Goal: Task Accomplishment & Management: Manage account settings

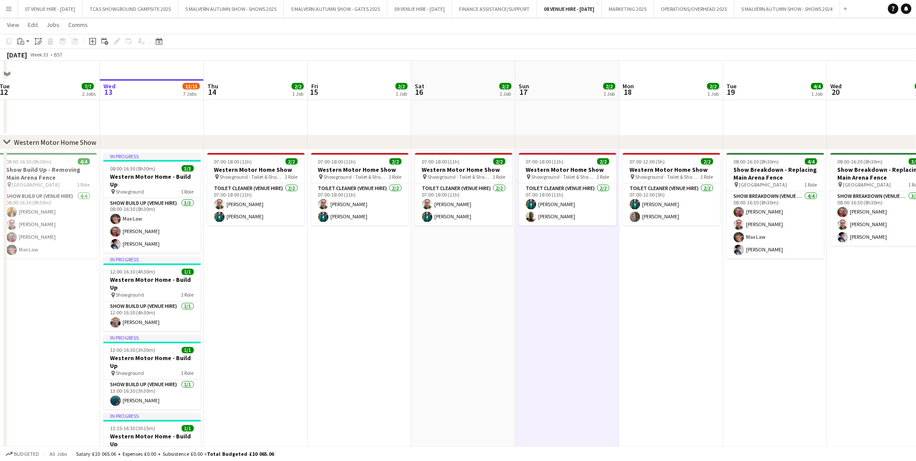
scroll to position [435, 0]
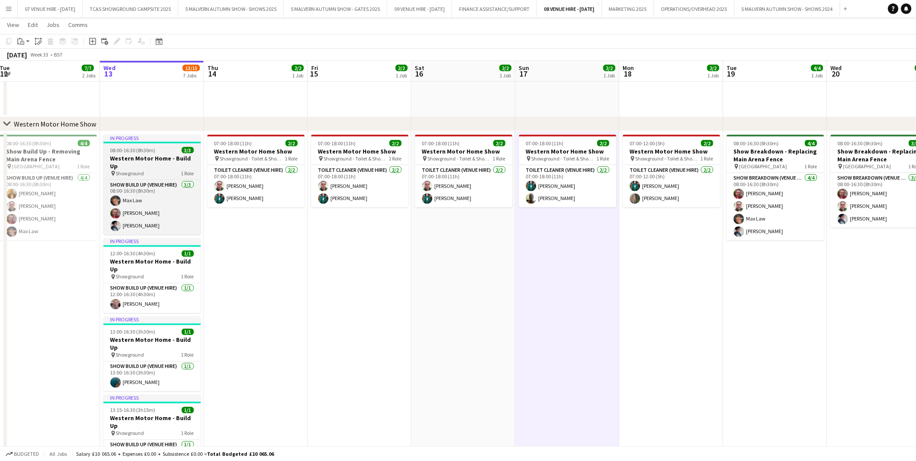
click at [154, 153] on div "08:00-16:30 (8h30m) 3/3" at bounding box center [151, 150] width 97 height 7
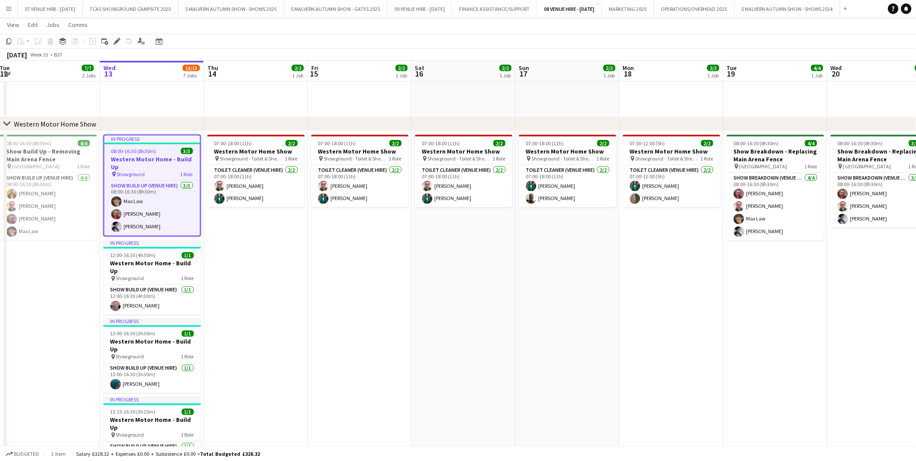
click at [232, 243] on app-date-cell "07:00-18:00 (11h) 2/2 Western Motor Home Show pin Showground - Toilet & Showers…" at bounding box center [256, 387] width 104 height 513
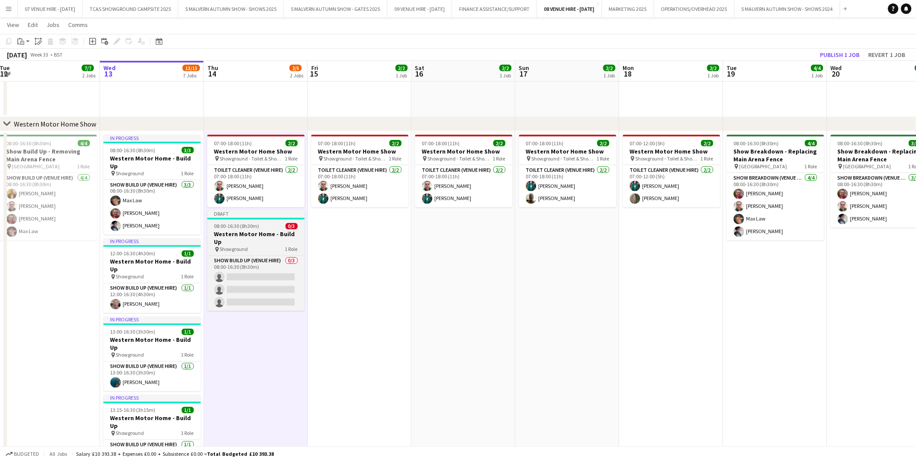
click at [237, 229] on span "08:00-16:30 (8h30m)" at bounding box center [236, 226] width 45 height 7
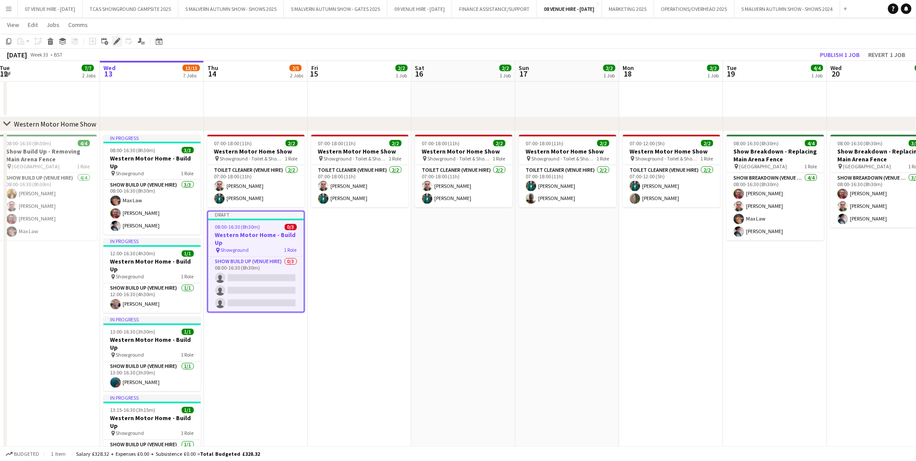
click at [119, 40] on icon at bounding box center [119, 39] width 2 height 2
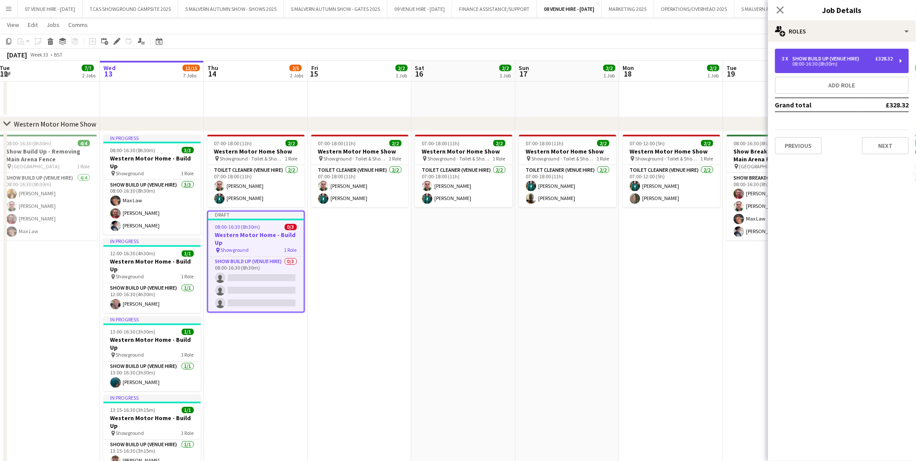
click at [847, 64] on div "08:00-16:30 (8h30m)" at bounding box center [837, 64] width 111 height 4
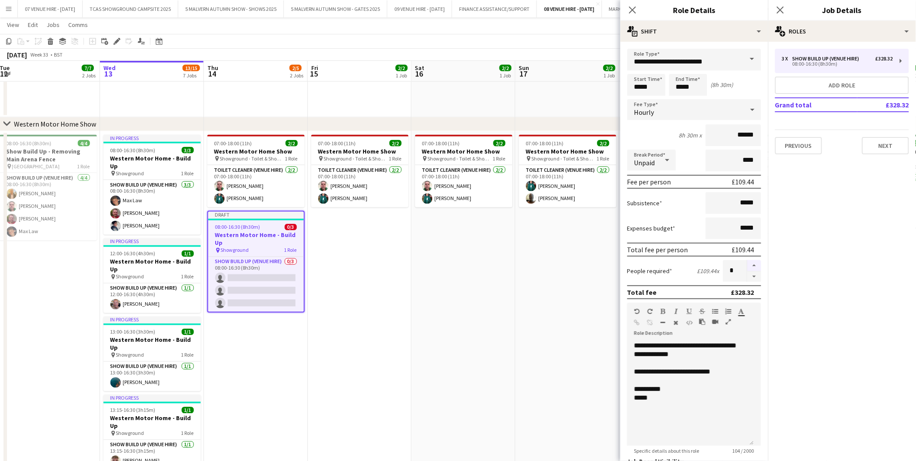
click at [747, 263] on button "button" at bounding box center [754, 265] width 14 height 11
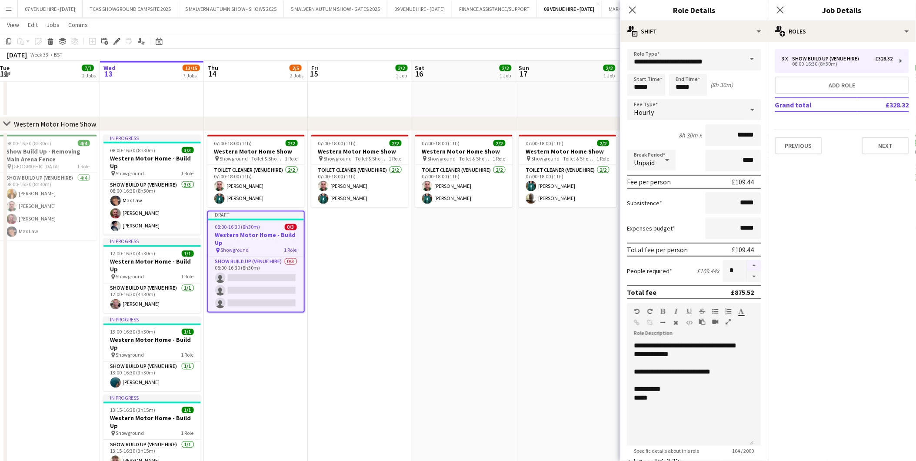
click at [747, 263] on button "button" at bounding box center [754, 265] width 14 height 11
type input "**"
click at [690, 353] on div "**********" at bounding box center [690, 393] width 127 height 104
drag, startPoint x: 683, startPoint y: 353, endPoint x: 681, endPoint y: 338, distance: 14.9
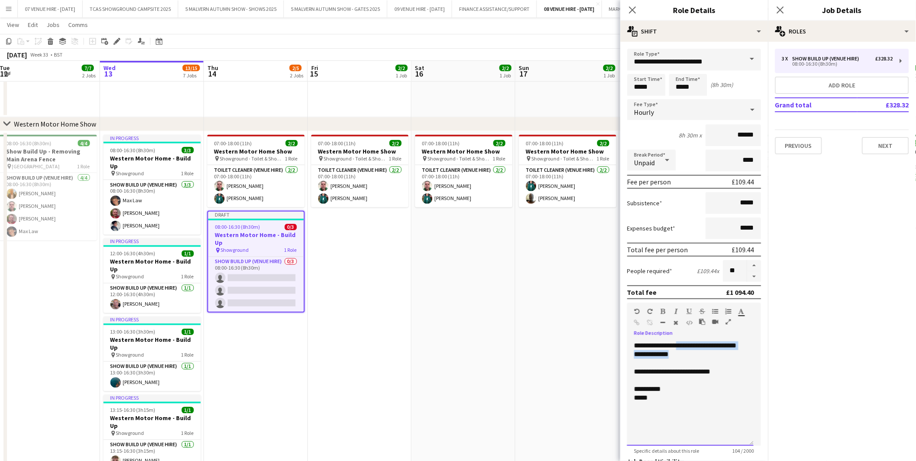
click at [681, 341] on div "**********" at bounding box center [690, 393] width 127 height 104
drag, startPoint x: 722, startPoint y: 359, endPoint x: 633, endPoint y: 360, distance: 88.7
click at [633, 360] on div "**********" at bounding box center [690, 393] width 127 height 104
click at [639, 372] on div at bounding box center [690, 371] width 113 height 9
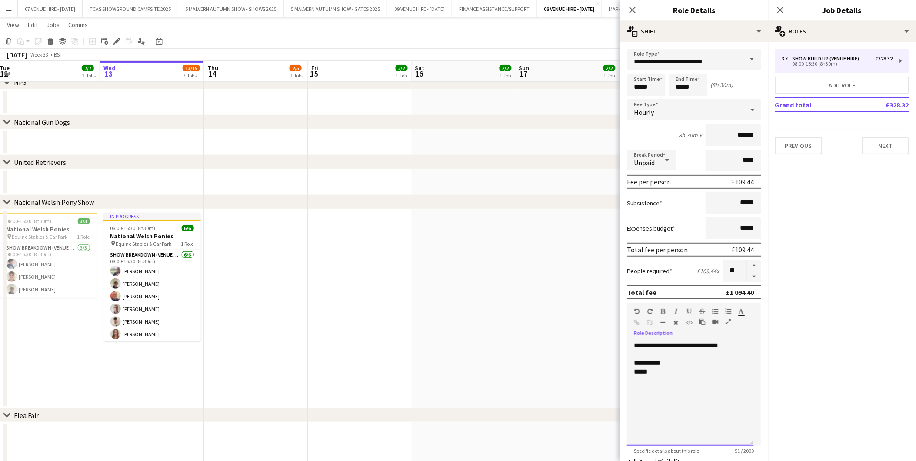
scroll to position [80, 0]
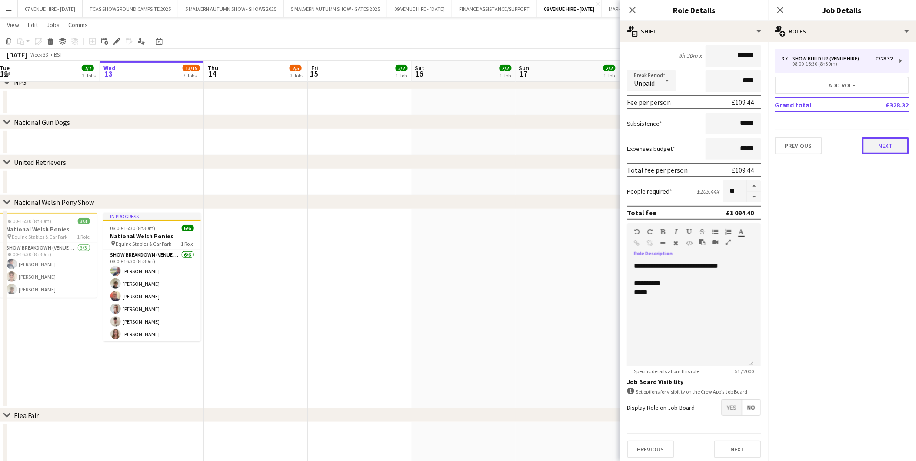
click at [896, 143] on button "Next" at bounding box center [885, 145] width 47 height 17
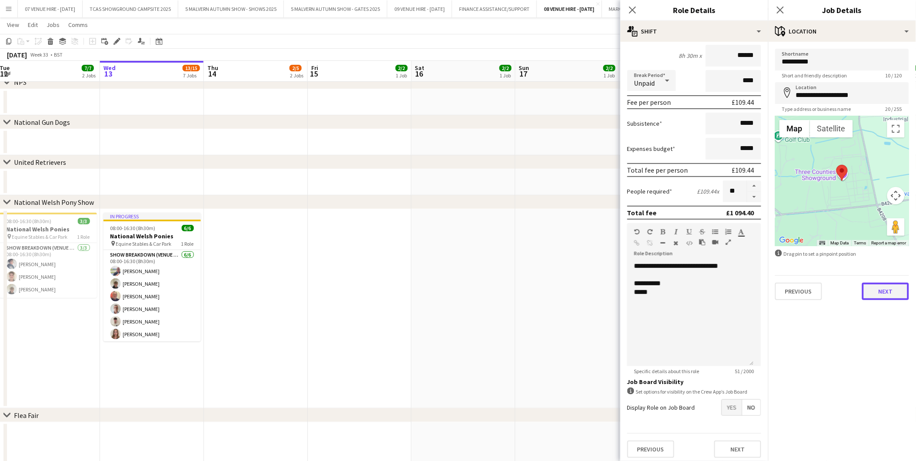
click at [882, 292] on button "Next" at bounding box center [885, 291] width 47 height 17
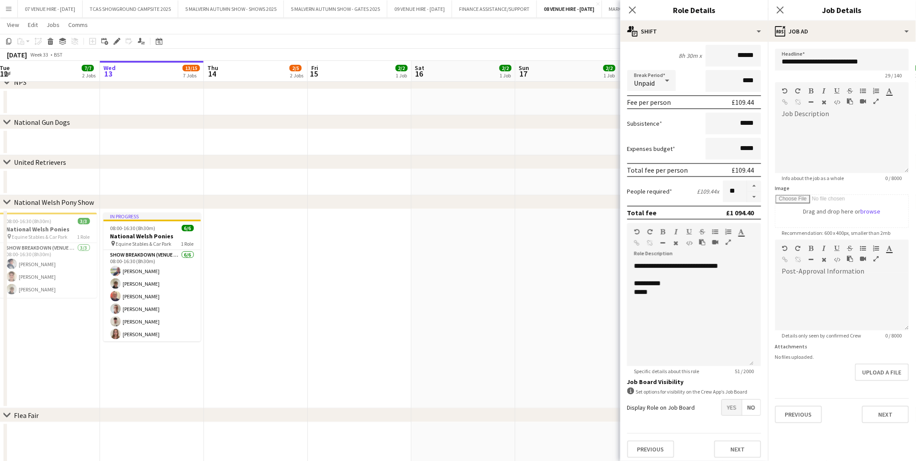
click at [486, 270] on app-date-cell at bounding box center [464, 308] width 104 height 199
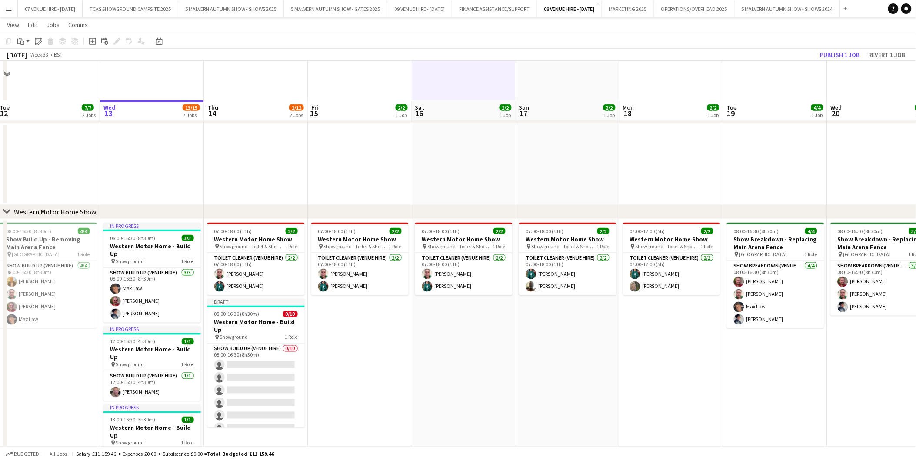
scroll to position [386, 0]
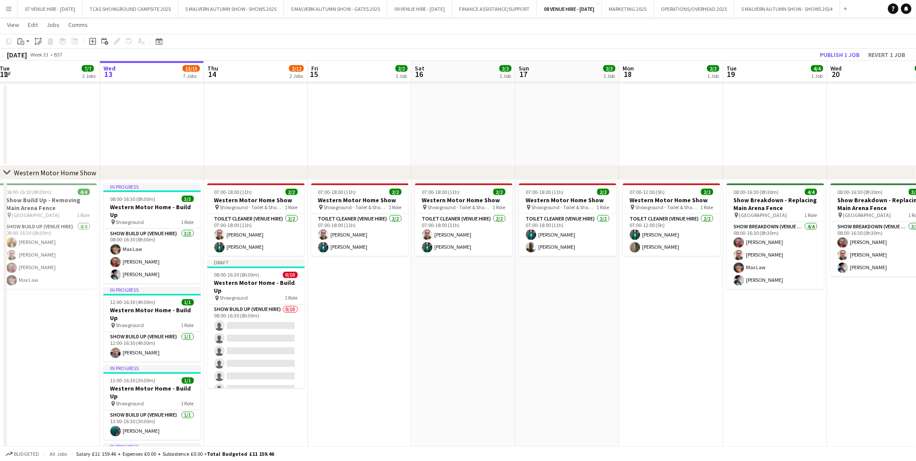
click at [400, 311] on app-date-cell "07:00-18:00 (11h) 2/2 Western Motor Home Show pin Showground - Toilet & Showers…" at bounding box center [360, 436] width 104 height 513
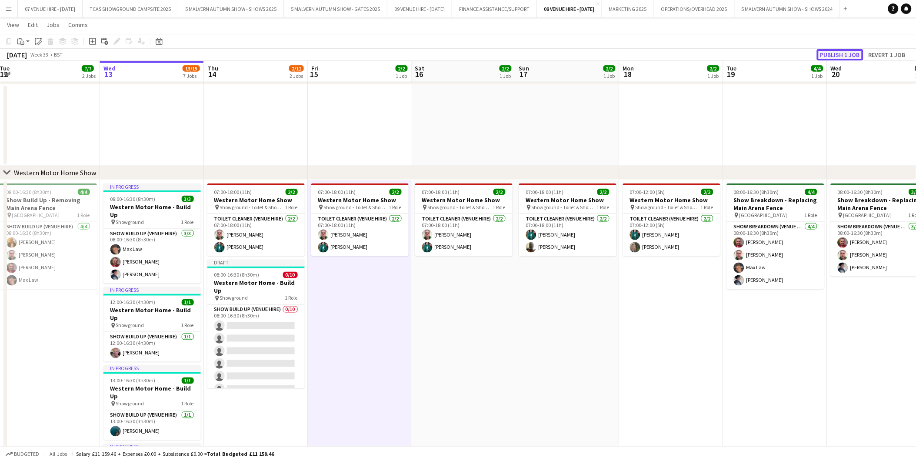
click at [848, 53] on button "Publish 1 job" at bounding box center [840, 54] width 47 height 11
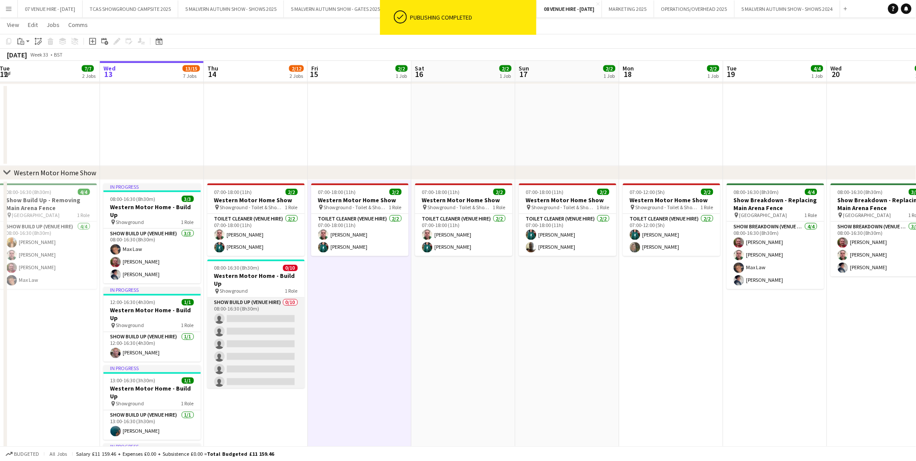
click at [279, 332] on app-card-role "Show Build Up (Venue Hire) 0/10 08:00-16:30 (8h30m) single-neutral-actions sing…" at bounding box center [255, 369] width 97 height 143
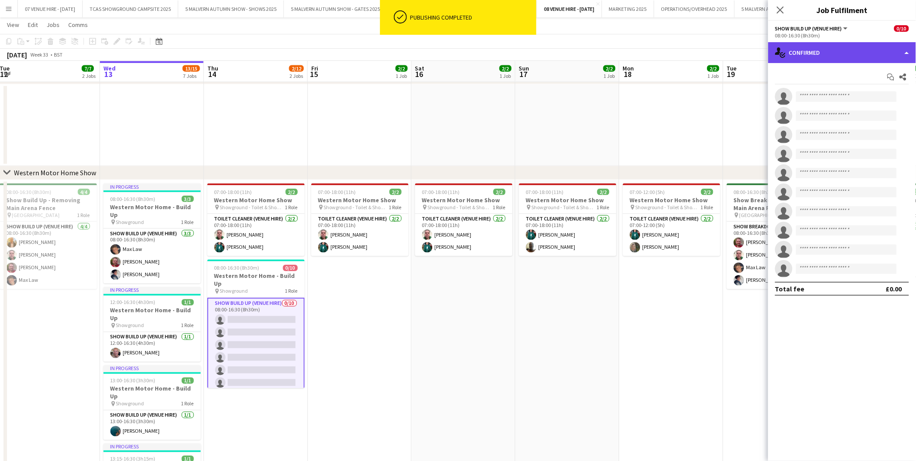
click at [846, 54] on div "single-neutral-actions-check-2 Confirmed" at bounding box center [842, 52] width 148 height 21
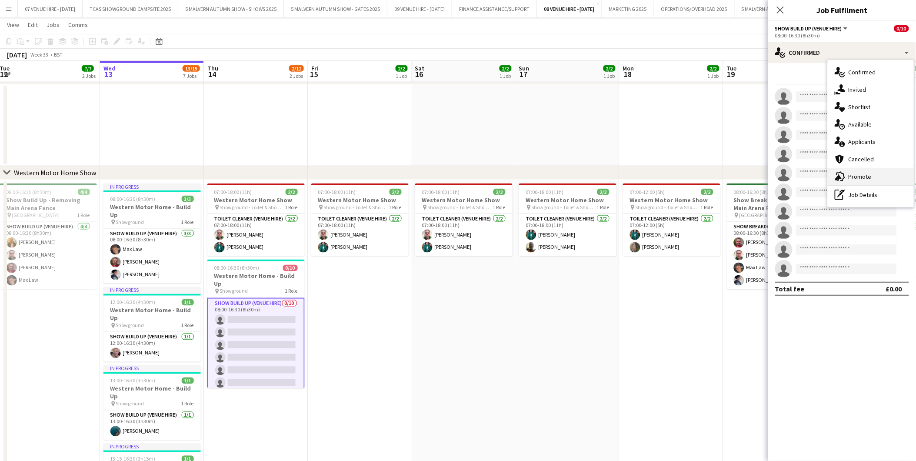
click at [862, 172] on div "advertising-megaphone Promote" at bounding box center [871, 176] width 86 height 17
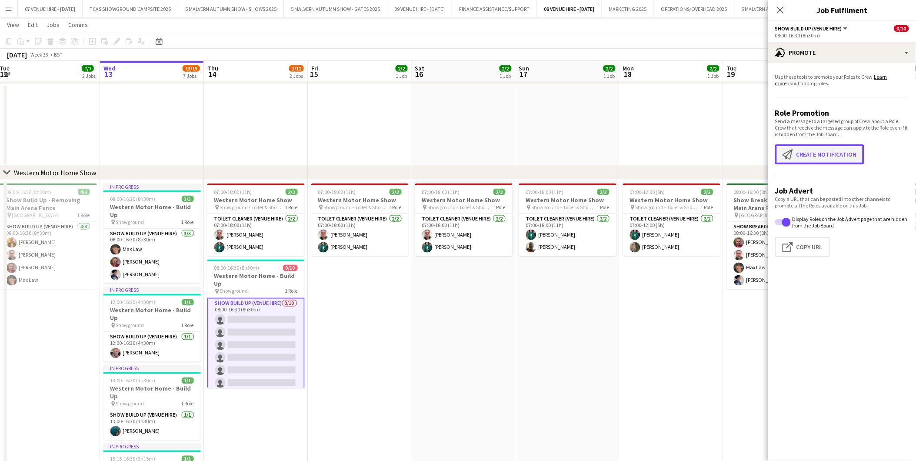
click at [823, 153] on button "Create notification Create notification" at bounding box center [819, 154] width 89 height 20
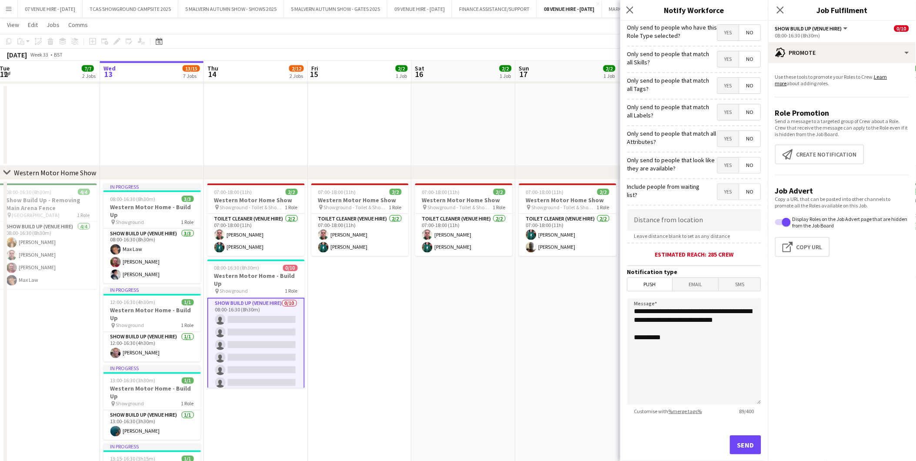
click at [748, 31] on span "No" at bounding box center [749, 33] width 21 height 16
click at [749, 62] on span "No" at bounding box center [749, 59] width 21 height 16
click at [741, 80] on span "No" at bounding box center [749, 86] width 21 height 16
click at [742, 110] on span "No" at bounding box center [749, 112] width 21 height 16
click at [744, 137] on span "No" at bounding box center [749, 139] width 21 height 16
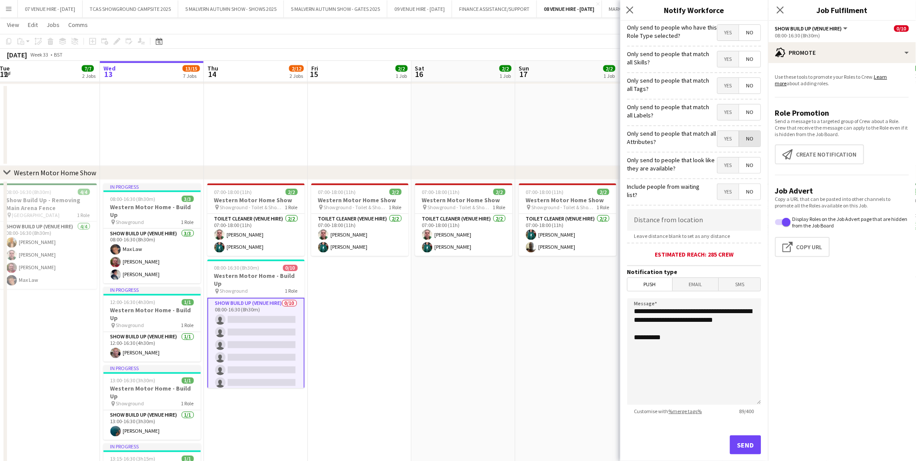
click at [740, 166] on span "No" at bounding box center [749, 165] width 21 height 16
click at [741, 189] on span "No" at bounding box center [749, 192] width 21 height 16
click at [656, 288] on span "Push" at bounding box center [650, 284] width 45 height 13
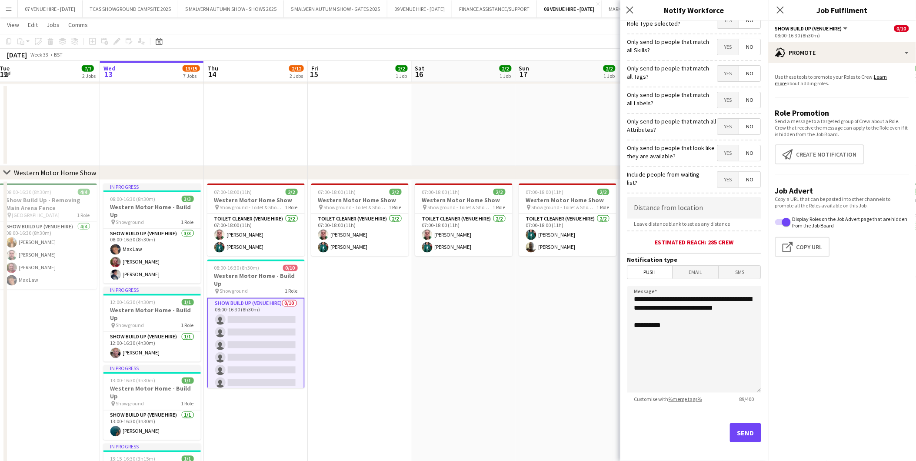
scroll to position [17, 0]
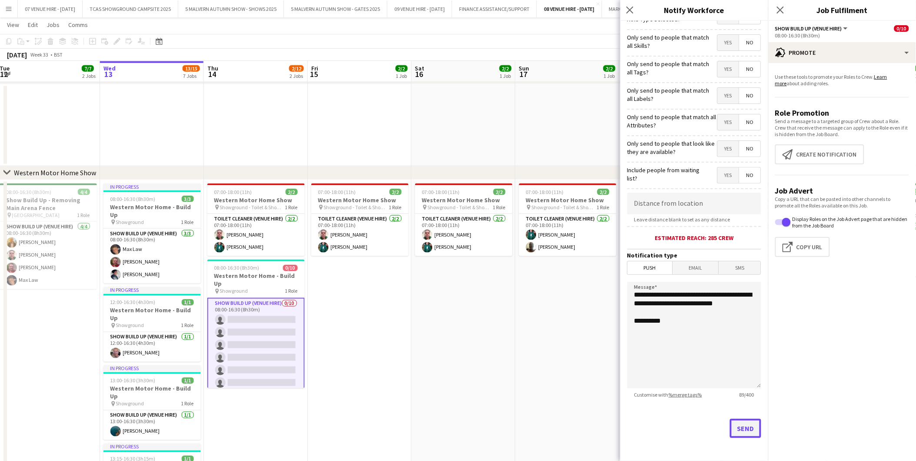
click at [732, 431] on button "Send" at bounding box center [745, 428] width 31 height 19
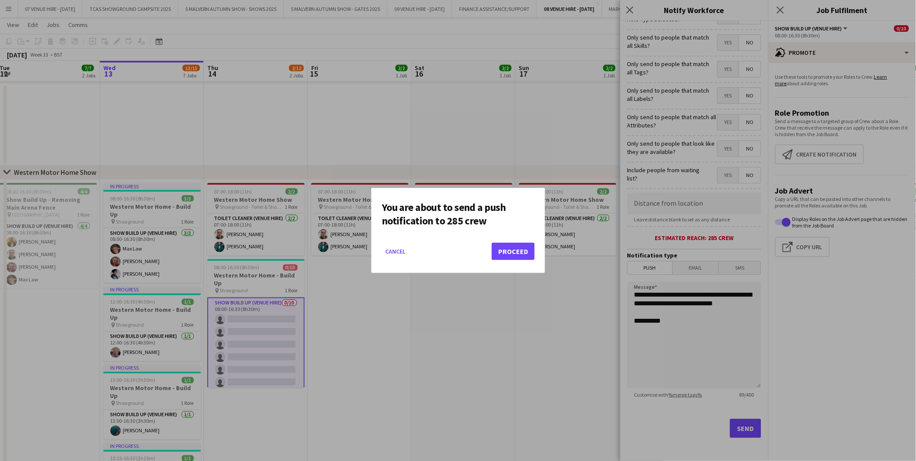
click at [526, 260] on mat-dialog-actions "Cancel Proceed" at bounding box center [458, 254] width 153 height 37
click at [521, 250] on button "Proceed" at bounding box center [513, 251] width 43 height 17
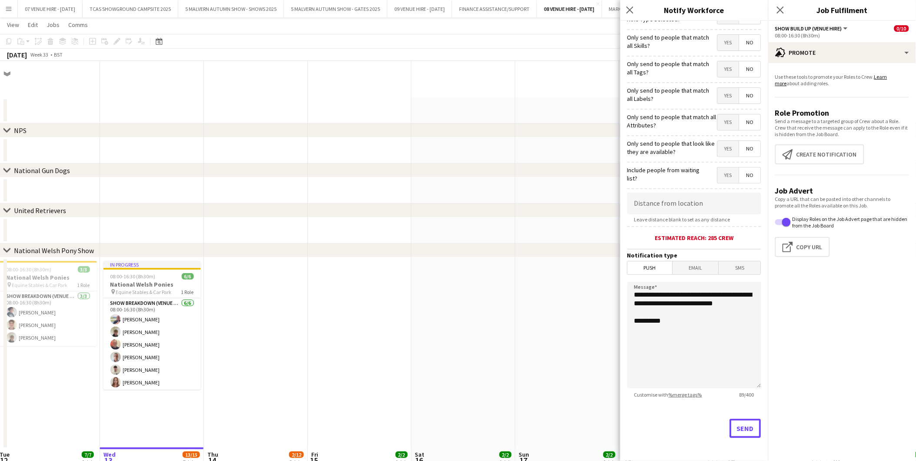
scroll to position [386, 0]
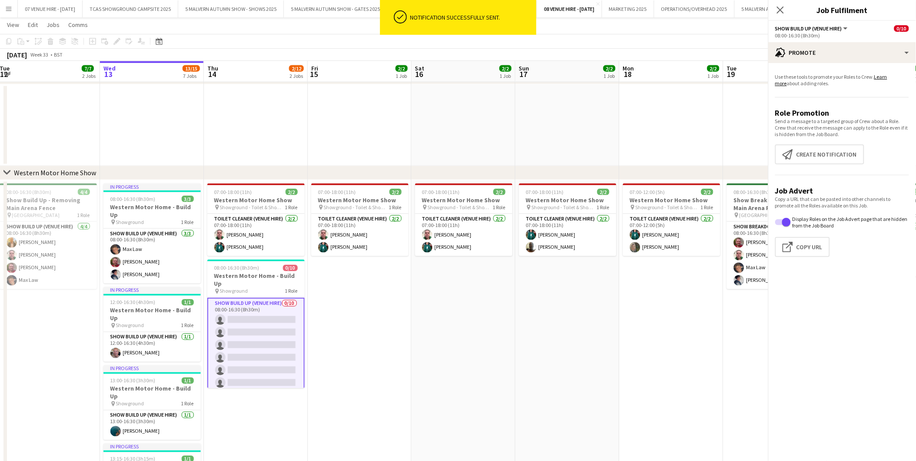
click at [568, 303] on app-date-cell "07:00-18:00 (11h) 2/2 Western Motor Home Show pin Showground - Toilet & Showers…" at bounding box center [568, 436] width 104 height 513
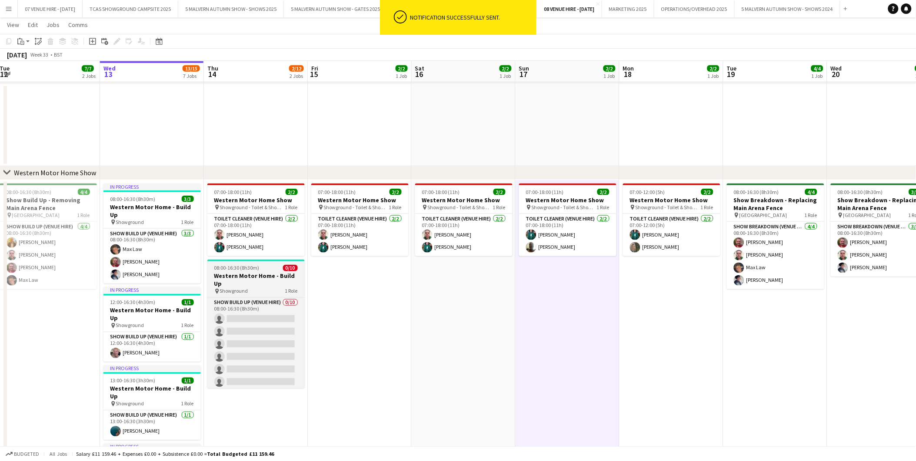
click at [256, 270] on span "08:00-16:30 (8h30m)" at bounding box center [236, 268] width 45 height 7
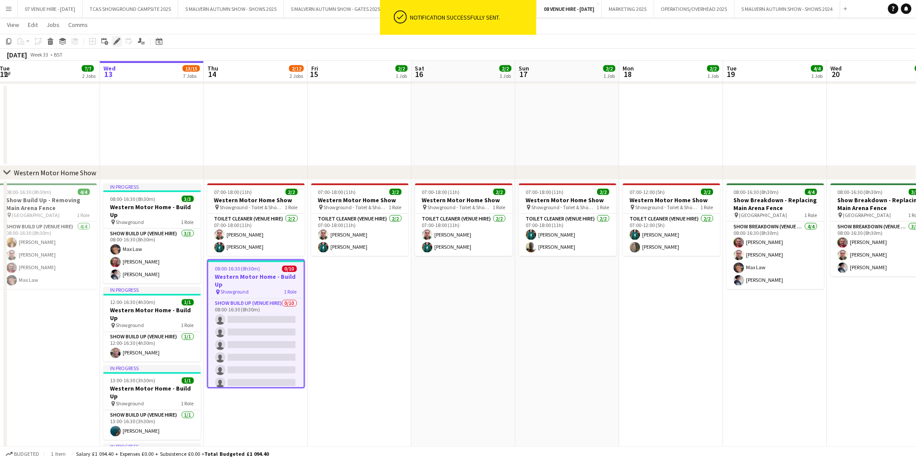
click at [114, 40] on icon "Edit" at bounding box center [116, 41] width 7 height 7
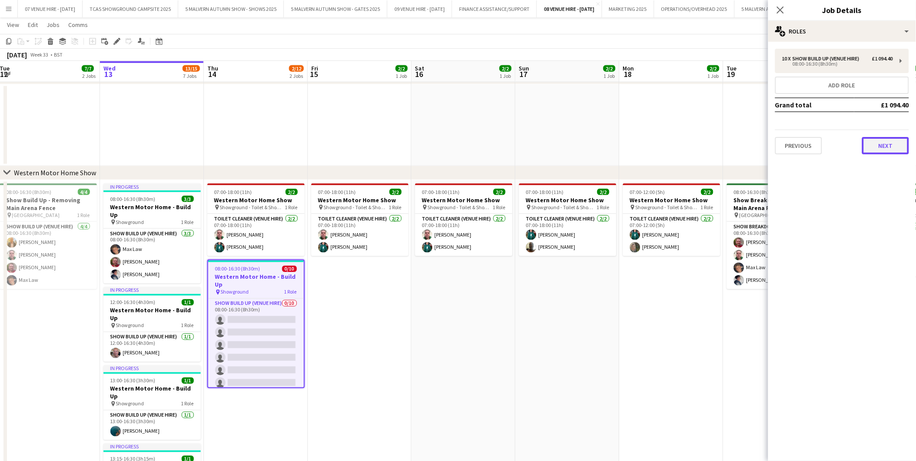
click at [877, 140] on button "Next" at bounding box center [885, 145] width 47 height 17
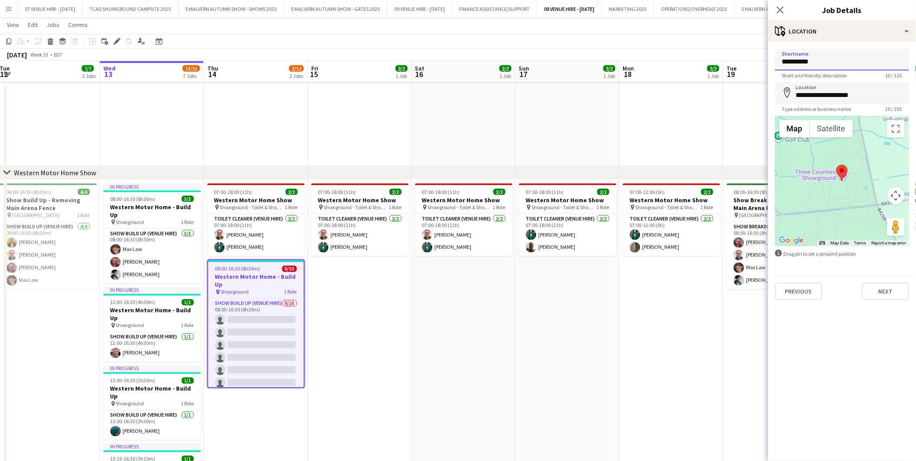
drag, startPoint x: 849, startPoint y: 60, endPoint x: 754, endPoint y: 59, distance: 95.2
click at [754, 59] on body "Menu Boards Boards Boards All jobs Status Workforce Workforce My Workforce Recr…" at bounding box center [458, 208] width 916 height 1189
type input "**********"
click at [642, 298] on app-date-cell "07:00-12:00 (5h) 2/2 Western Motor Home Show pin Showground - Toilet & Showers …" at bounding box center [671, 436] width 104 height 513
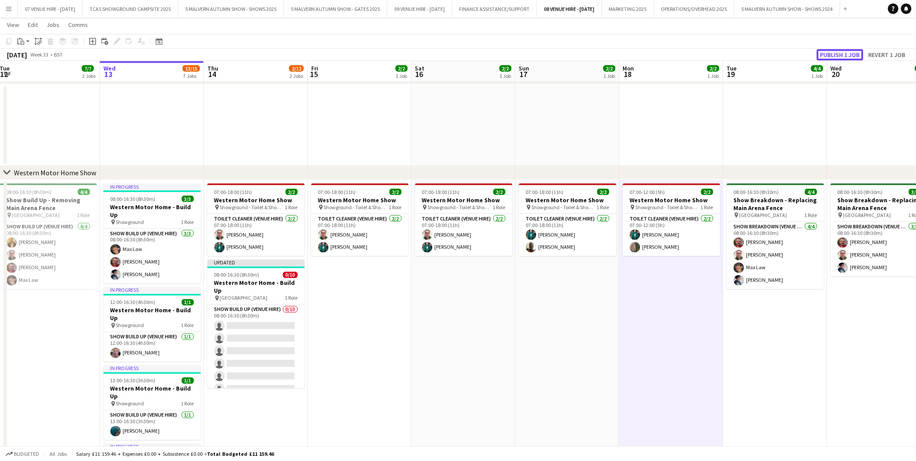
click at [841, 57] on button "Publish 1 job" at bounding box center [840, 54] width 47 height 11
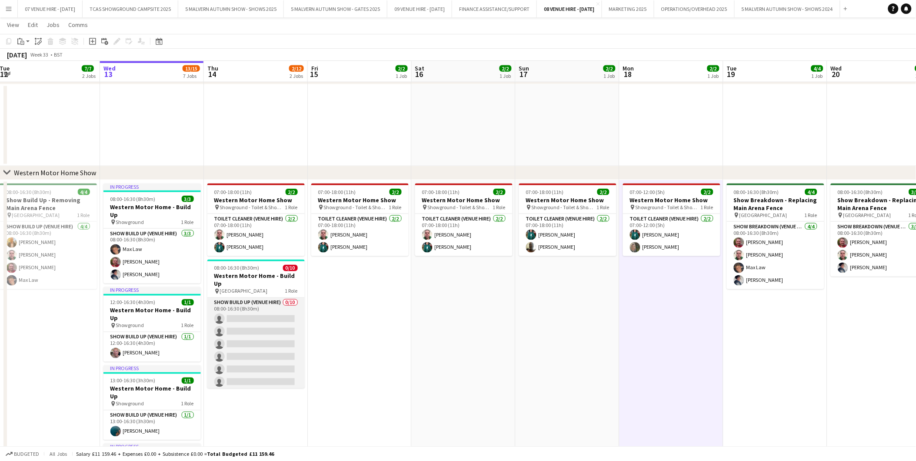
click at [245, 313] on app-card-role "Show Build Up (Venue Hire) 0/10 08:00-16:30 (8h30m) single-neutral-actions sing…" at bounding box center [255, 369] width 97 height 143
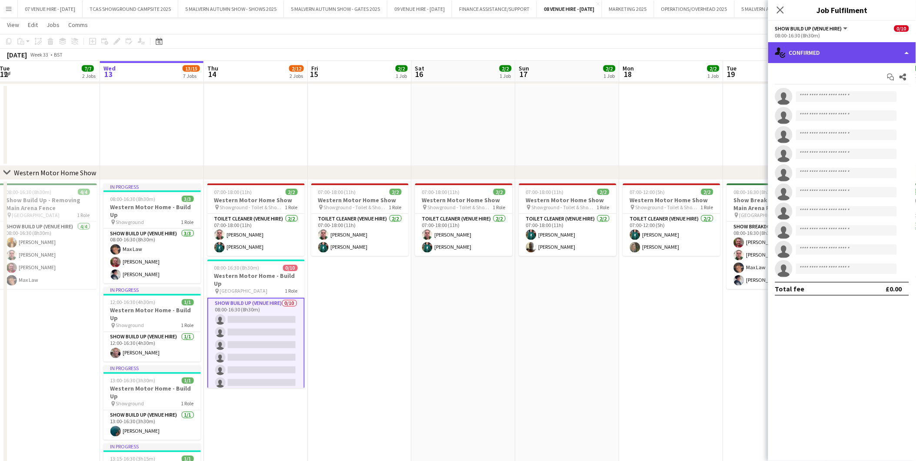
click at [838, 55] on div "single-neutral-actions-check-2 Confirmed" at bounding box center [842, 52] width 148 height 21
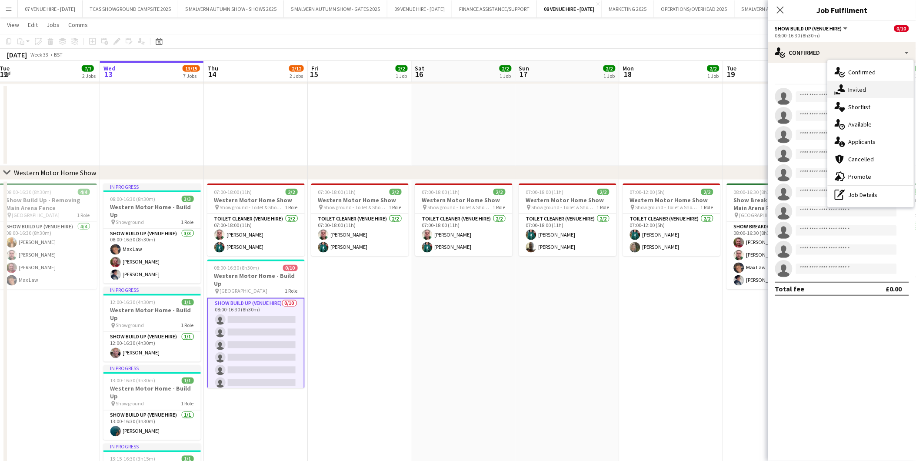
click at [855, 84] on div "single-neutral-actions-share-1 Invited" at bounding box center [871, 89] width 86 height 17
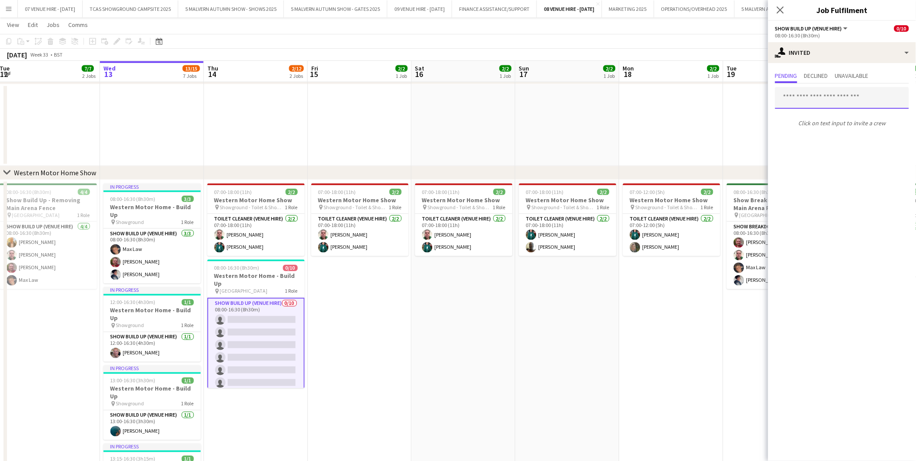
click at [823, 94] on input "text" at bounding box center [842, 98] width 134 height 22
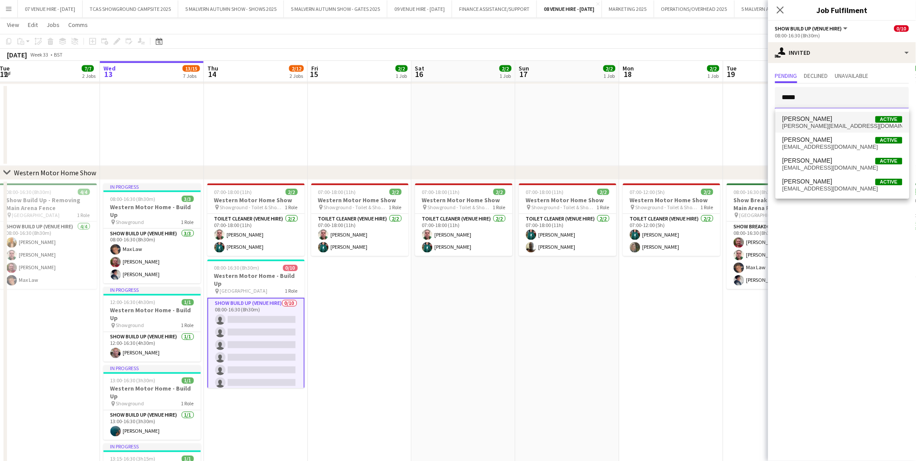
type input "*****"
click at [812, 114] on mat-option "[PERSON_NAME] Active [PERSON_NAME][EMAIL_ADDRESS][DOMAIN_NAME]" at bounding box center [843, 122] width 134 height 21
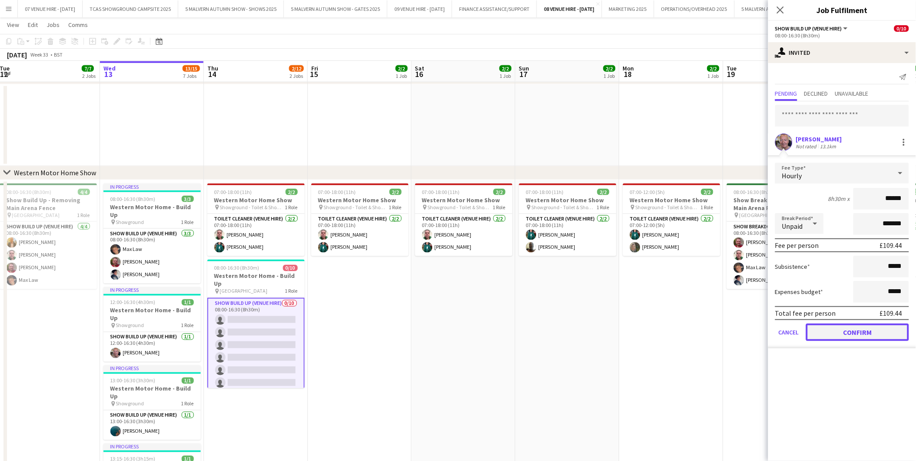
click at [842, 326] on button "Confirm" at bounding box center [857, 331] width 103 height 17
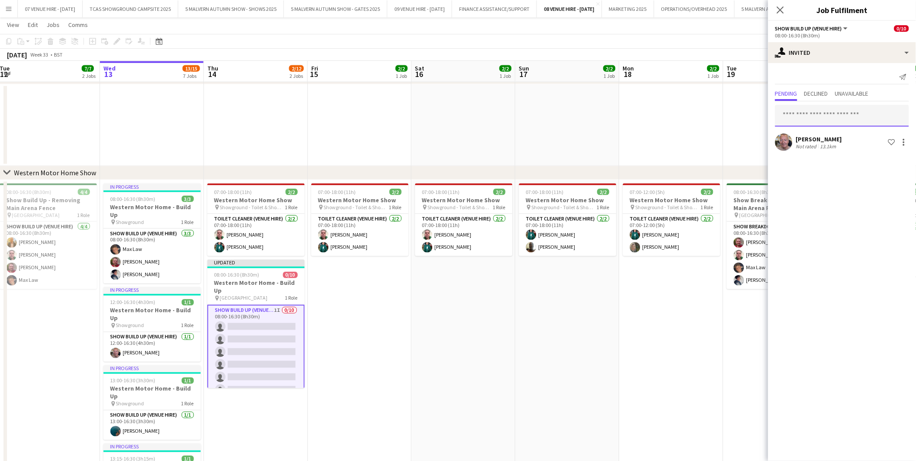
click at [842, 119] on input "text" at bounding box center [842, 116] width 134 height 22
type input "*"
type input "*****"
click at [821, 133] on span "[PERSON_NAME]" at bounding box center [808, 136] width 50 height 7
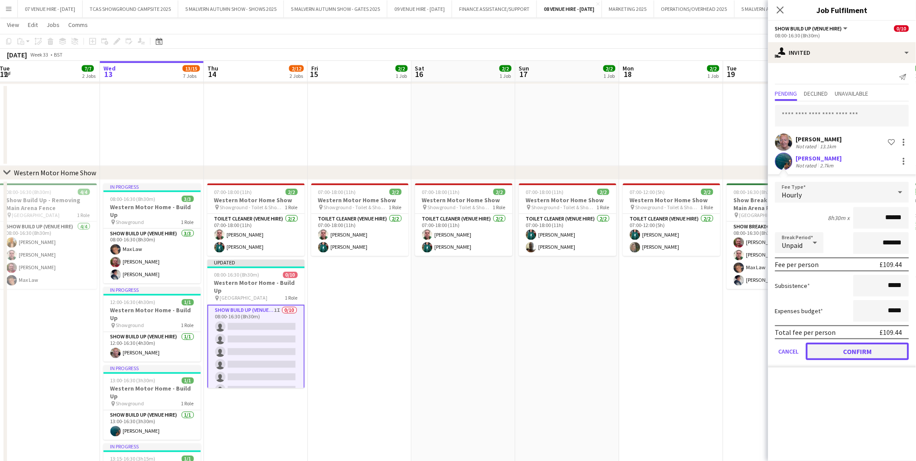
click at [856, 349] on button "Confirm" at bounding box center [857, 351] width 103 height 17
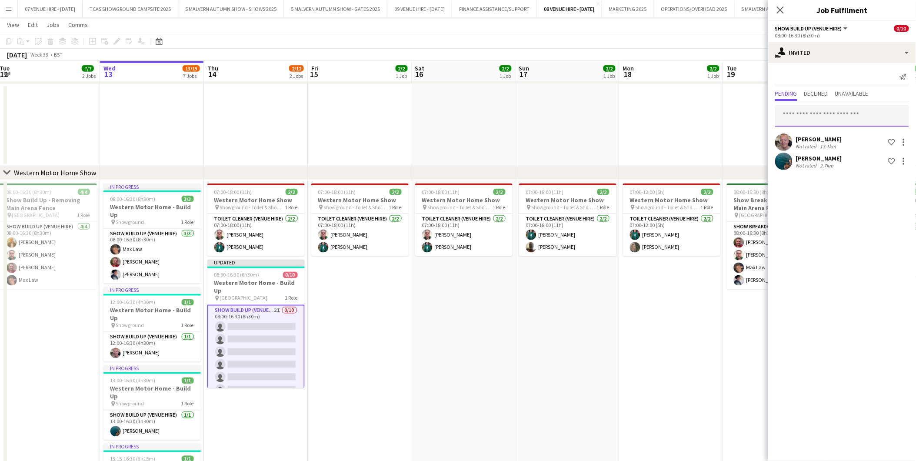
click at [857, 118] on input "text" at bounding box center [842, 116] width 134 height 22
type input "****"
click at [829, 136] on span "[PERSON_NAME] Active" at bounding box center [843, 136] width 120 height 7
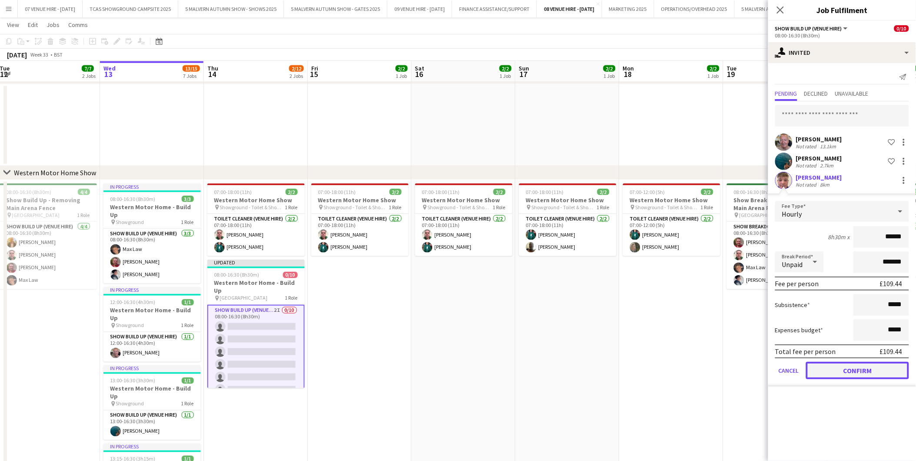
click at [869, 363] on button "Confirm" at bounding box center [857, 370] width 103 height 17
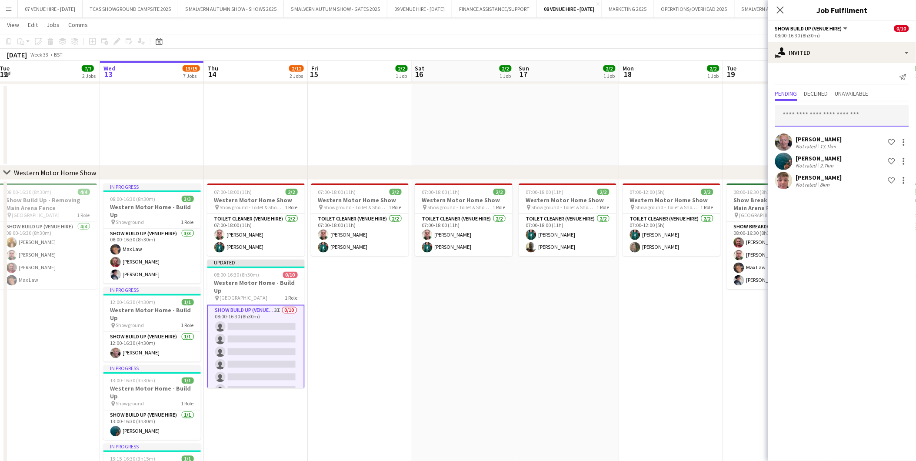
click at [846, 112] on input "text" at bounding box center [842, 116] width 134 height 22
type input "****"
click at [816, 135] on span "[PERSON_NAME] Active" at bounding box center [843, 136] width 120 height 7
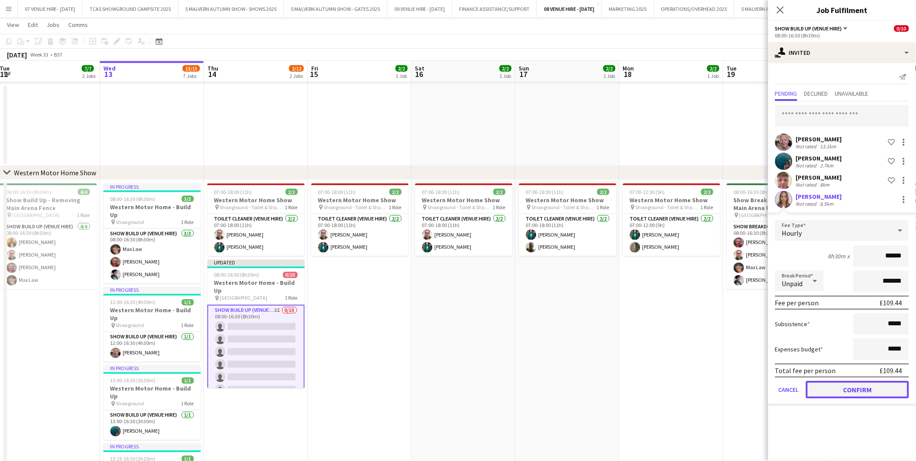
click at [862, 383] on button "Confirm" at bounding box center [857, 389] width 103 height 17
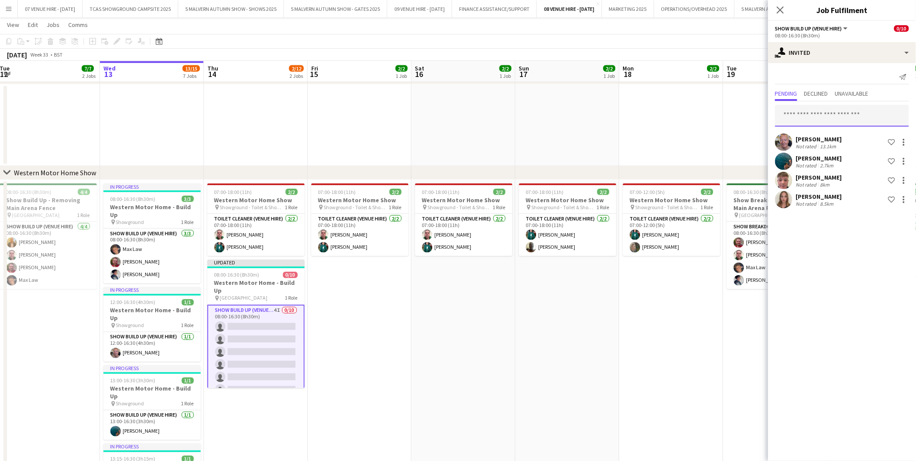
click at [798, 117] on input "text" at bounding box center [842, 116] width 134 height 22
type input "***"
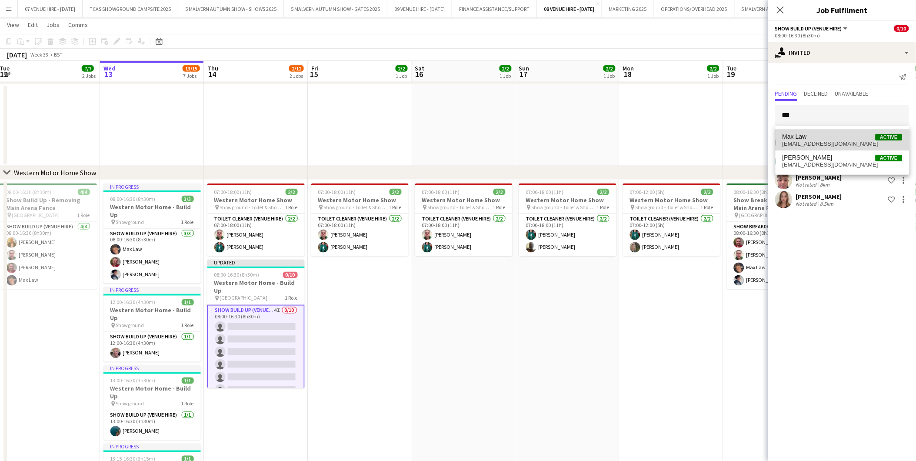
click at [798, 133] on span "Max Law" at bounding box center [795, 136] width 24 height 7
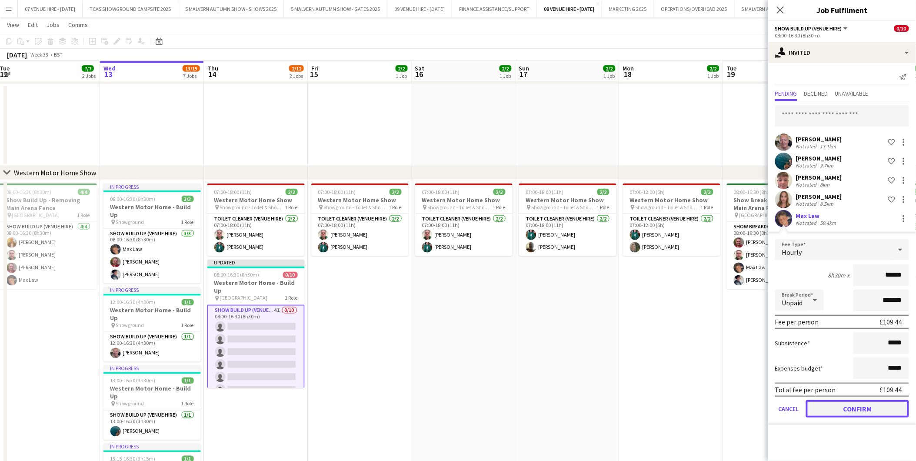
click at [867, 407] on button "Confirm" at bounding box center [857, 408] width 103 height 17
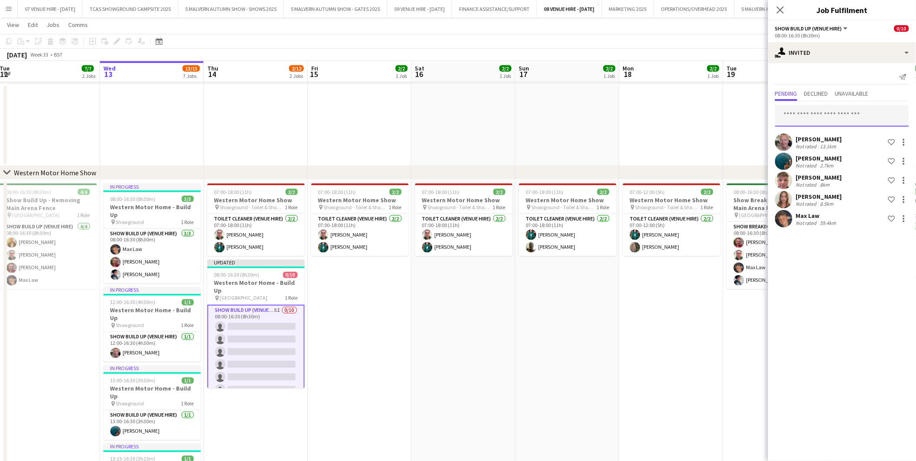
click at [829, 118] on input "text" at bounding box center [842, 116] width 134 height 22
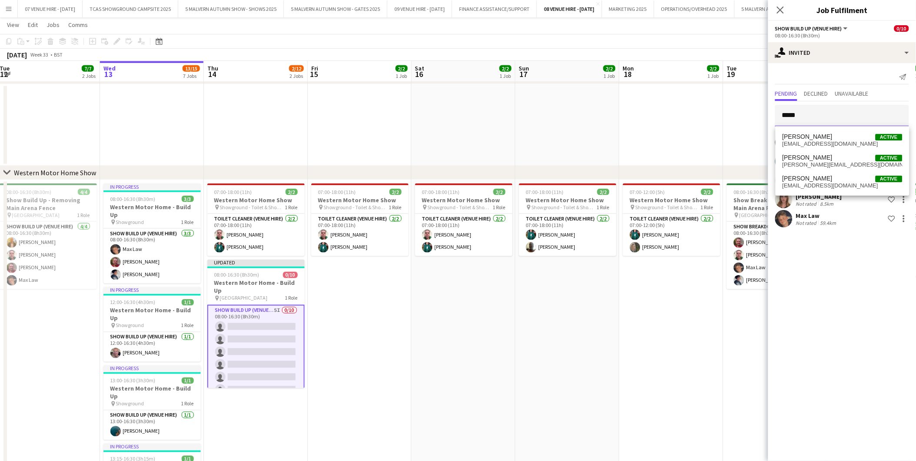
type input "******"
drag, startPoint x: 813, startPoint y: 112, endPoint x: 756, endPoint y: 113, distance: 56.5
click at [756, 113] on body "Menu Boards Boards Boards All jobs Status Workforce Workforce My Workforce Recr…" at bounding box center [458, 208] width 916 height 1189
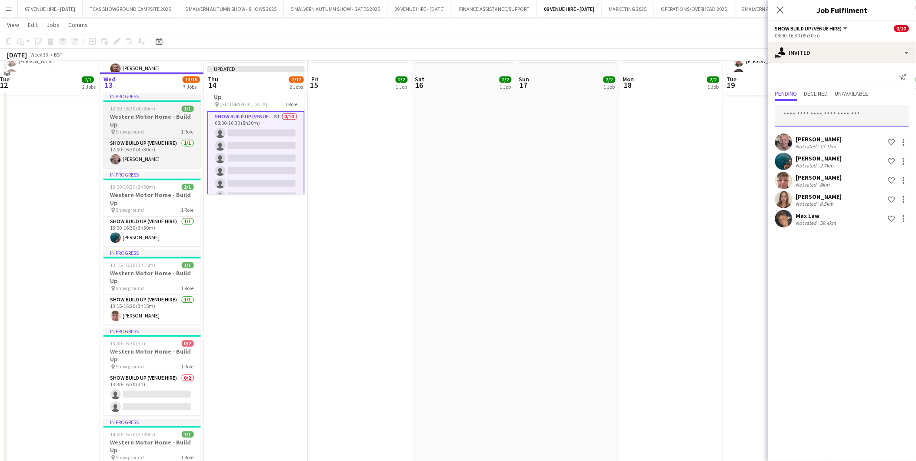
scroll to position [628, 0]
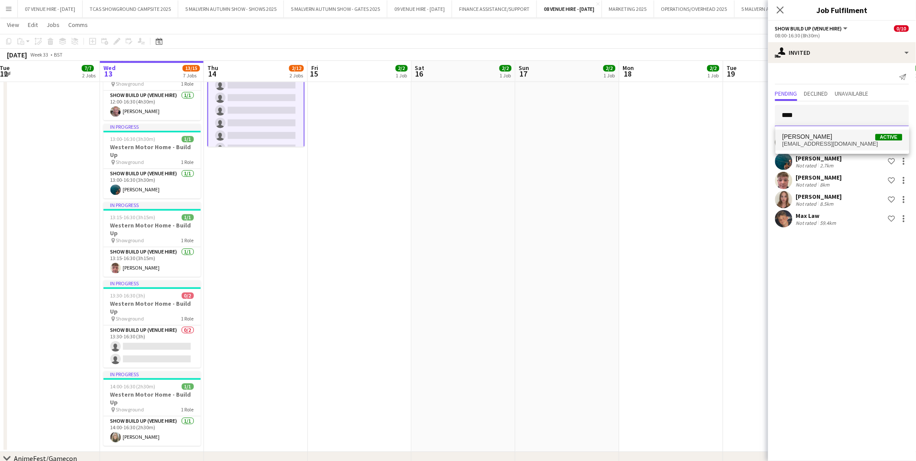
type input "****"
click at [811, 138] on span "[PERSON_NAME]" at bounding box center [808, 136] width 50 height 7
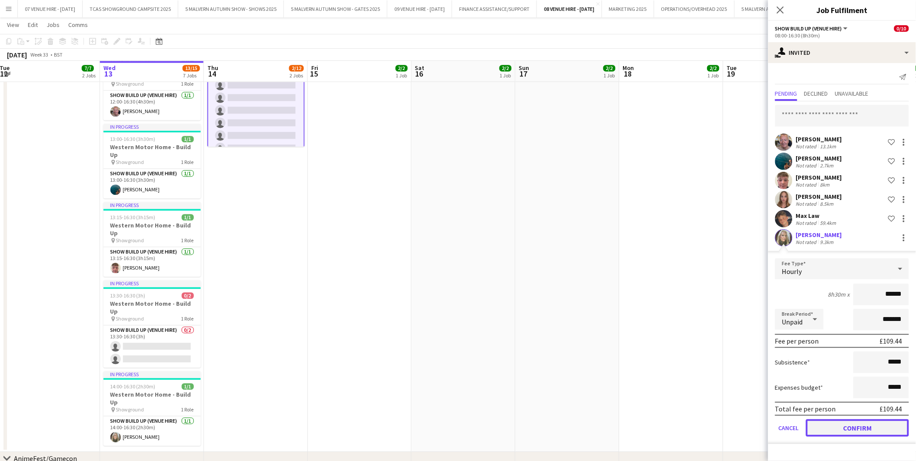
click at [868, 430] on button "Confirm" at bounding box center [857, 427] width 103 height 17
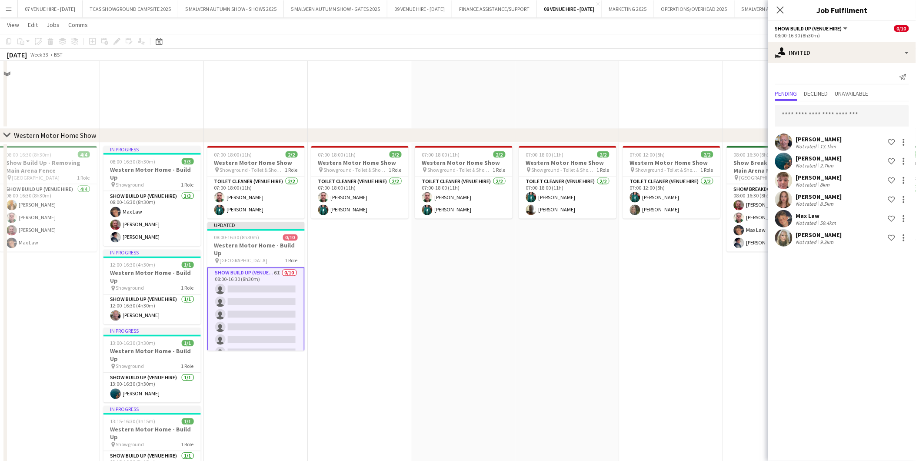
scroll to position [386, 0]
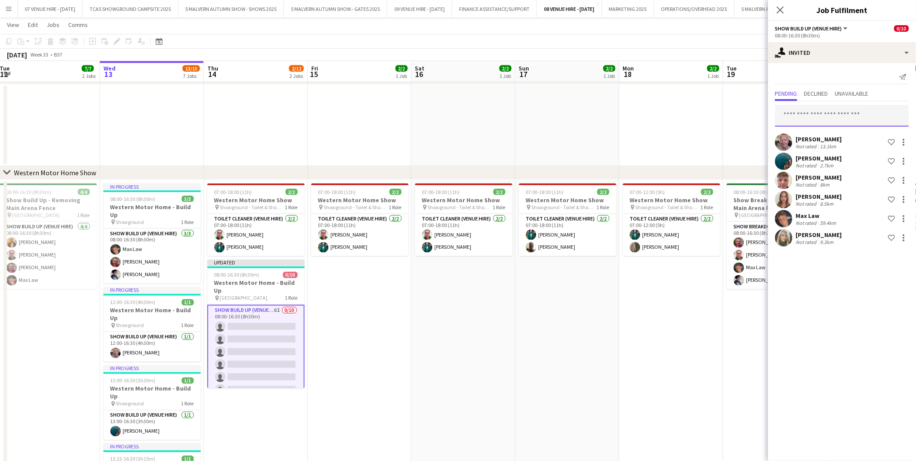
click at [803, 111] on input "text" at bounding box center [842, 116] width 134 height 22
drag, startPoint x: 806, startPoint y: 114, endPoint x: 756, endPoint y: 105, distance: 51.2
click at [756, 107] on body "Menu Boards Boards Boards All jobs Status Workforce Workforce My Workforce Recr…" at bounding box center [458, 208] width 916 height 1189
type input "****"
drag, startPoint x: 816, startPoint y: 114, endPoint x: 779, endPoint y: 116, distance: 37.0
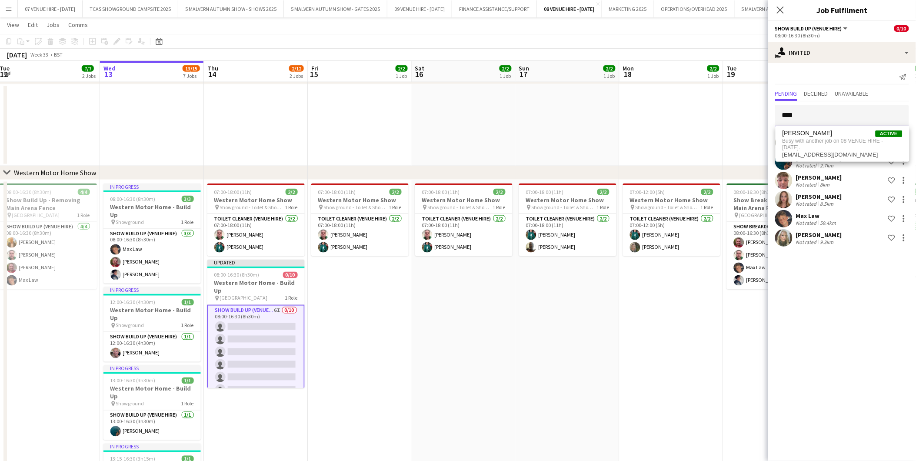
click at [779, 116] on input "****" at bounding box center [842, 116] width 134 height 22
type input "***"
click at [797, 134] on span "[PERSON_NAME]" at bounding box center [808, 136] width 50 height 7
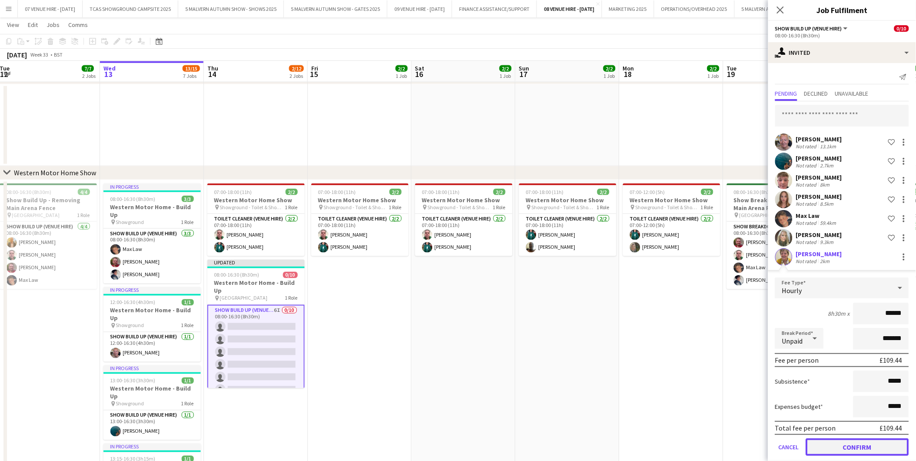
click at [869, 443] on button "Confirm" at bounding box center [857, 446] width 103 height 17
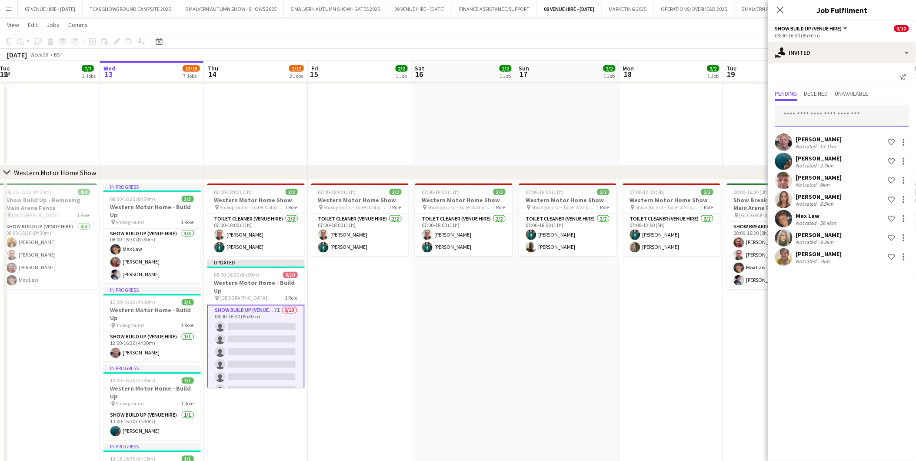
click at [846, 117] on input "text" at bounding box center [842, 116] width 134 height 22
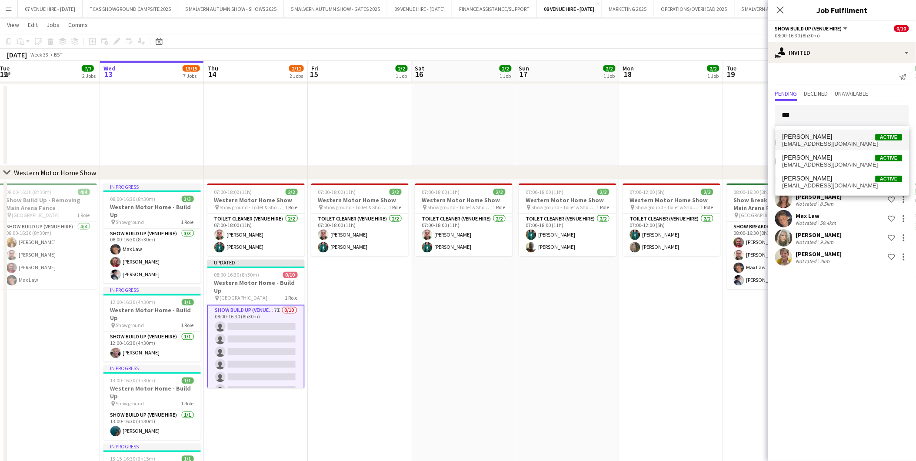
type input "***"
click at [835, 140] on span "[PERSON_NAME] Active" at bounding box center [843, 136] width 120 height 7
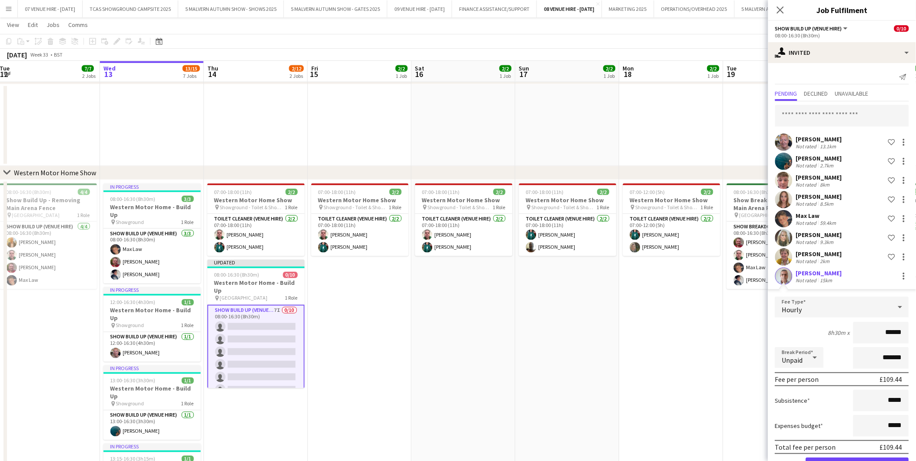
scroll to position [27, 0]
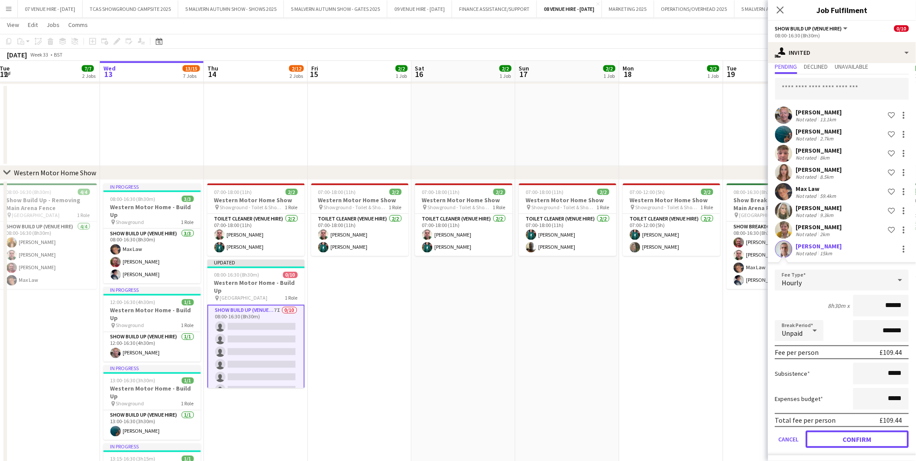
click at [875, 435] on button "Confirm" at bounding box center [857, 438] width 103 height 17
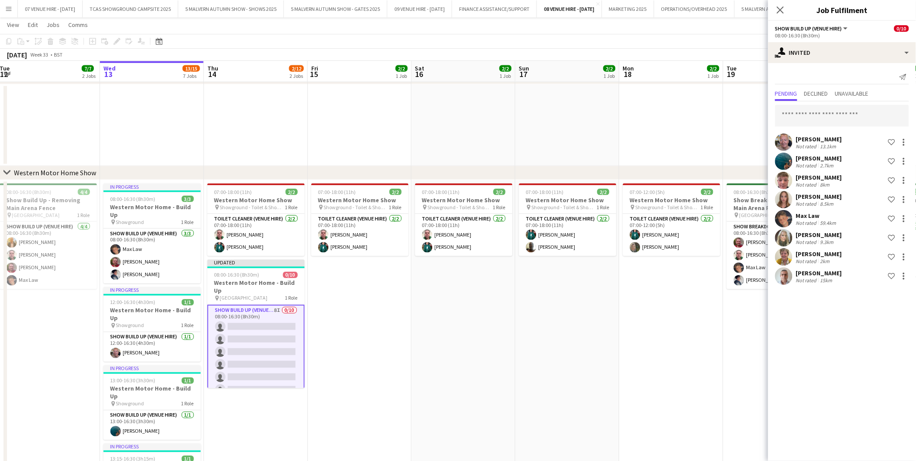
scroll to position [0, 0]
click at [801, 112] on input "text" at bounding box center [842, 116] width 134 height 22
type input "******"
click at [801, 140] on span "[PERSON_NAME]" at bounding box center [808, 136] width 50 height 7
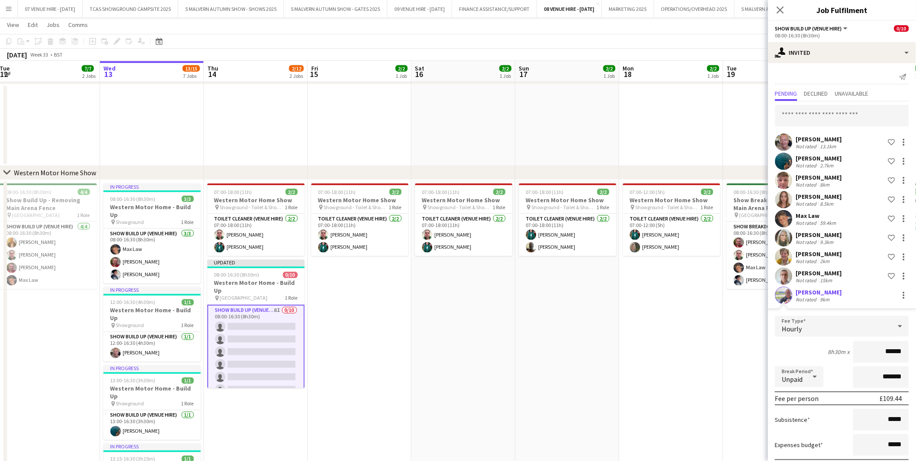
scroll to position [46, 0]
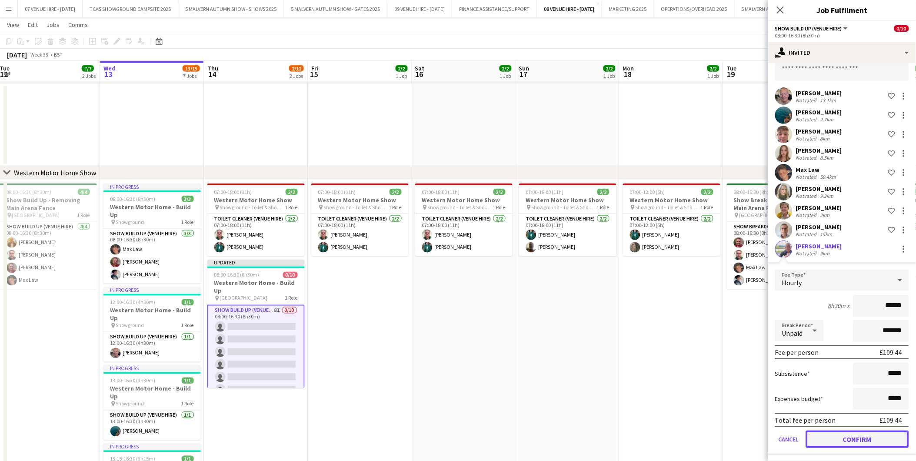
click at [879, 436] on button "Confirm" at bounding box center [857, 438] width 103 height 17
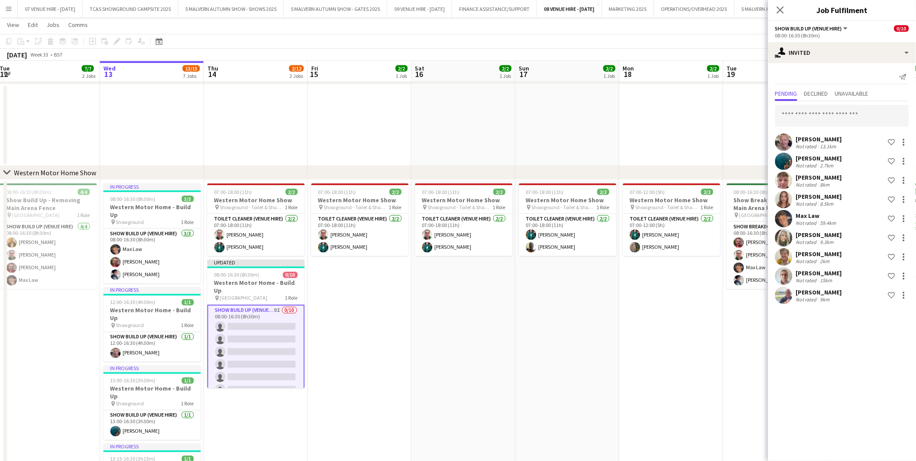
scroll to position [0, 0]
click at [616, 368] on app-date-cell "07:00-18:00 (11h) 2/2 Western Motor Home Show pin Showground - Toilet & Showers…" at bounding box center [568, 436] width 104 height 513
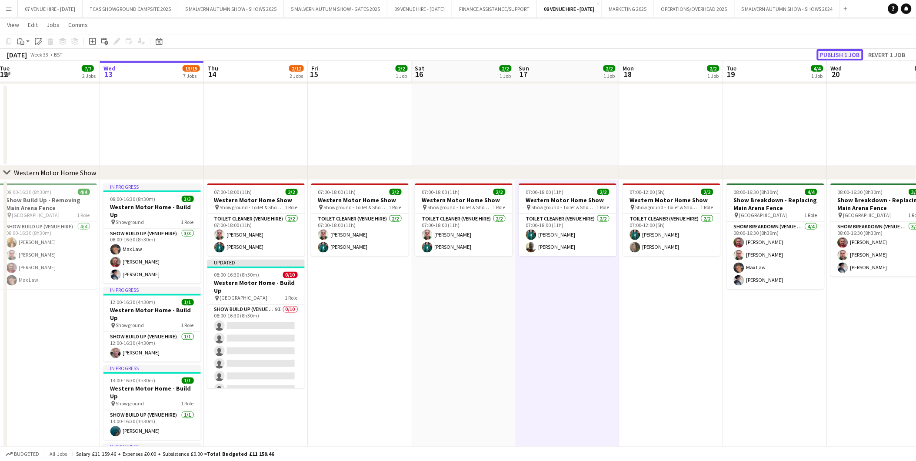
click at [846, 55] on button "Publish 1 job" at bounding box center [840, 54] width 47 height 11
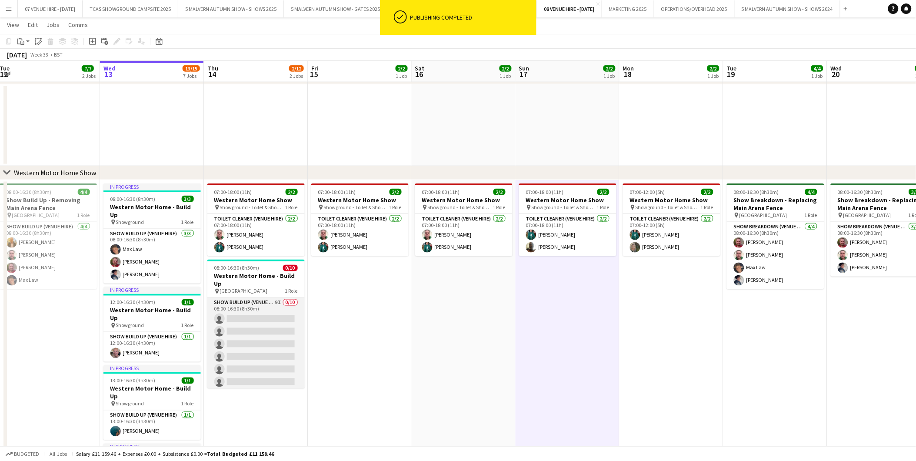
click at [262, 321] on app-card-role "Show Build Up (Venue Hire) 9I 0/10 08:00-16:30 (8h30m) single-neutral-actions s…" at bounding box center [255, 369] width 97 height 143
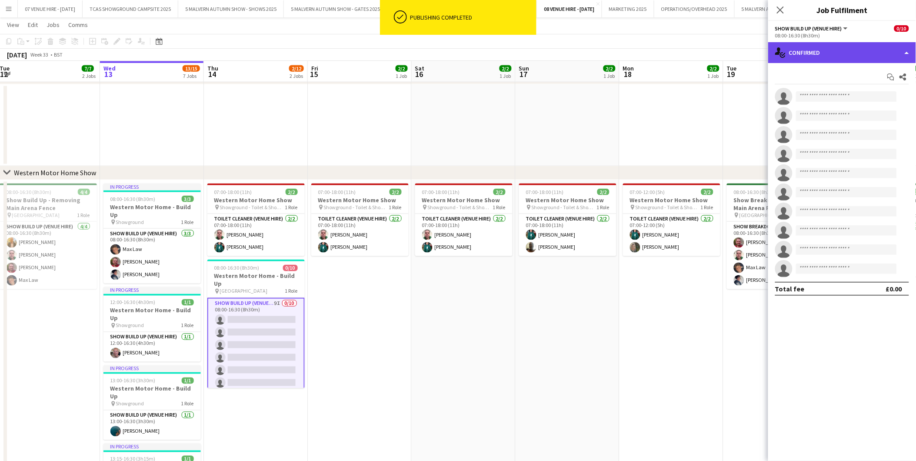
click at [846, 54] on div "single-neutral-actions-check-2 Confirmed" at bounding box center [842, 52] width 148 height 21
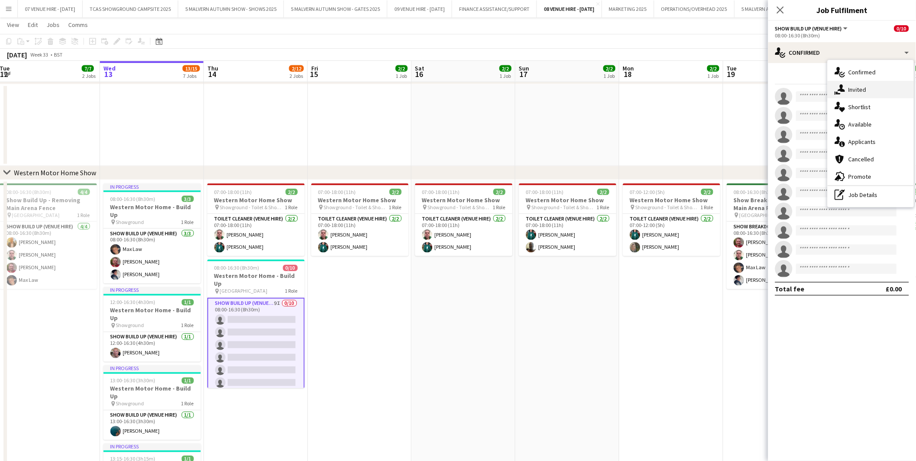
click at [869, 90] on div "single-neutral-actions-share-1 Invited" at bounding box center [871, 89] width 86 height 17
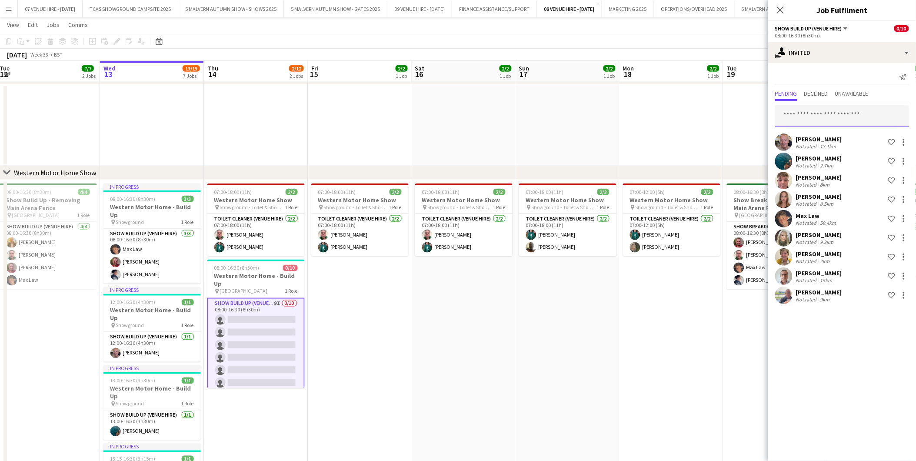
click at [839, 114] on input "text" at bounding box center [842, 116] width 134 height 22
type input "*"
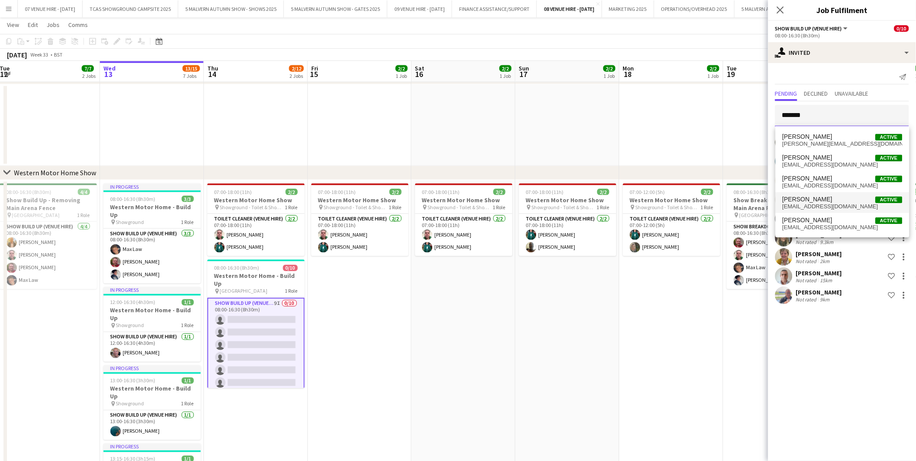
type input "*******"
click at [806, 198] on span "[PERSON_NAME]" at bounding box center [808, 199] width 50 height 7
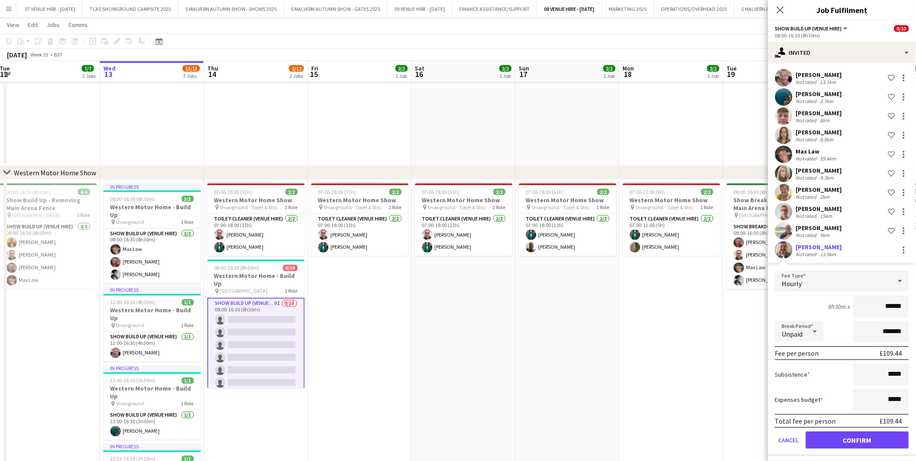
scroll to position [65, 0]
click at [854, 440] on button "Confirm" at bounding box center [857, 438] width 103 height 17
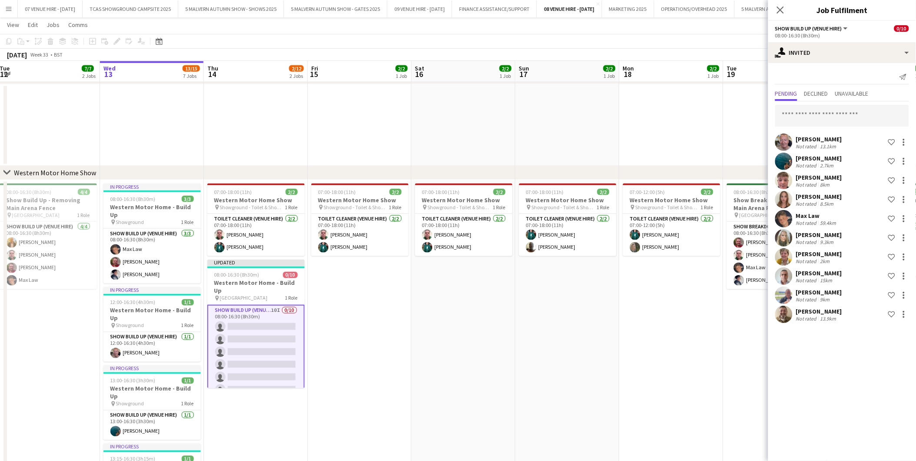
scroll to position [0, 0]
click at [624, 350] on app-date-cell "07:00-12:00 (5h) 2/2 Western Motor Home Show pin Showground - Toilet & Showers …" at bounding box center [671, 436] width 104 height 513
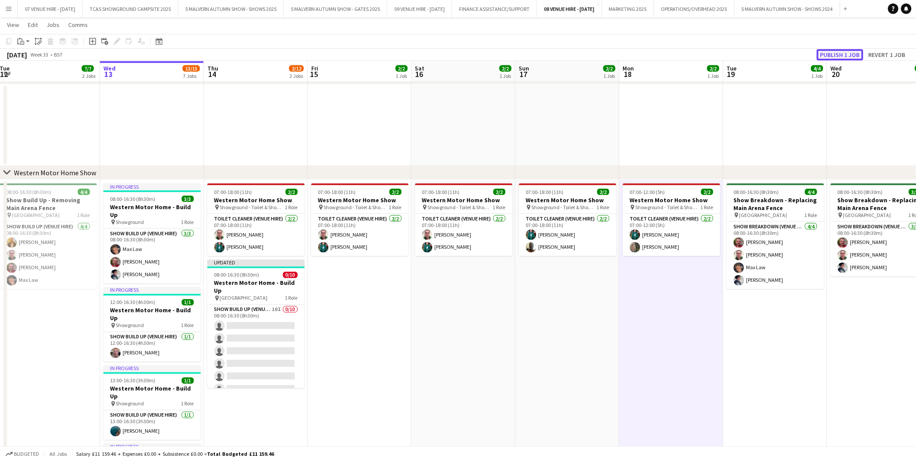
click at [849, 56] on button "Publish 1 job" at bounding box center [840, 54] width 47 height 11
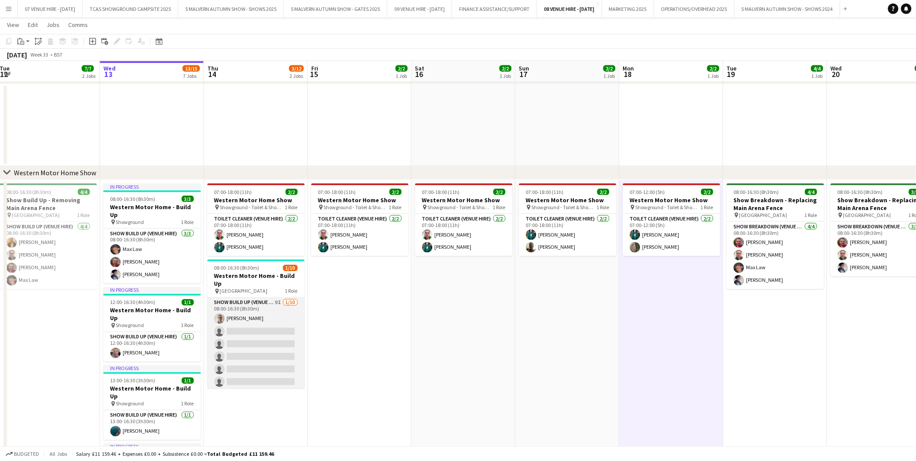
click at [258, 344] on app-card-role "Show Build Up (Venue Hire) 9I [DATE] 08:00-16:30 (8h30m) [PERSON_NAME] single-n…" at bounding box center [255, 369] width 97 height 143
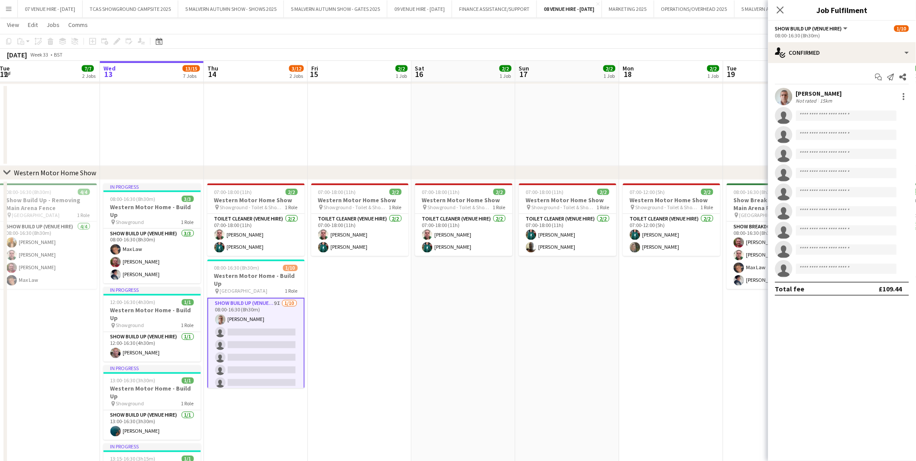
click at [640, 343] on app-date-cell "07:00-12:00 (5h) 2/2 Western Motor Home Show pin Showground - Toilet & Showers …" at bounding box center [671, 436] width 104 height 513
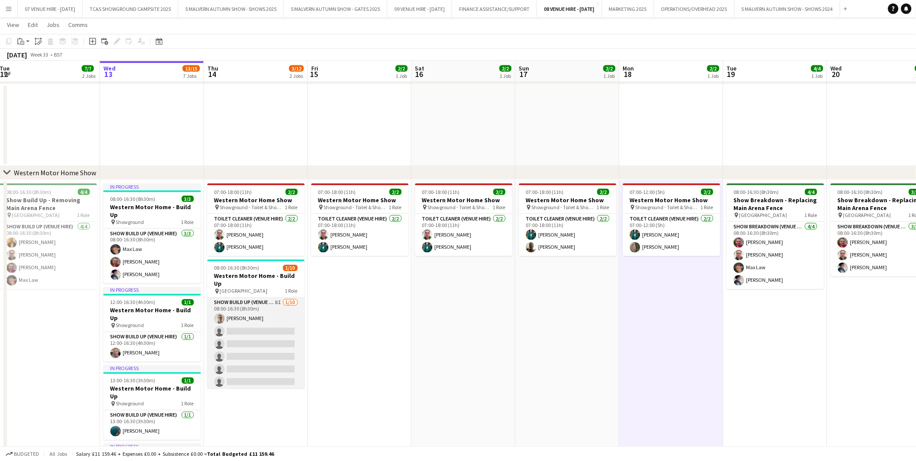
click at [265, 344] on app-card-role "Show Build Up (Venue Hire) 8I [DATE] 08:00-16:30 (8h30m) [PERSON_NAME] single-n…" at bounding box center [255, 369] width 97 height 143
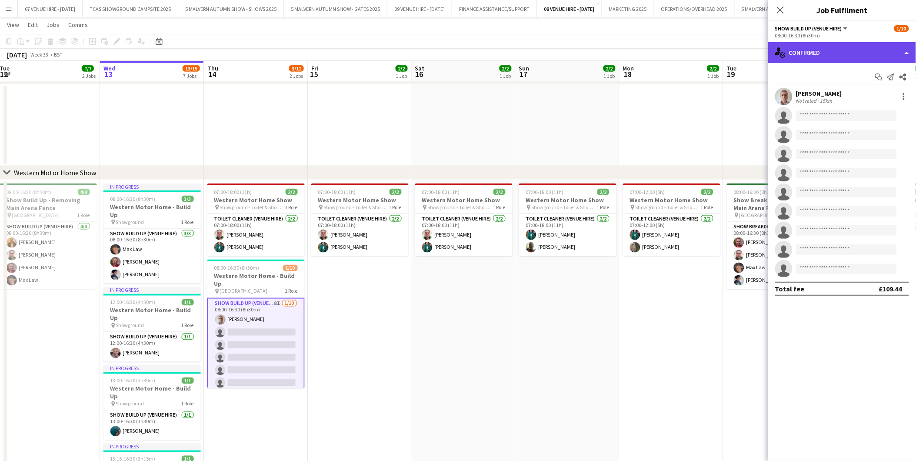
click at [807, 49] on div "single-neutral-actions-check-2 Confirmed" at bounding box center [842, 52] width 148 height 21
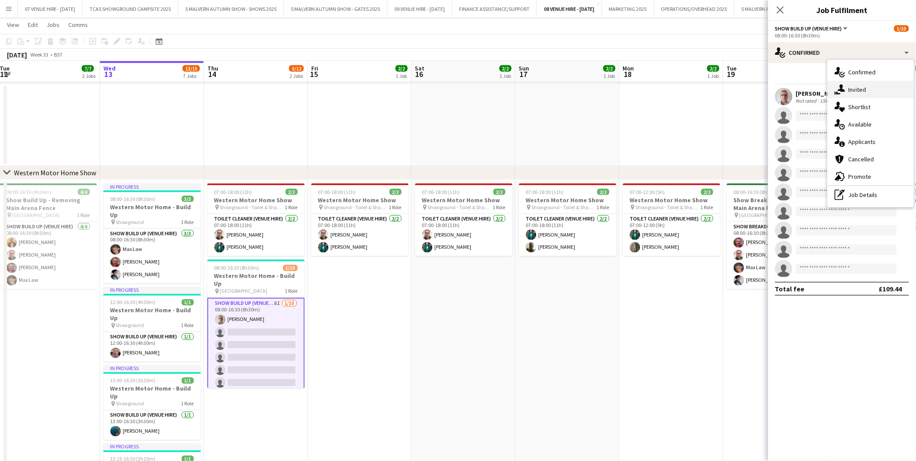
click at [871, 89] on div "single-neutral-actions-share-1 Invited" at bounding box center [871, 89] width 86 height 17
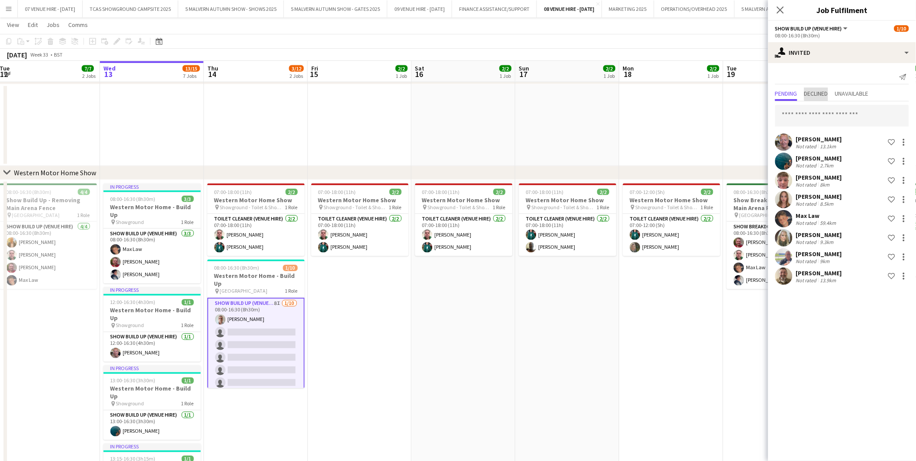
click at [823, 93] on span "Declined" at bounding box center [816, 93] width 24 height 6
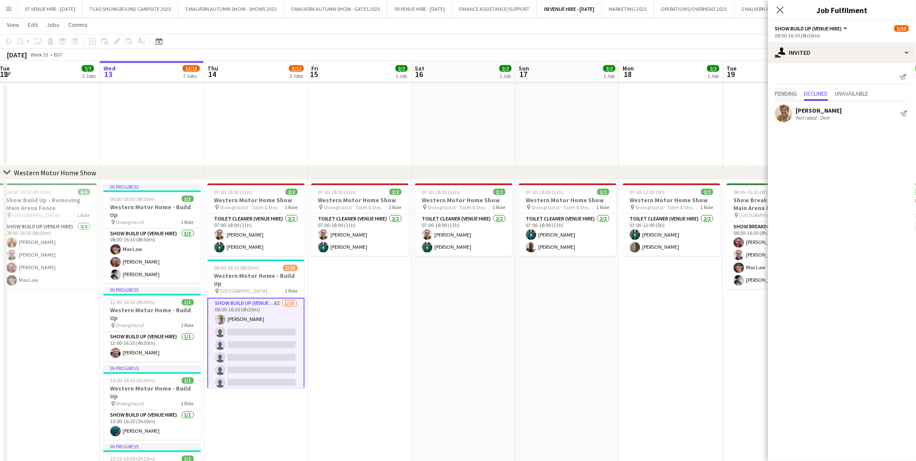
click at [793, 96] on span "Pending" at bounding box center [786, 93] width 22 height 6
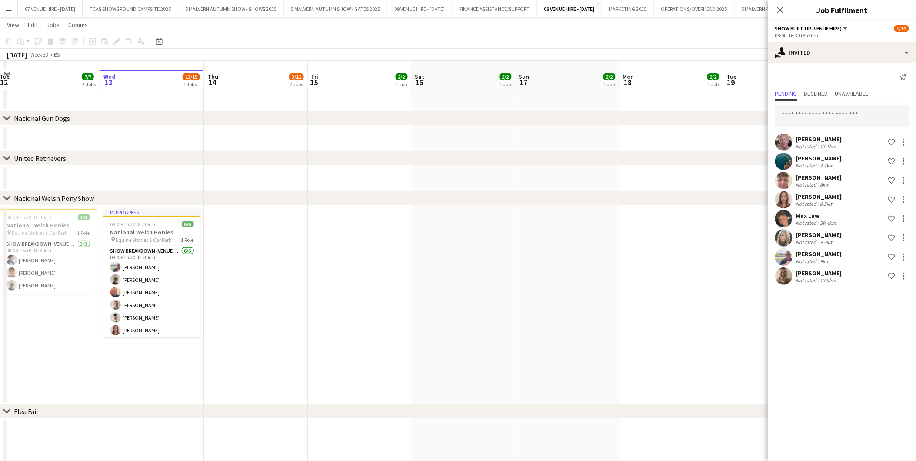
scroll to position [48, 0]
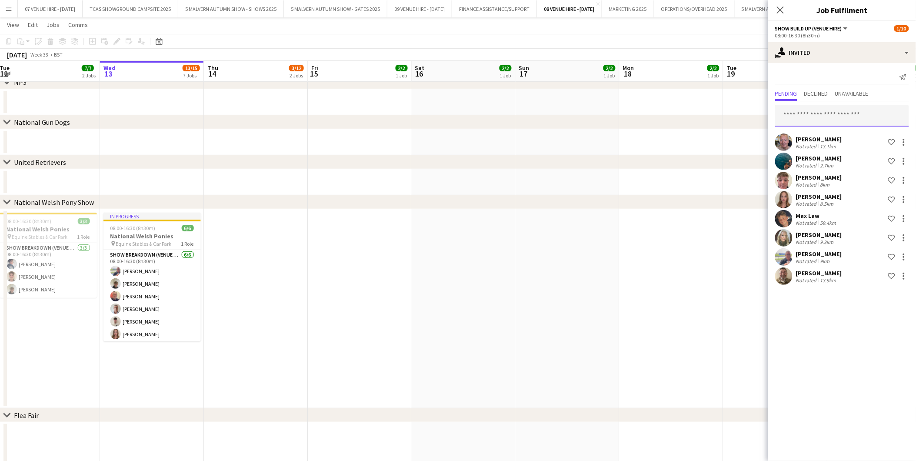
click at [814, 118] on input "text" at bounding box center [842, 116] width 134 height 22
type input "*******"
click at [793, 135] on span "[PERSON_NAME]" at bounding box center [808, 136] width 50 height 7
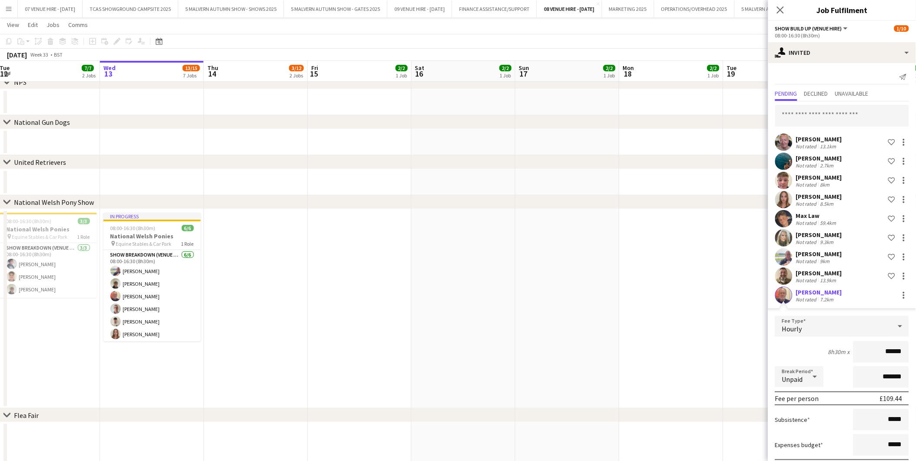
scroll to position [46, 0]
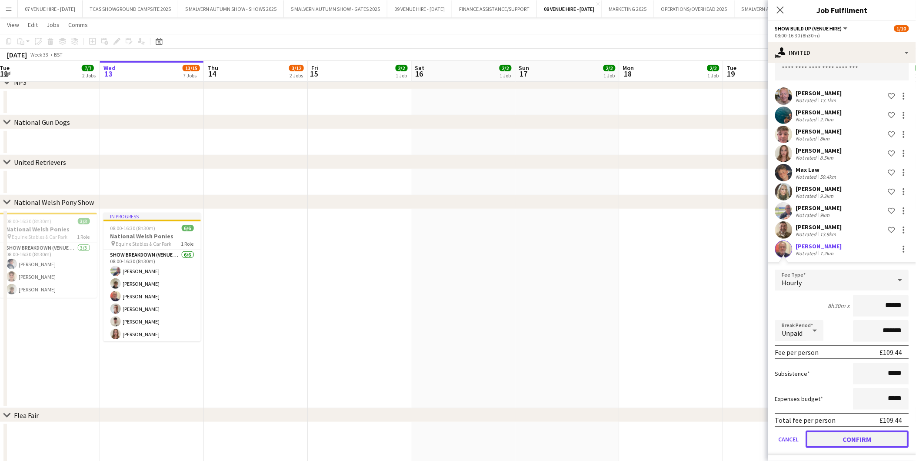
click at [824, 430] on button "Confirm" at bounding box center [857, 438] width 103 height 17
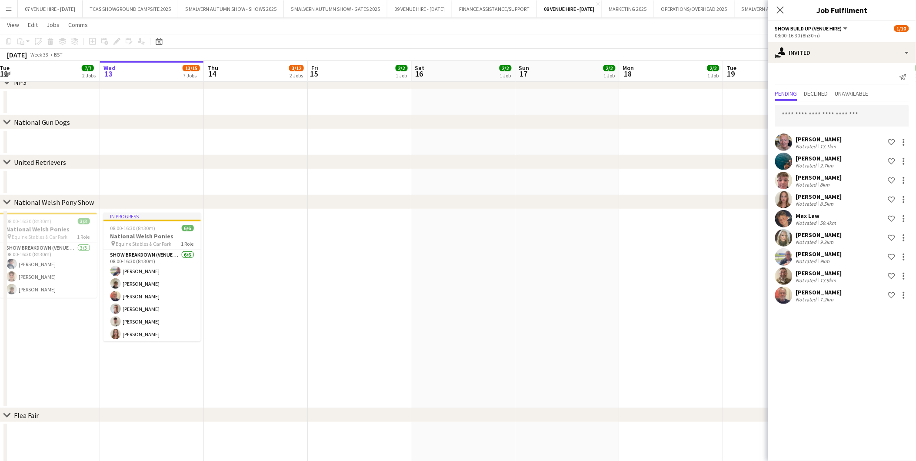
scroll to position [0, 0]
click at [820, 119] on input "text" at bounding box center [842, 116] width 134 height 22
type input "*****"
click at [808, 133] on span "[PERSON_NAME]" at bounding box center [808, 136] width 50 height 7
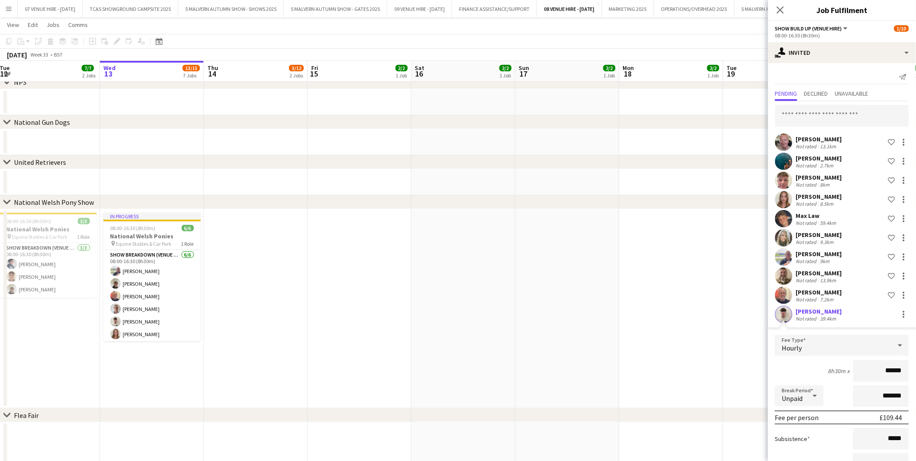
scroll to position [65, 0]
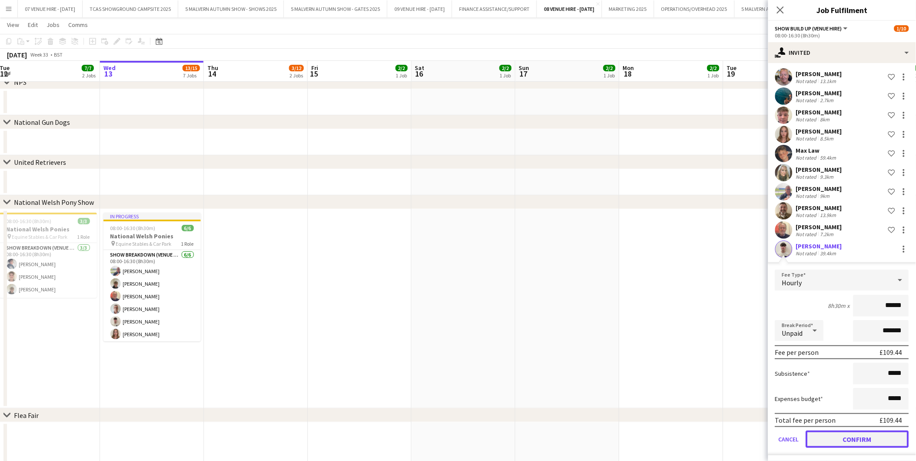
click at [838, 432] on button "Confirm" at bounding box center [857, 438] width 103 height 17
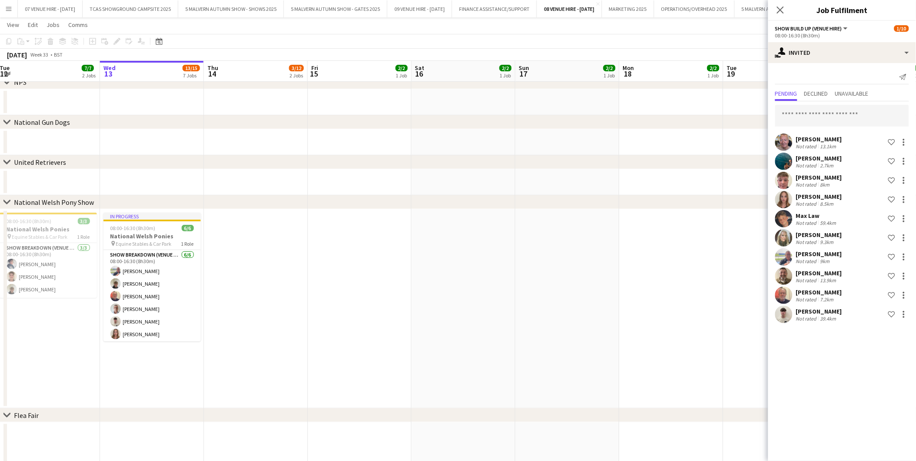
scroll to position [0, 0]
click at [824, 117] on input "text" at bounding box center [842, 116] width 134 height 22
type input "*"
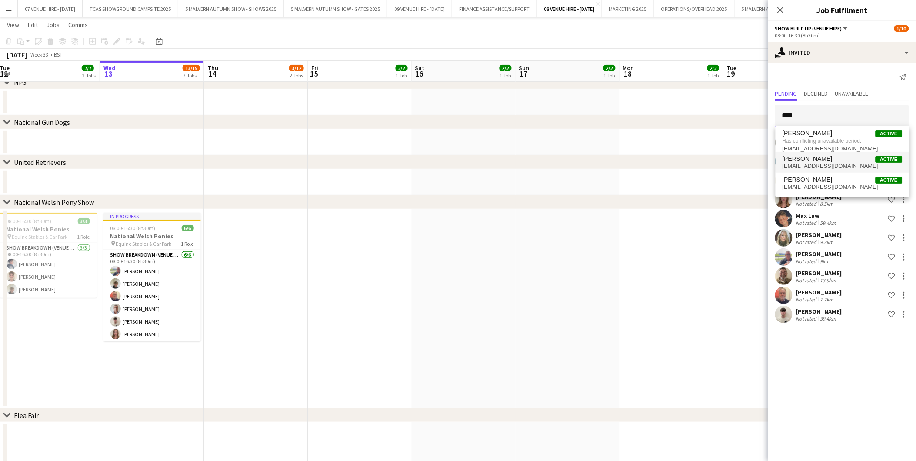
type input "****"
click at [809, 164] on span "[EMAIL_ADDRESS][DOMAIN_NAME]" at bounding box center [843, 166] width 120 height 7
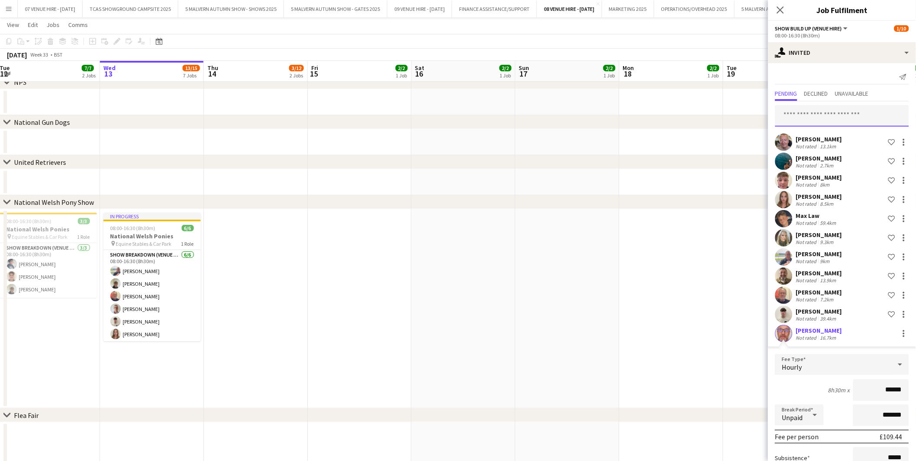
click at [811, 111] on input "text" at bounding box center [842, 116] width 134 height 22
type input "**********"
drag, startPoint x: 827, startPoint y: 113, endPoint x: 746, endPoint y: 102, distance: 81.6
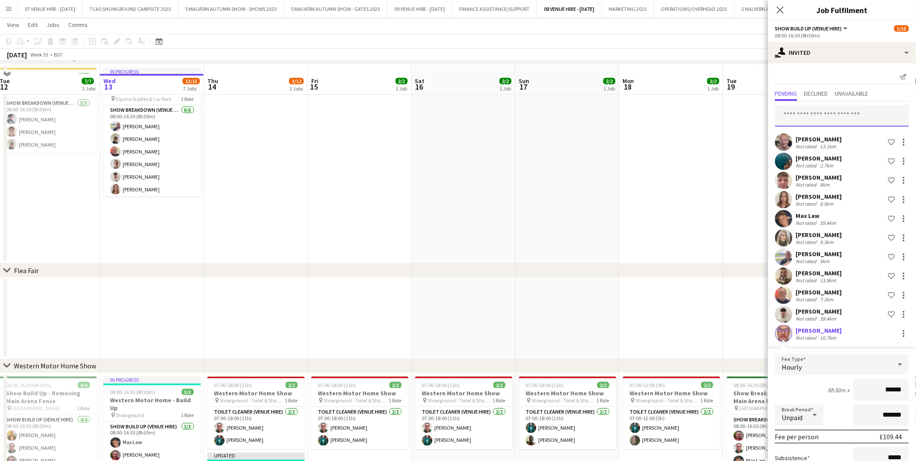
scroll to position [386, 0]
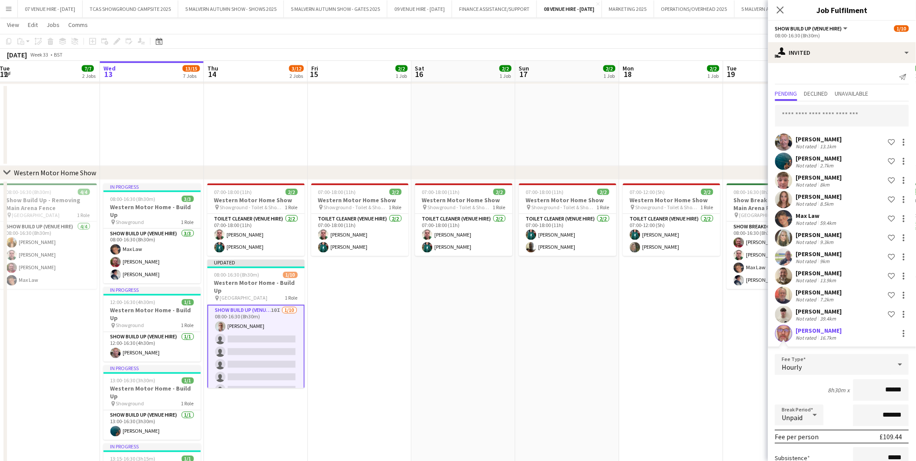
click at [366, 333] on app-date-cell "07:00-18:00 (11h) 2/2 Western Motor Home Show pin Showground - Toilet & Showers…" at bounding box center [360, 436] width 104 height 513
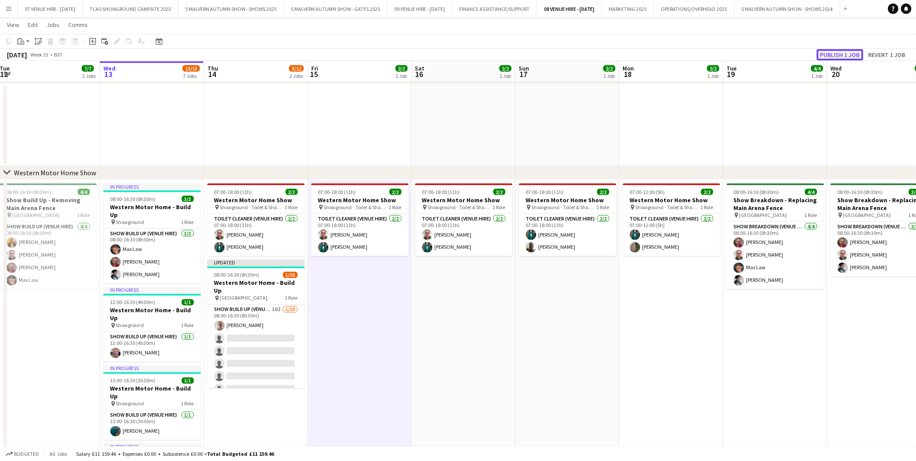
click at [848, 53] on button "Publish 1 job" at bounding box center [840, 54] width 47 height 11
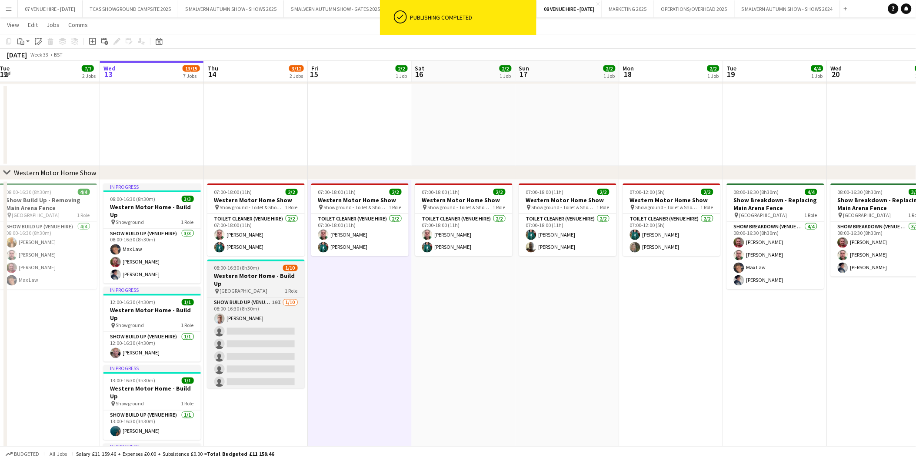
click at [233, 273] on h3 "Western Motor Home - Build Up" at bounding box center [255, 280] width 97 height 16
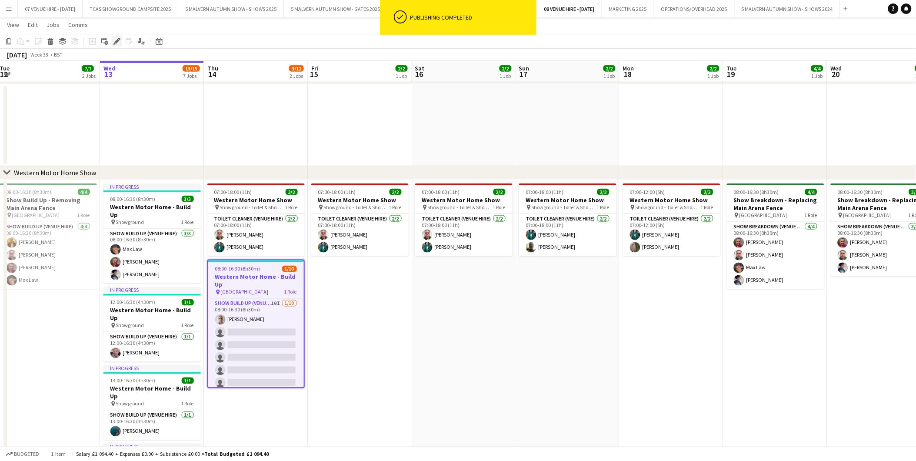
drag, startPoint x: 116, startPoint y: 41, endPoint x: 123, endPoint y: 42, distance: 7.4
click at [116, 41] on icon at bounding box center [116, 41] width 5 height 5
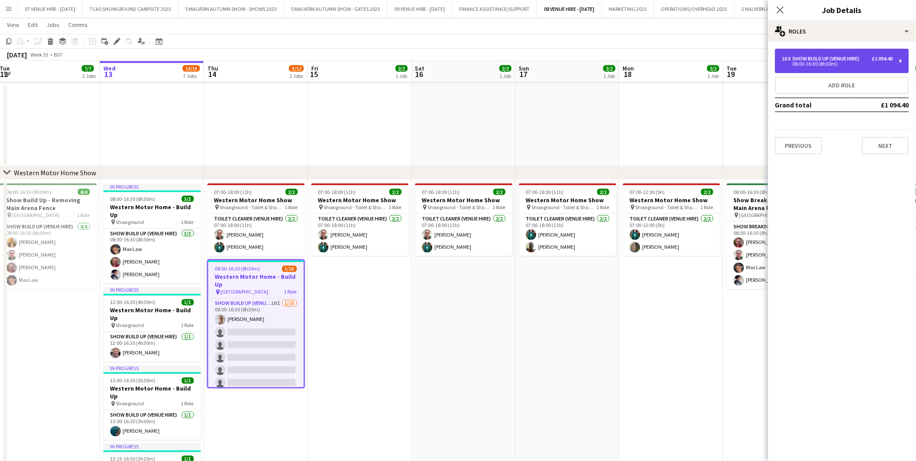
click at [825, 57] on div "Show Build Up (Venue Hire)" at bounding box center [828, 59] width 70 height 6
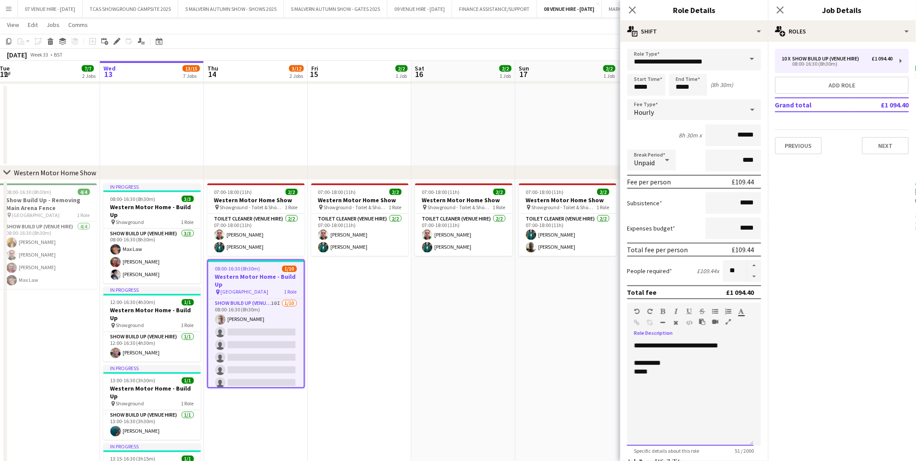
click at [739, 341] on div "**********" at bounding box center [690, 393] width 127 height 104
click at [490, 389] on app-date-cell "07:00-18:00 (11h) 2/2 Western Motor Home Show pin Showground - Toilet & Showers…" at bounding box center [464, 436] width 104 height 513
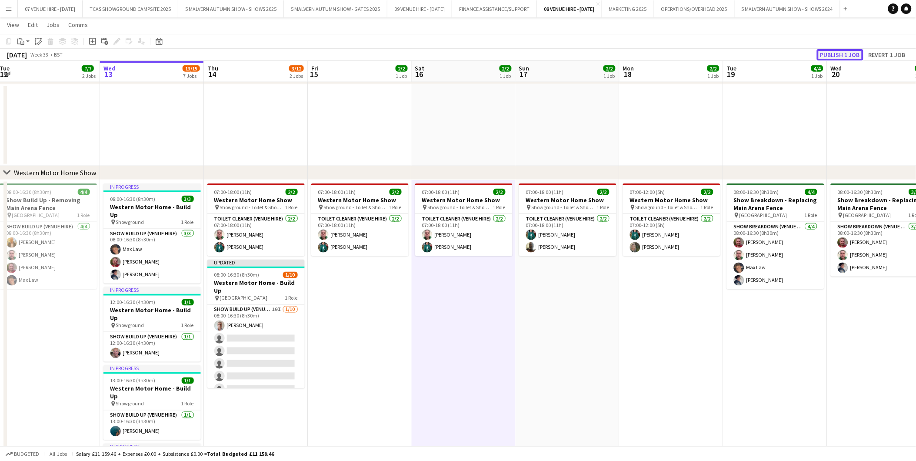
click at [834, 53] on button "Publish 1 job" at bounding box center [840, 54] width 47 height 11
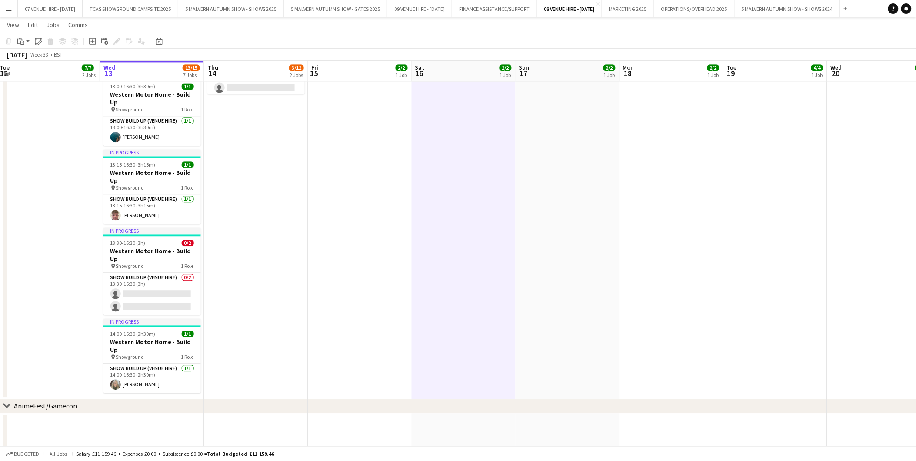
scroll to position [680, 0]
click at [129, 195] on app-card-role "Show Build Up (Venue Hire) [DATE] 13:15-16:30 (3h15m) [PERSON_NAME]" at bounding box center [151, 210] width 97 height 30
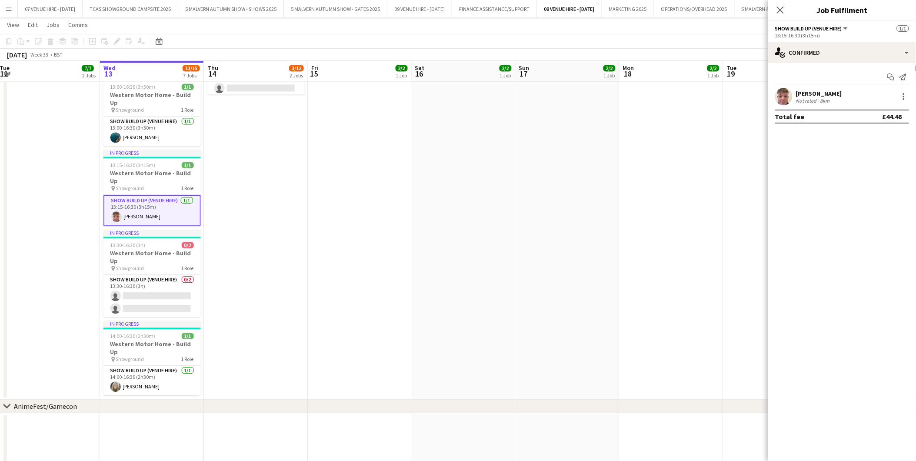
click at [785, 93] on app-user-avatar at bounding box center [783, 96] width 17 height 17
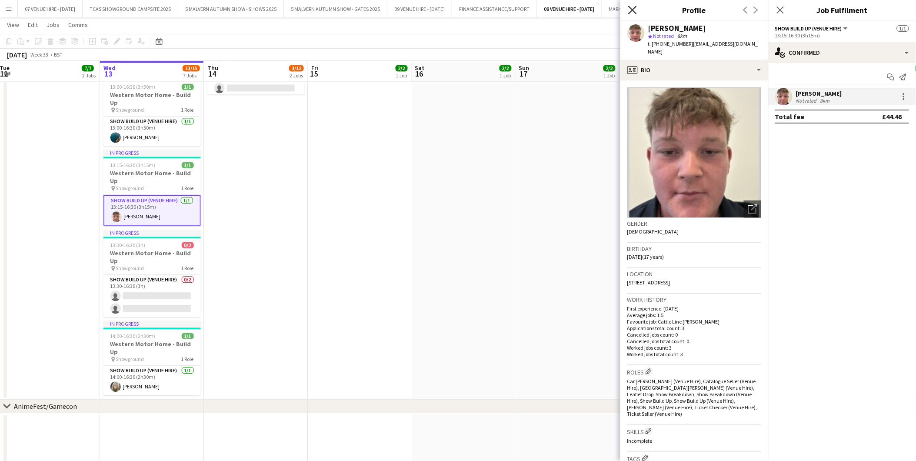
click at [632, 8] on icon "Close pop-in" at bounding box center [632, 10] width 8 height 8
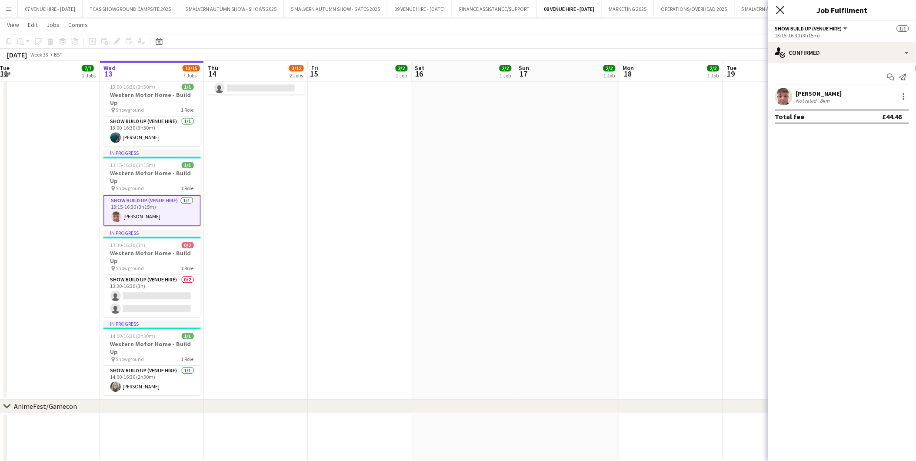
click at [777, 7] on icon at bounding box center [780, 10] width 8 height 8
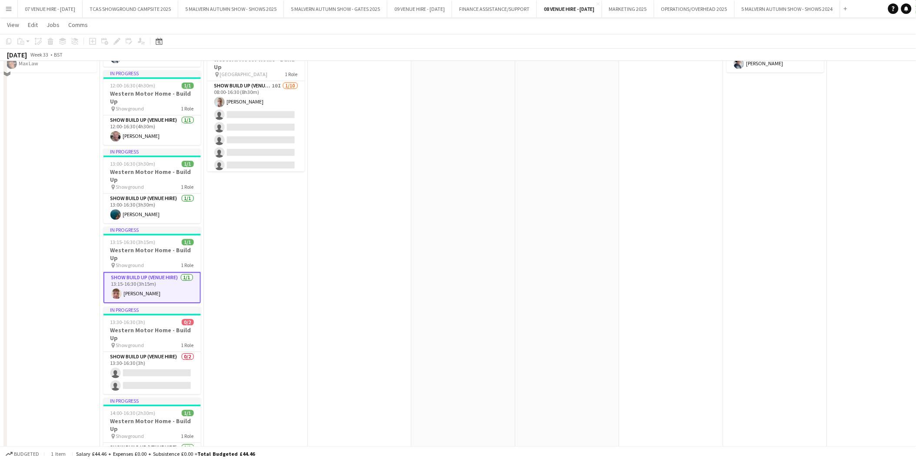
scroll to position [487, 0]
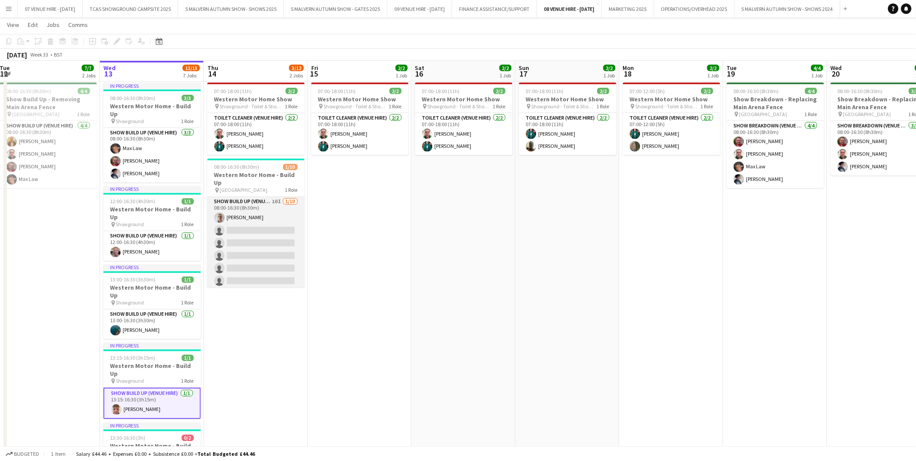
click at [248, 236] on app-card-role "Show Build Up (Venue Hire) 10I [DATE] 08:00-16:30 (8h30m) [PERSON_NAME] single-…" at bounding box center [255, 268] width 97 height 143
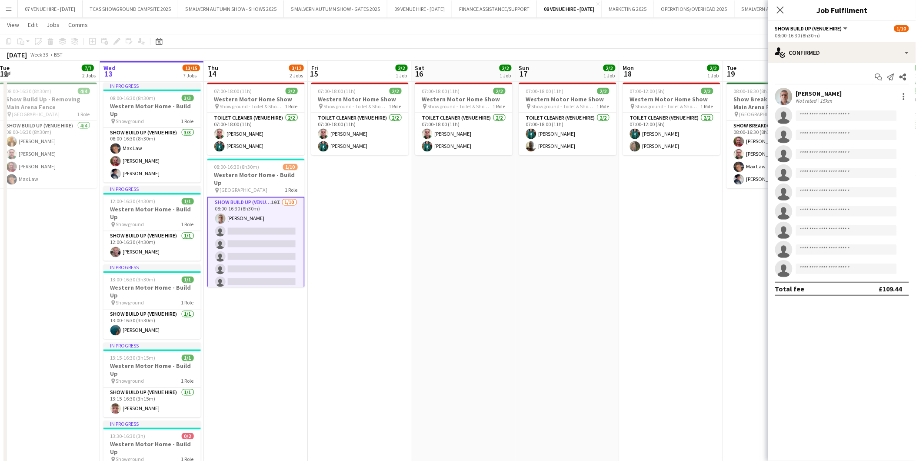
click at [687, 183] on app-date-cell "07:00-12:00 (5h) 2/2 Western Motor Home Show pin Showground - Toilet & Showers …" at bounding box center [671, 335] width 104 height 513
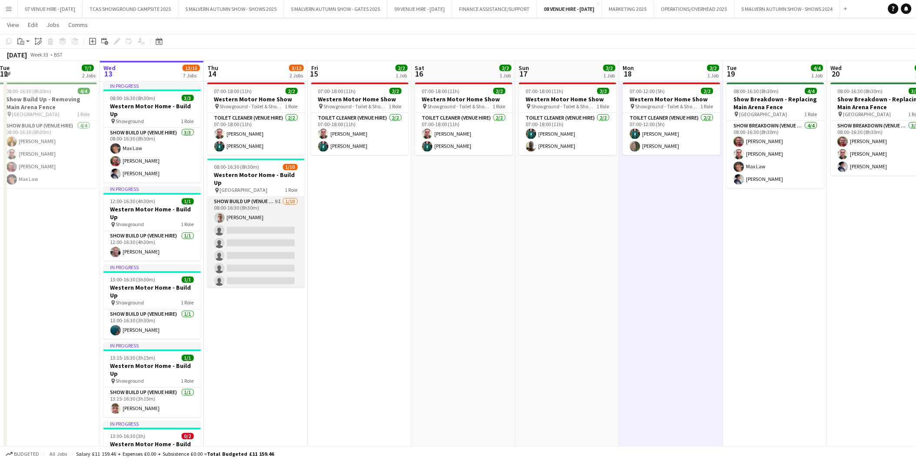
drag, startPoint x: 240, startPoint y: 232, endPoint x: 254, endPoint y: 225, distance: 16.1
click at [240, 232] on app-card-role "Show Build Up (Venue Hire) 9I [DATE] 08:00-16:30 (8h30m) [PERSON_NAME] single-n…" at bounding box center [255, 268] width 97 height 143
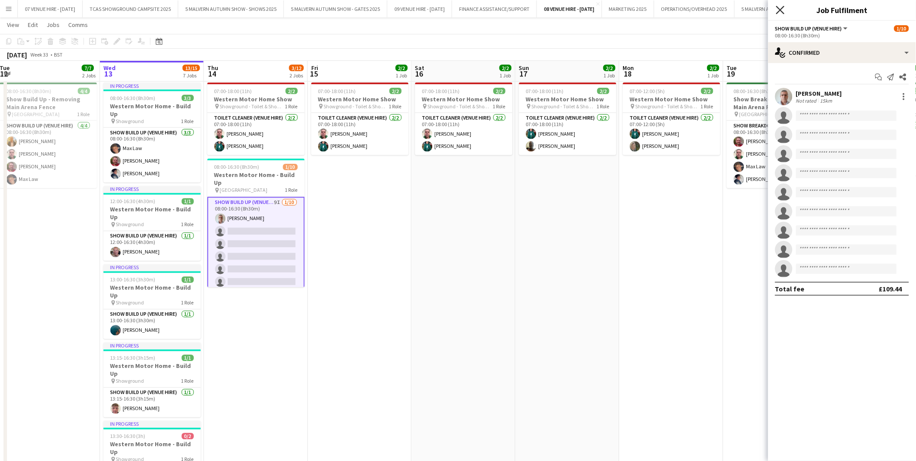
click at [777, 10] on icon "Close pop-in" at bounding box center [780, 10] width 8 height 8
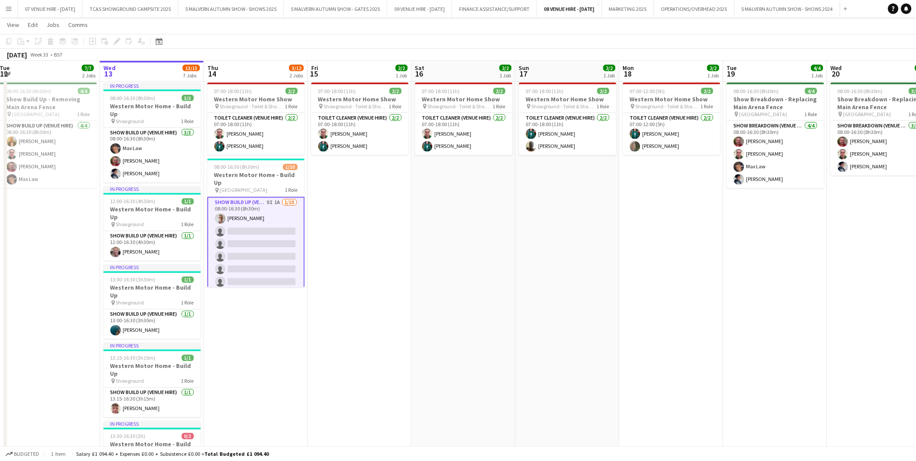
click at [246, 224] on app-card-role "Show Build Up (Venue Hire) 9I 1A [DATE] 08:00-16:30 (8h30m) [PERSON_NAME] singl…" at bounding box center [255, 269] width 97 height 145
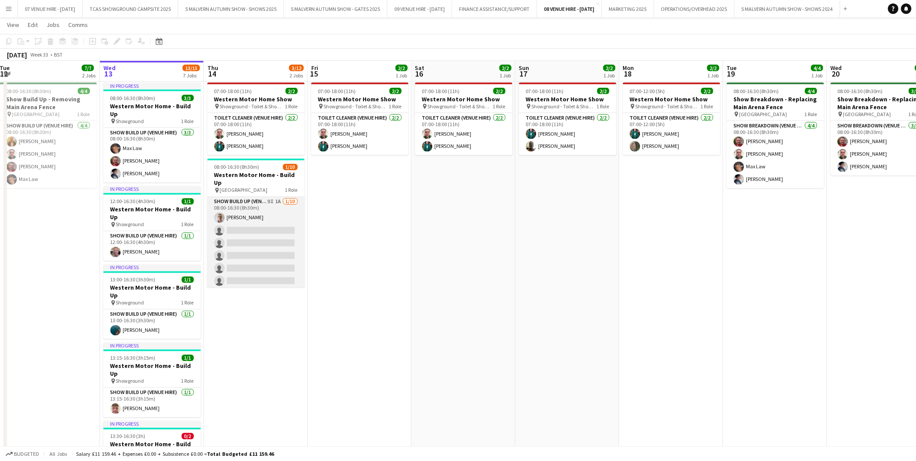
click at [251, 228] on app-card-role "Show Build Up (Venue Hire) 9I 1A [DATE] 08:00-16:30 (8h30m) [PERSON_NAME] singl…" at bounding box center [255, 268] width 97 height 143
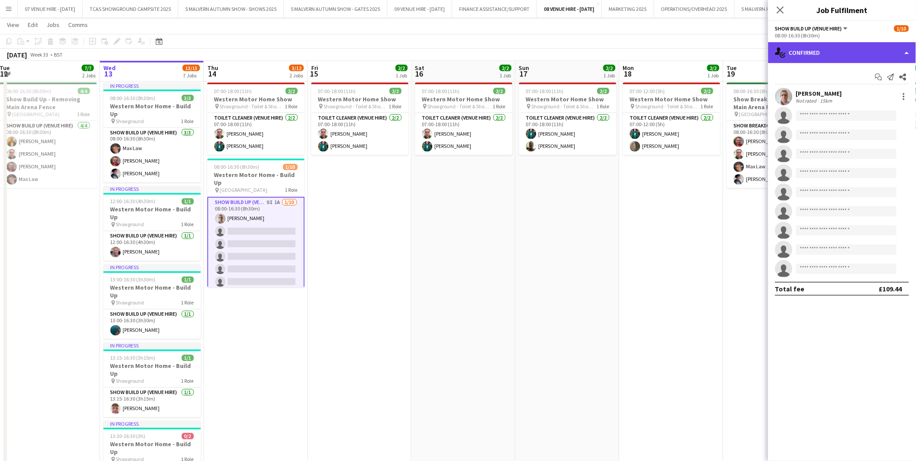
click at [806, 49] on div "single-neutral-actions-check-2 Confirmed" at bounding box center [842, 52] width 148 height 21
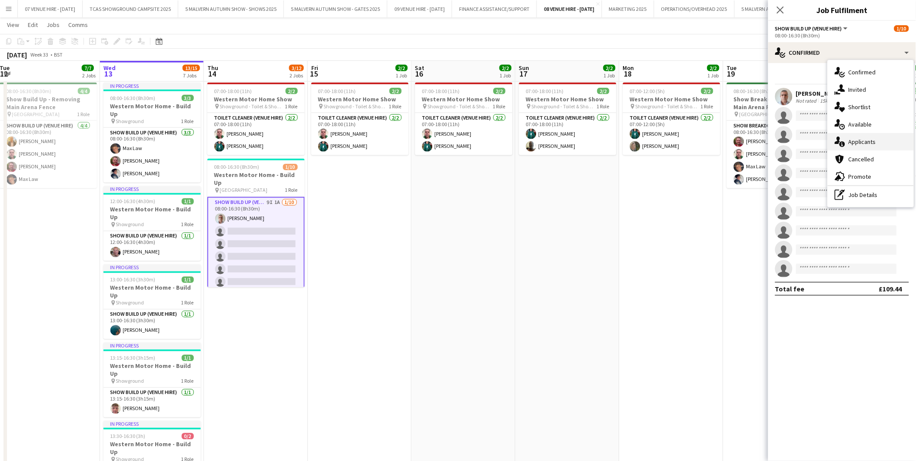
click at [866, 141] on div "single-neutral-actions-information Applicants" at bounding box center [871, 141] width 86 height 17
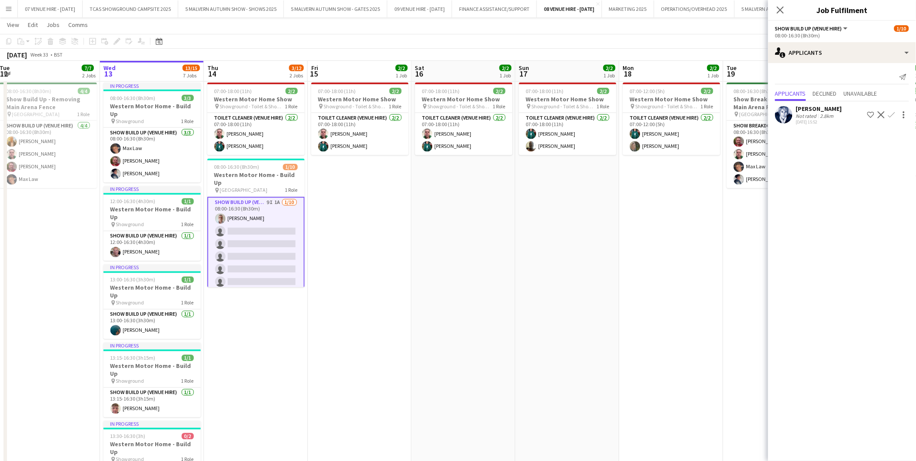
click at [888, 113] on app-icon "Confirm" at bounding box center [891, 114] width 7 height 7
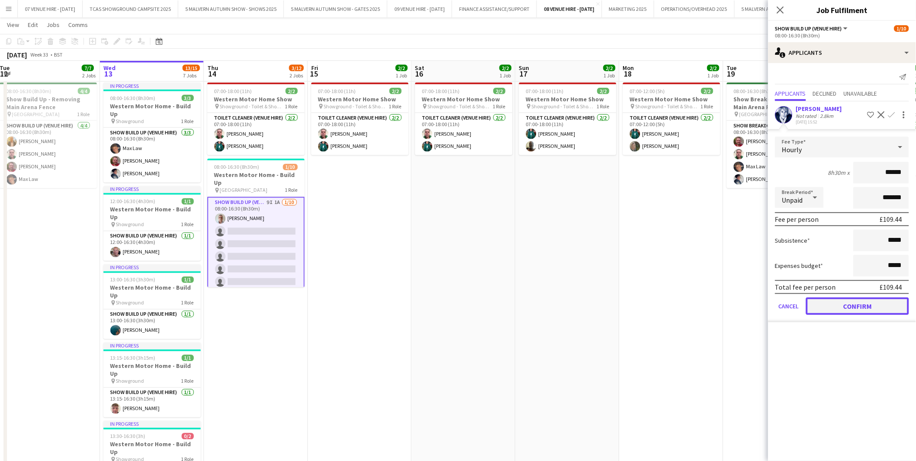
click at [868, 298] on button "Confirm" at bounding box center [857, 305] width 103 height 17
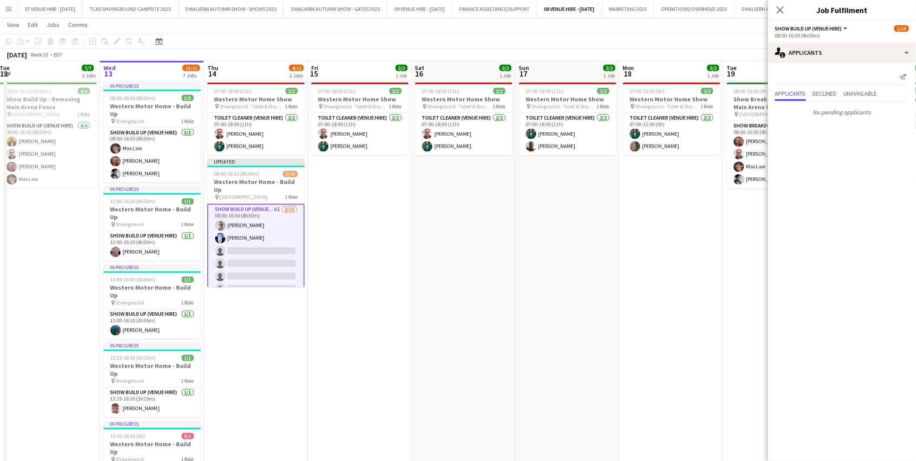
click at [607, 271] on app-date-cell "07:00-18:00 (11h) 2/2 Western Motor Home Show pin Showground - Toilet & Showers…" at bounding box center [568, 335] width 104 height 513
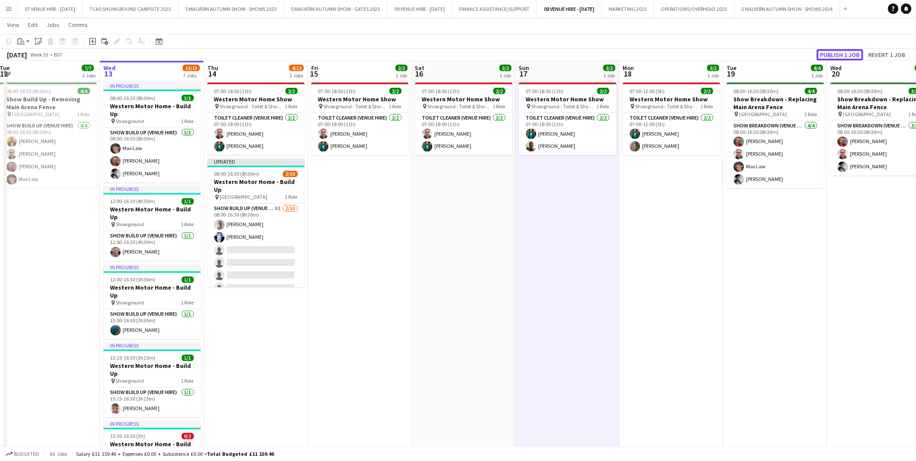
click at [839, 49] on button "Publish 1 job" at bounding box center [840, 54] width 47 height 11
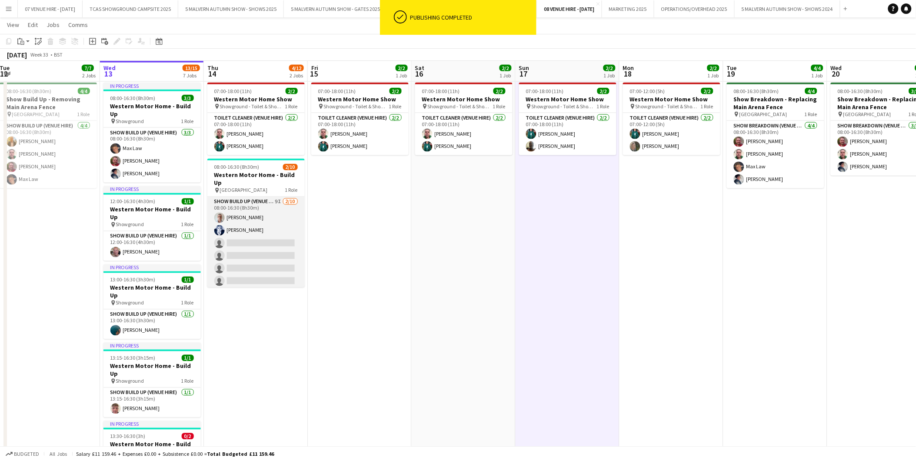
click at [220, 225] on app-user-avatar at bounding box center [219, 230] width 10 height 10
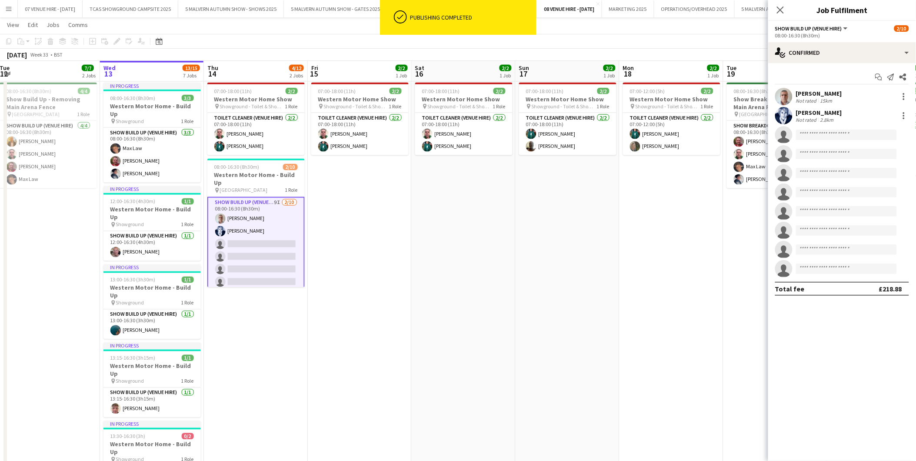
click at [783, 118] on app-user-avatar at bounding box center [783, 115] width 17 height 17
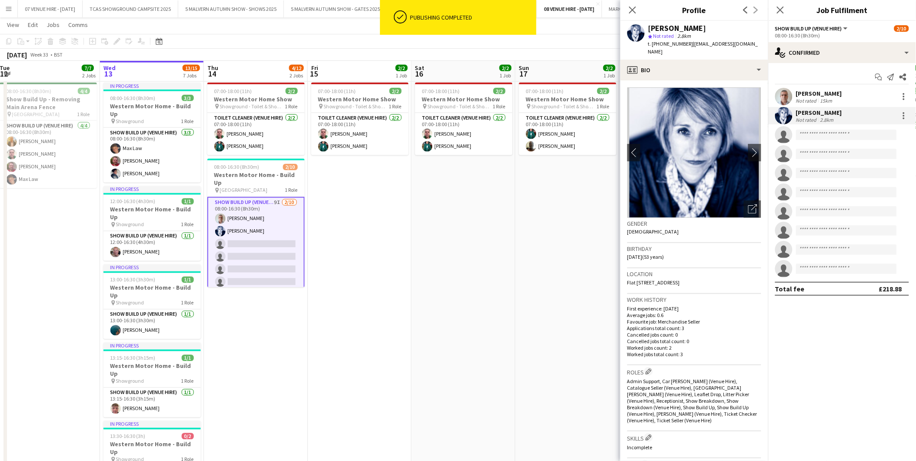
click at [403, 235] on app-date-cell "07:00-18:00 (11h) 2/2 Western Motor Home Show pin Showground - Toilet & Showers…" at bounding box center [360, 335] width 104 height 513
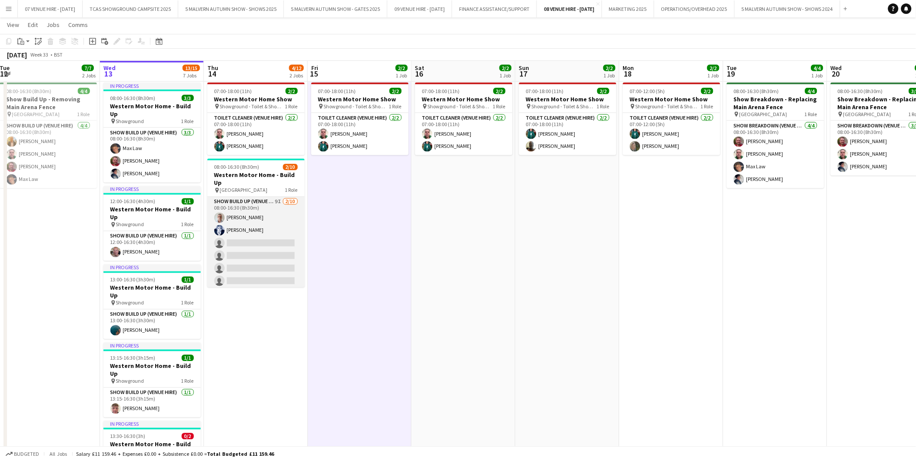
click at [269, 246] on app-card-role "Show Build Up (Venue Hire) 9I [DATE] 08:00-16:30 (8h30m) [PERSON_NAME] [PERSON_…" at bounding box center [255, 268] width 97 height 143
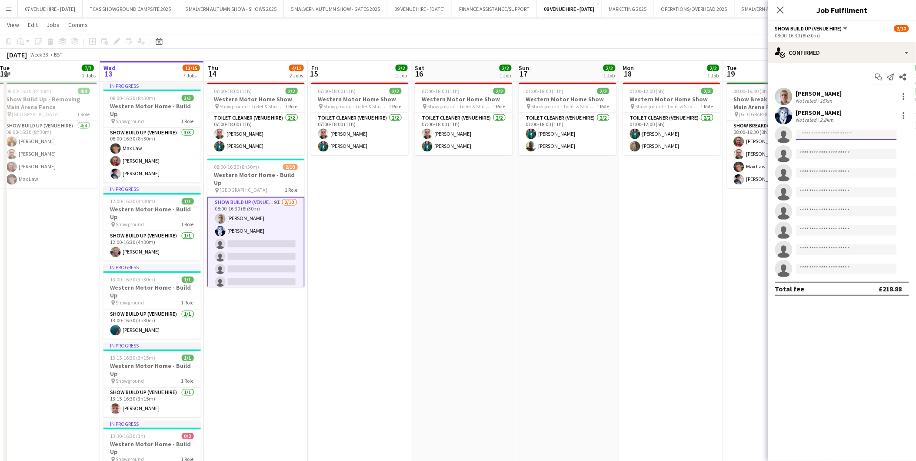
click at [820, 132] on input at bounding box center [846, 135] width 101 height 10
type input "*****"
click at [819, 149] on span "[PERSON_NAME]" at bounding box center [828, 146] width 50 height 7
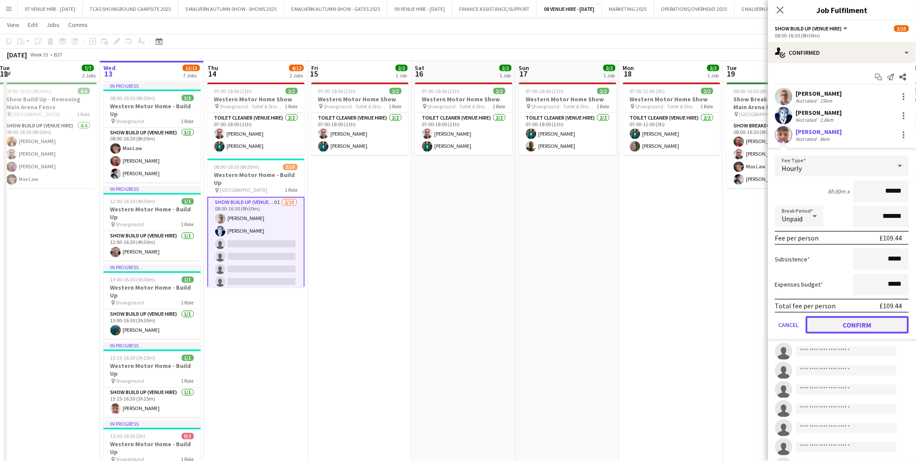
click at [839, 320] on button "Confirm" at bounding box center [857, 324] width 103 height 17
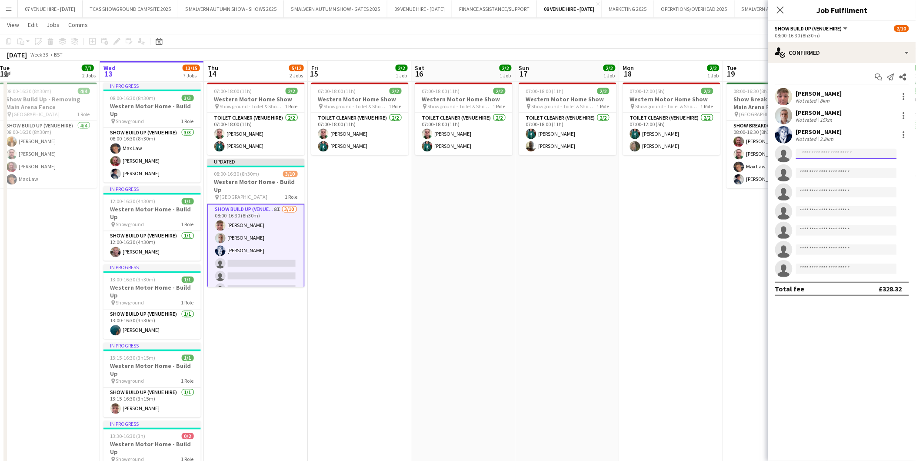
click at [824, 153] on input at bounding box center [846, 154] width 101 height 10
type input "****"
click at [828, 167] on span "[PERSON_NAME]" at bounding box center [828, 166] width 50 height 7
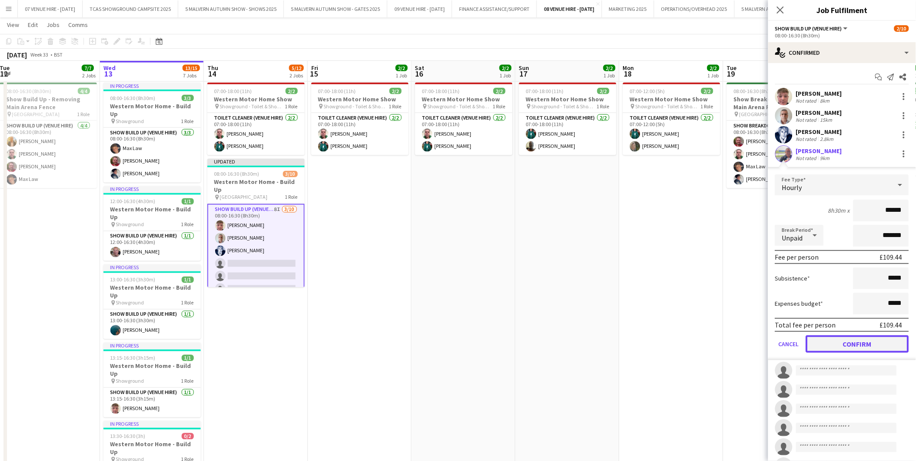
click at [857, 335] on button "Confirm" at bounding box center [857, 343] width 103 height 17
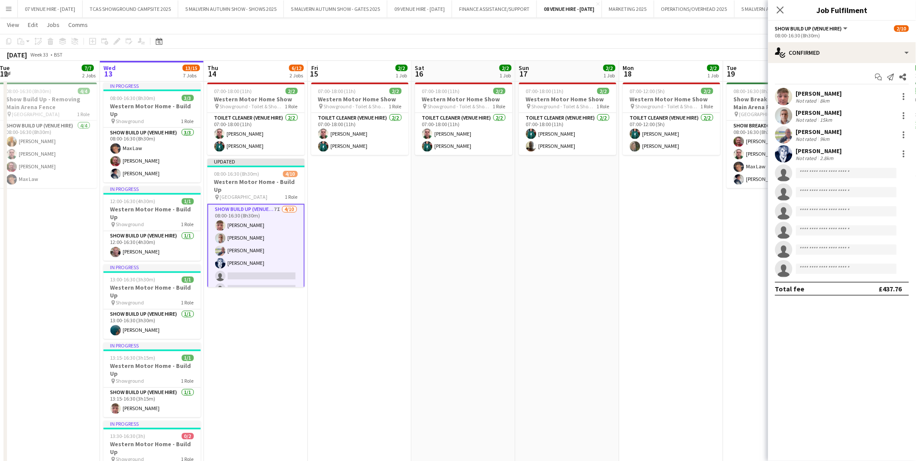
click at [686, 276] on app-date-cell "07:00-12:00 (5h) 2/2 Western Motor Home Show pin Showground - Toilet & Showers …" at bounding box center [671, 335] width 104 height 513
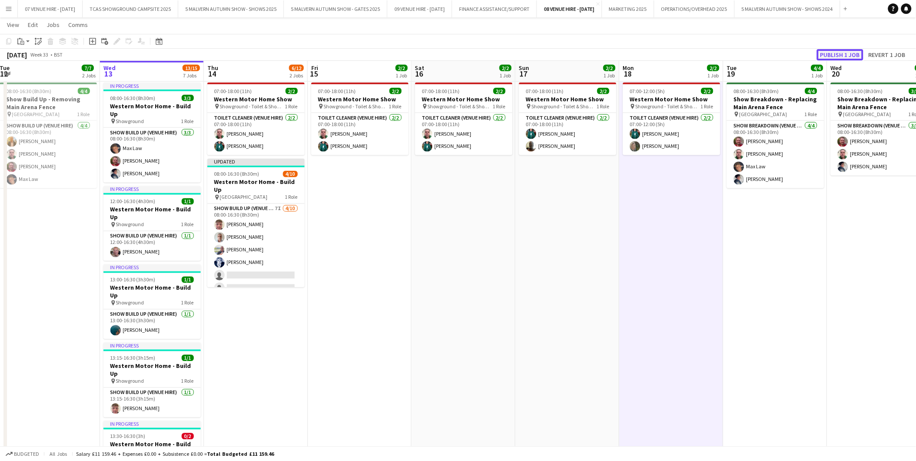
click at [853, 51] on button "Publish 1 job" at bounding box center [840, 54] width 47 height 11
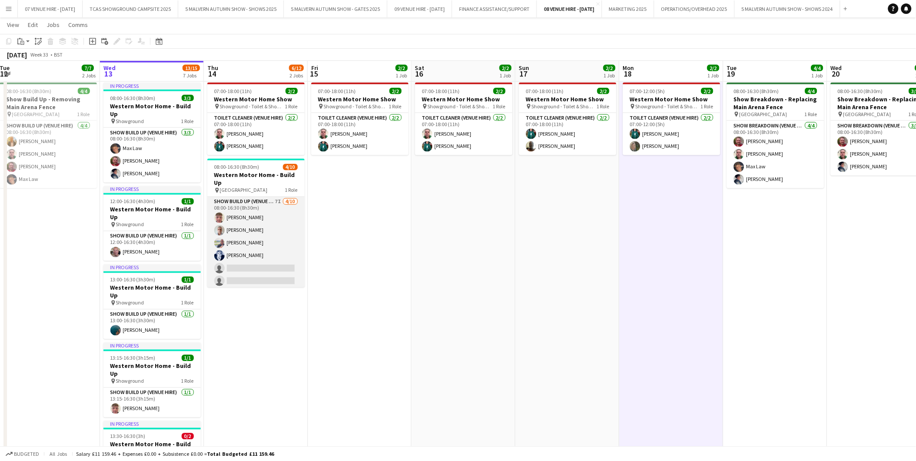
click at [269, 270] on app-card-role "Show Build Up (Venue Hire) 7I [DATE] 08:00-16:30 (8h30m) [PERSON_NAME] [PERSON_…" at bounding box center [255, 268] width 97 height 143
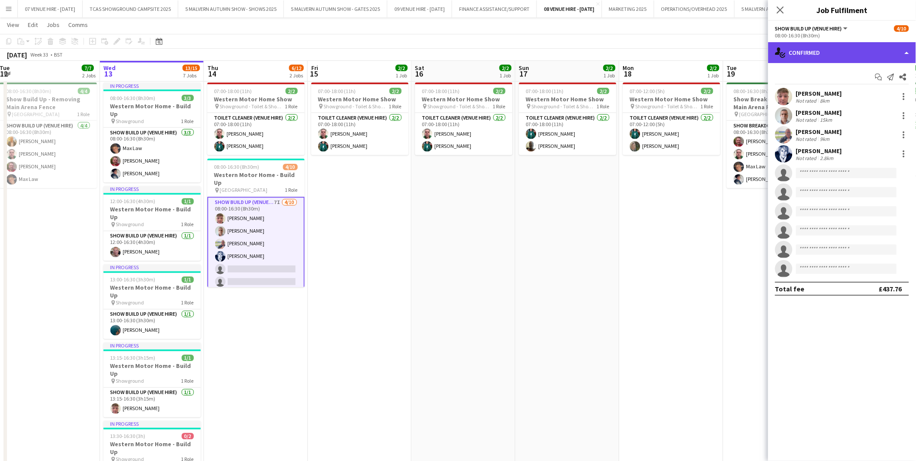
click at [858, 53] on div "single-neutral-actions-check-2 Confirmed" at bounding box center [842, 52] width 148 height 21
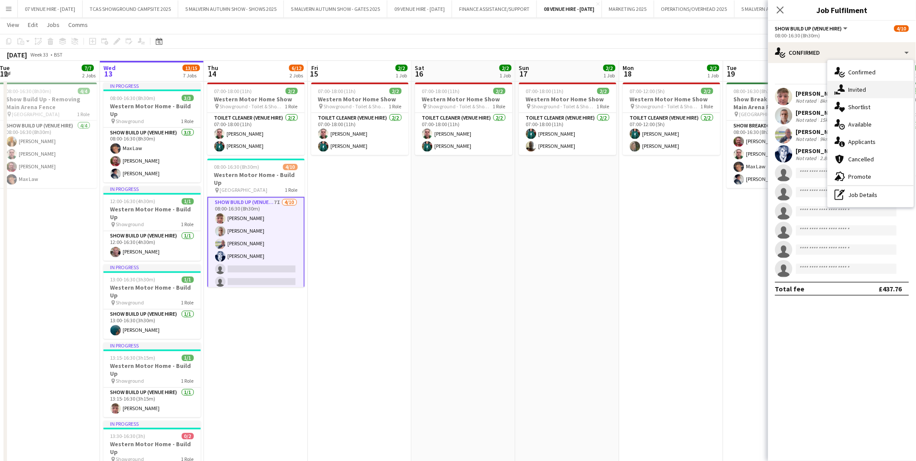
click at [857, 83] on div "single-neutral-actions-share-1 Invited" at bounding box center [871, 89] width 86 height 17
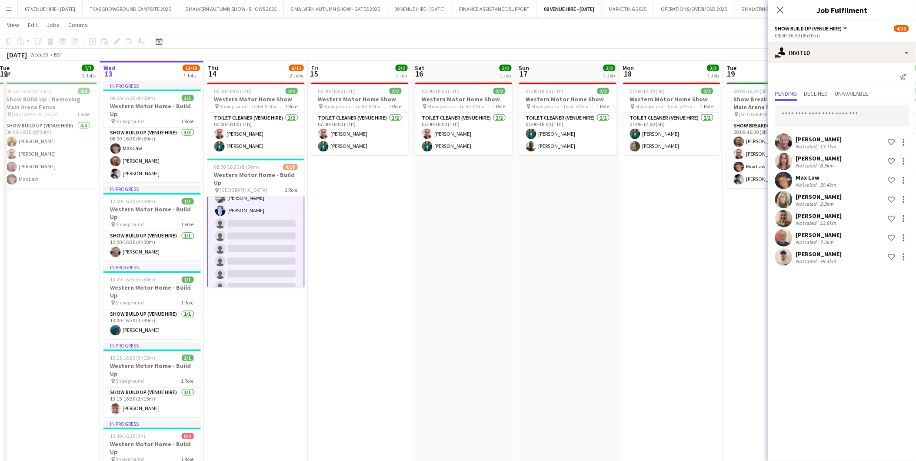
scroll to position [0, 0]
drag, startPoint x: 233, startPoint y: 267, endPoint x: 245, endPoint y: 258, distance: 14.3
click at [233, 267] on app-card-role "Show Build Up (Venue Hire) 7I [DATE] 08:00-16:30 (8h30m) [PERSON_NAME] [PERSON_…" at bounding box center [255, 269] width 97 height 145
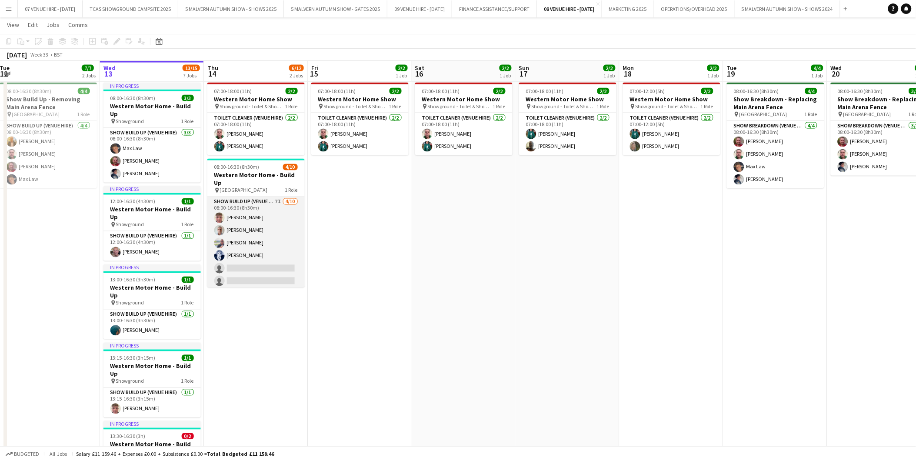
click at [244, 264] on app-card-role "Show Build Up (Venue Hire) 7I [DATE] 08:00-16:30 (8h30m) [PERSON_NAME] [PERSON_…" at bounding box center [255, 268] width 97 height 143
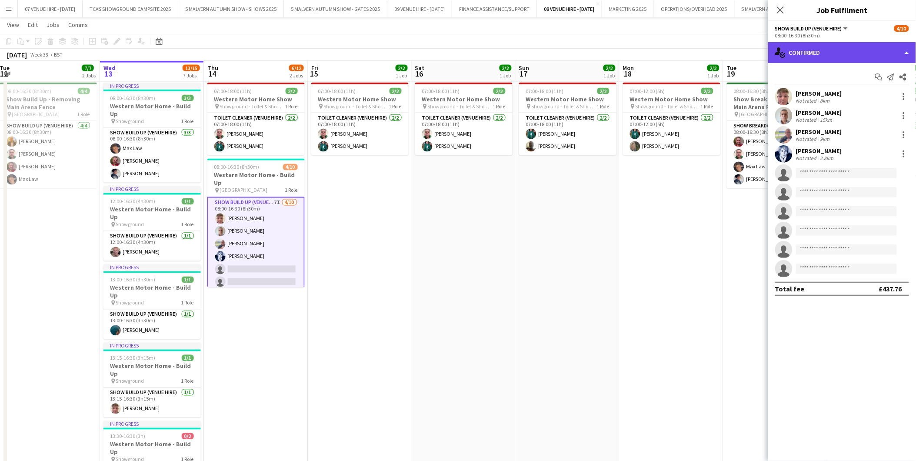
click at [816, 52] on div "single-neutral-actions-check-2 Confirmed" at bounding box center [842, 52] width 148 height 21
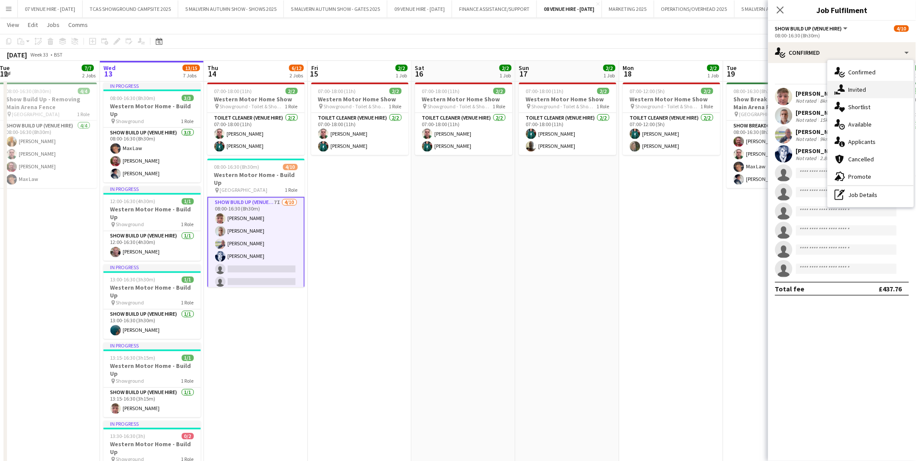
click at [853, 85] on div "single-neutral-actions-share-1 Invited" at bounding box center [871, 89] width 86 height 17
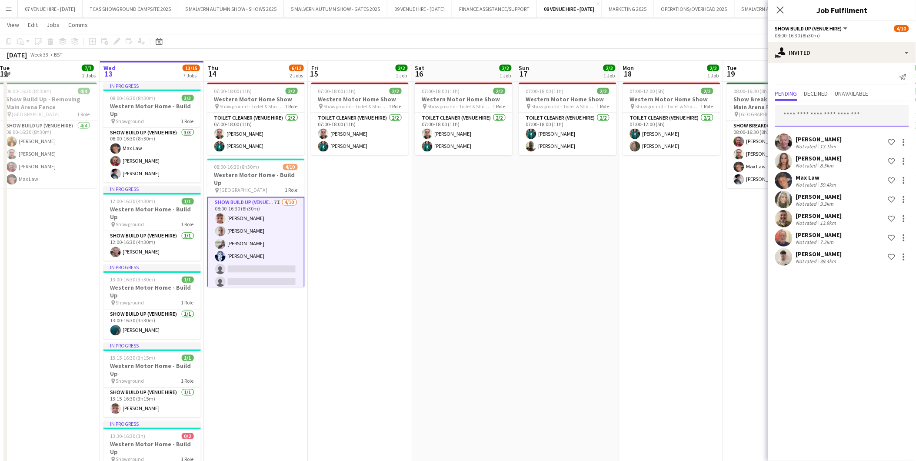
click at [819, 118] on input "text" at bounding box center [842, 116] width 134 height 22
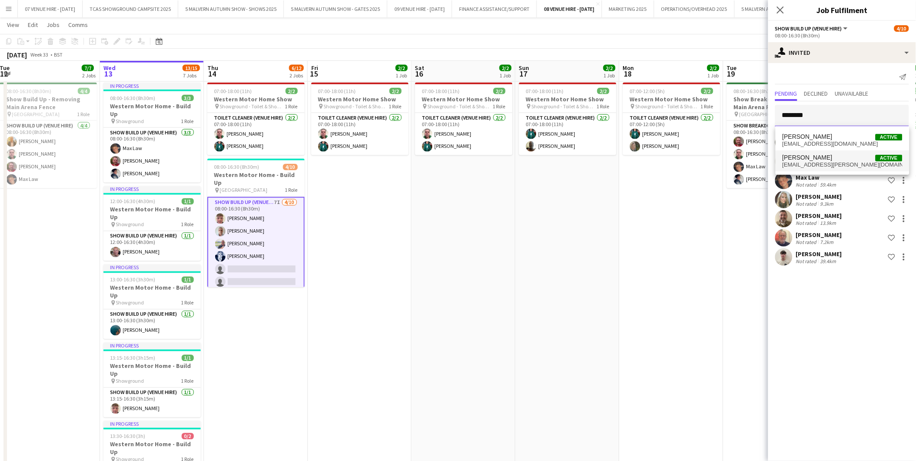
type input "********"
click at [804, 157] on span "[PERSON_NAME]" at bounding box center [808, 157] width 50 height 7
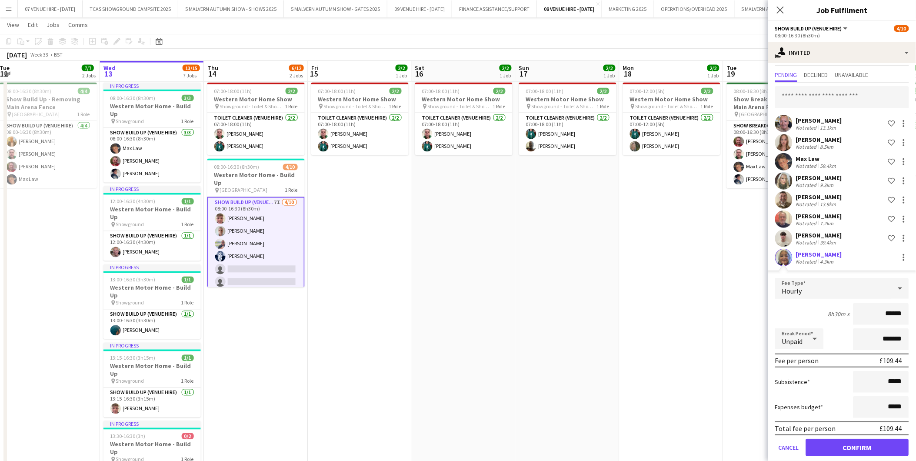
scroll to position [27, 0]
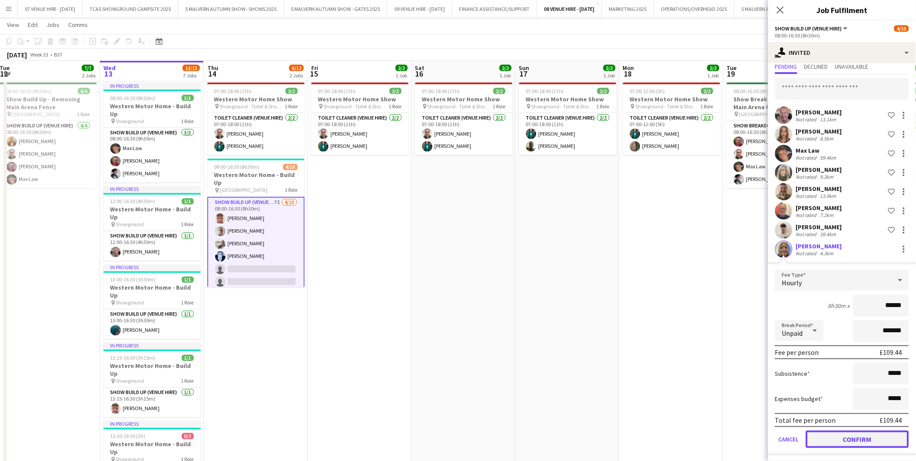
click at [844, 438] on button "Confirm" at bounding box center [857, 438] width 103 height 17
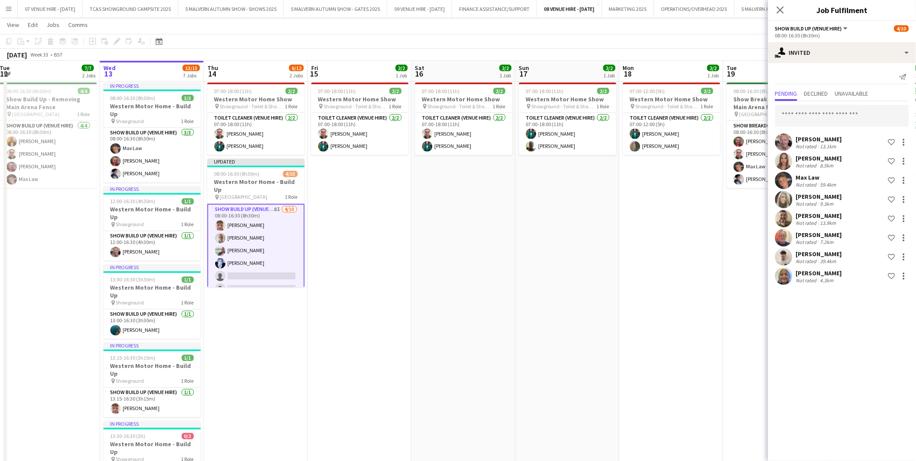
scroll to position [0, 0]
click at [674, 350] on app-date-cell "07:00-12:00 (5h) 2/2 Western Motor Home Show pin Showground - Toilet & Showers …" at bounding box center [671, 335] width 104 height 513
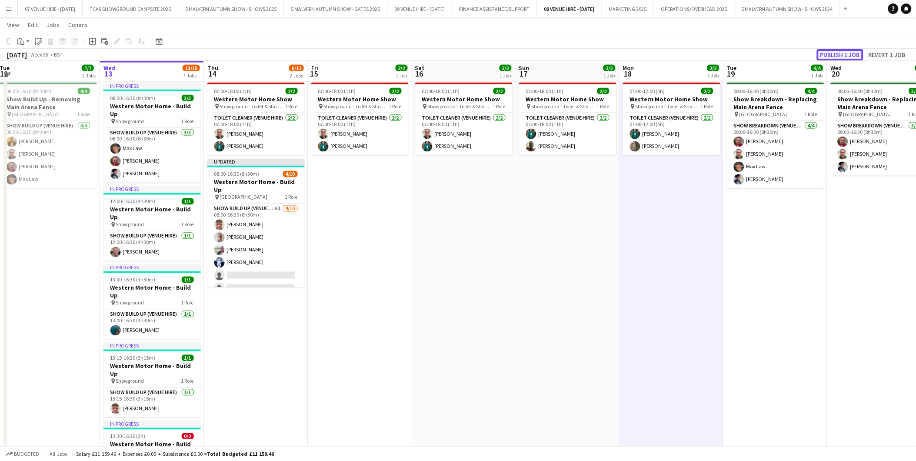
click at [834, 57] on button "Publish 1 job" at bounding box center [840, 54] width 47 height 11
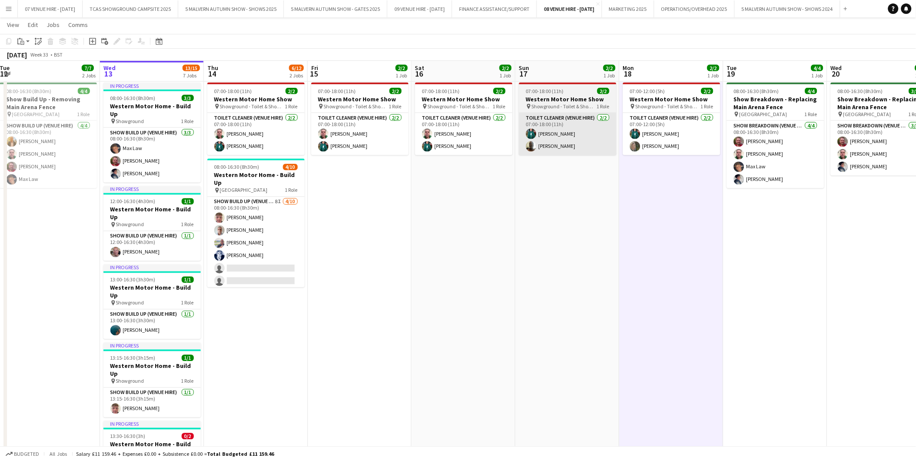
drag, startPoint x: 248, startPoint y: 278, endPoint x: 519, endPoint y: 133, distance: 307.5
click at [248, 278] on app-card-role "Show Build Up (Venue Hire) 8I [DATE] 08:00-16:30 (8h30m) [PERSON_NAME] [PERSON_…" at bounding box center [255, 268] width 97 height 143
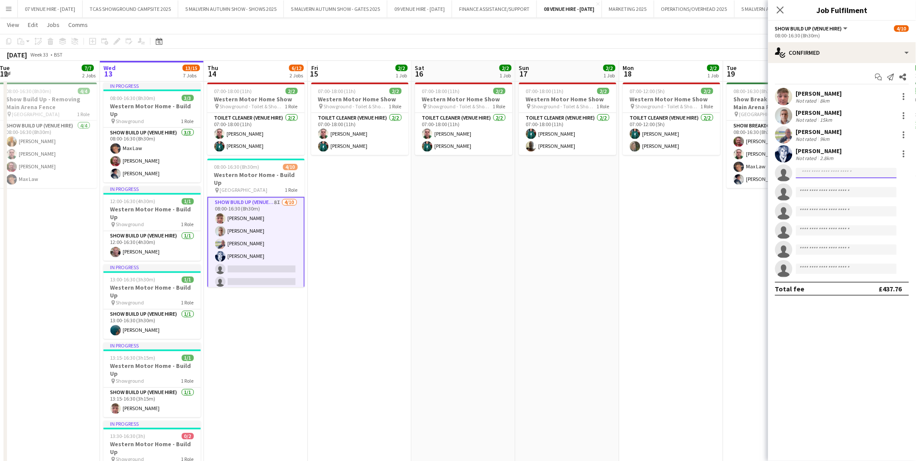
click at [812, 170] on input at bounding box center [846, 173] width 101 height 10
type input "*****"
click at [812, 187] on span "[PERSON_NAME]" at bounding box center [828, 185] width 50 height 7
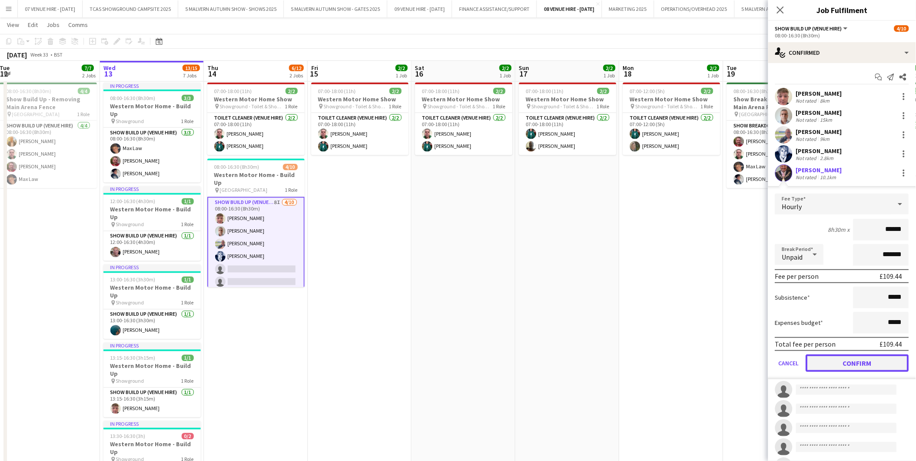
click at [824, 358] on button "Confirm" at bounding box center [857, 362] width 103 height 17
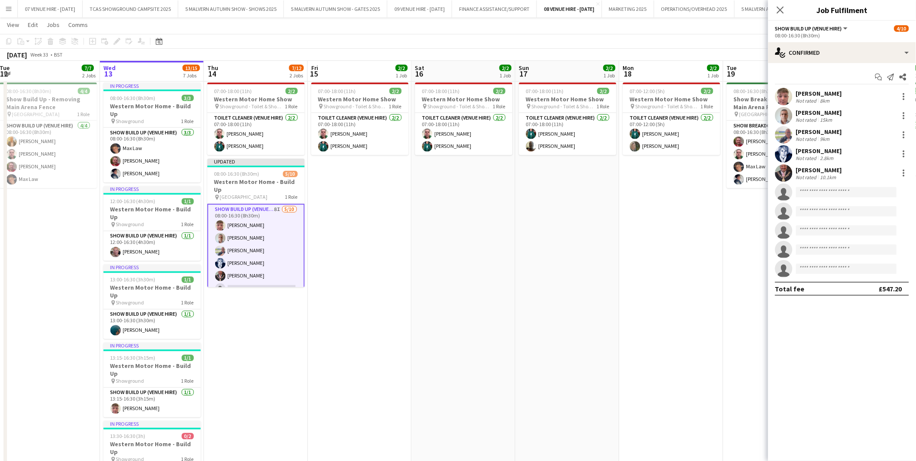
click at [597, 270] on app-date-cell "07:00-18:00 (11h) 2/2 Western Motor Home Show pin Showground - Toilet & Showers…" at bounding box center [568, 335] width 104 height 513
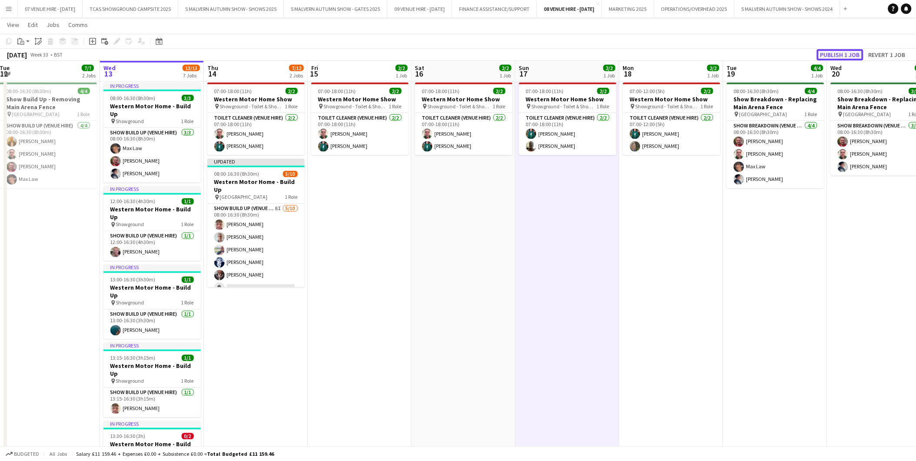
click at [856, 51] on button "Publish 1 job" at bounding box center [840, 54] width 47 height 11
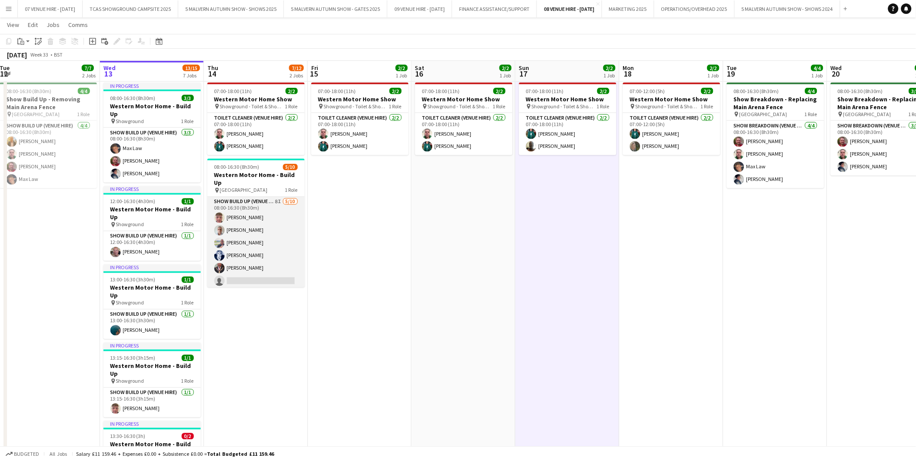
click at [251, 274] on app-card-role "Show Build Up (Venue Hire) 8I [DATE] 08:00-16:30 (8h30m) [PERSON_NAME] [PERSON_…" at bounding box center [255, 268] width 97 height 143
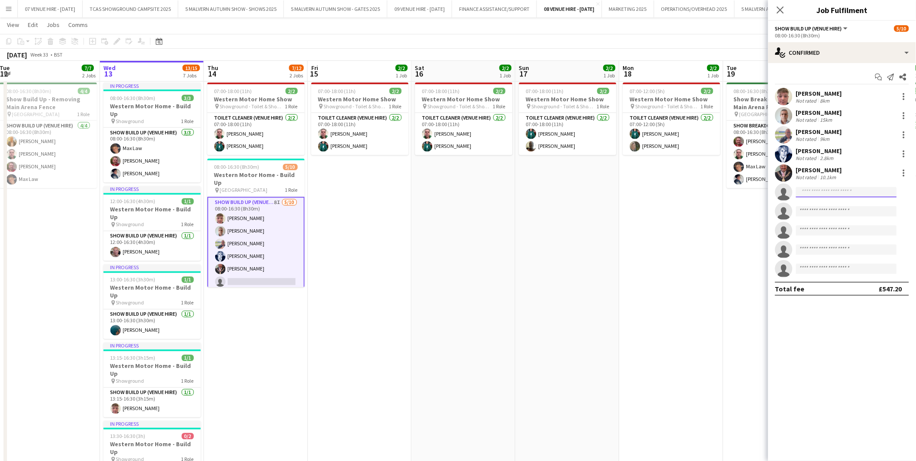
click at [810, 192] on input at bounding box center [846, 192] width 101 height 10
type input "********"
click at [826, 240] on span "[PHONE_NUMBER]" at bounding box center [846, 239] width 87 height 7
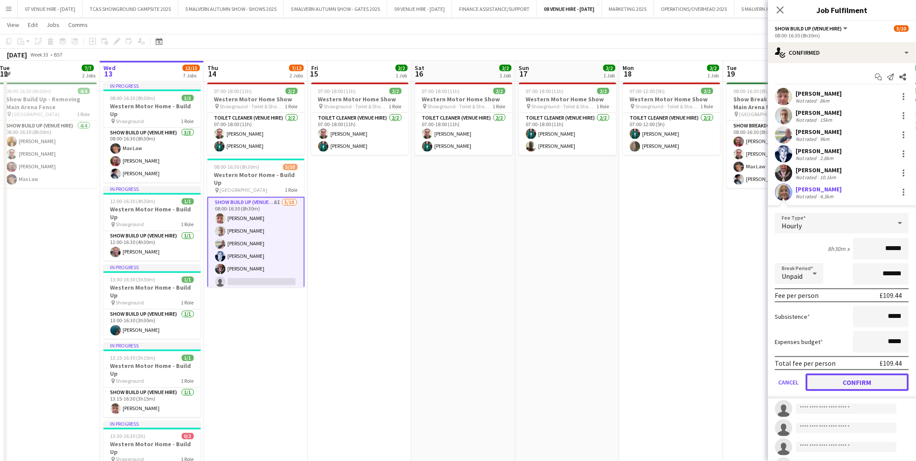
click at [841, 381] on button "Confirm" at bounding box center [857, 381] width 103 height 17
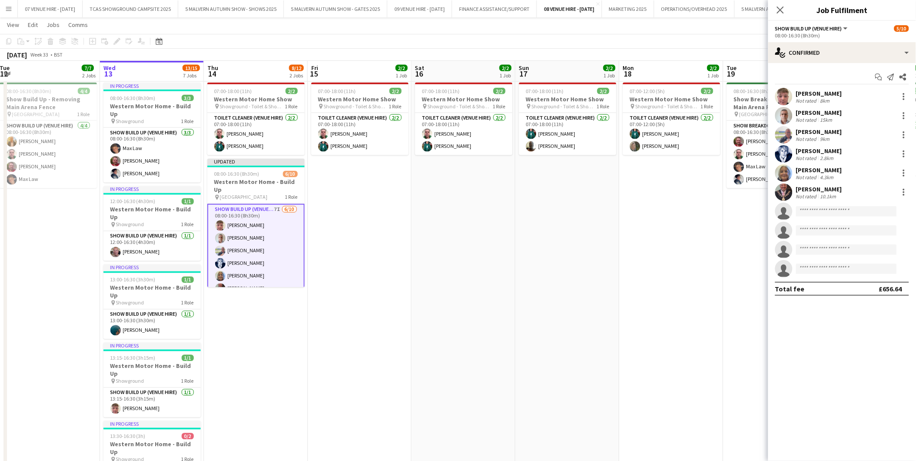
click at [701, 328] on app-date-cell "07:00-12:00 (5h) 2/2 Western Motor Home Show pin Showground - Toilet & Showers …" at bounding box center [671, 335] width 104 height 513
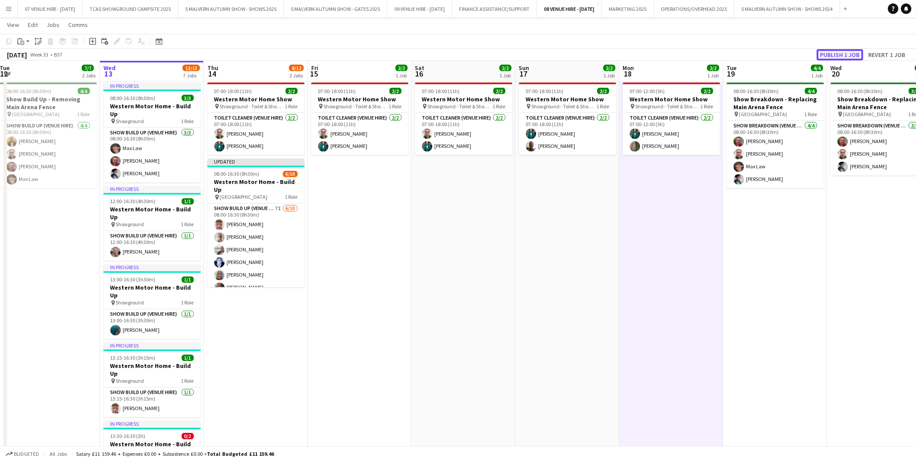
click at [856, 54] on button "Publish 1 job" at bounding box center [840, 54] width 47 height 11
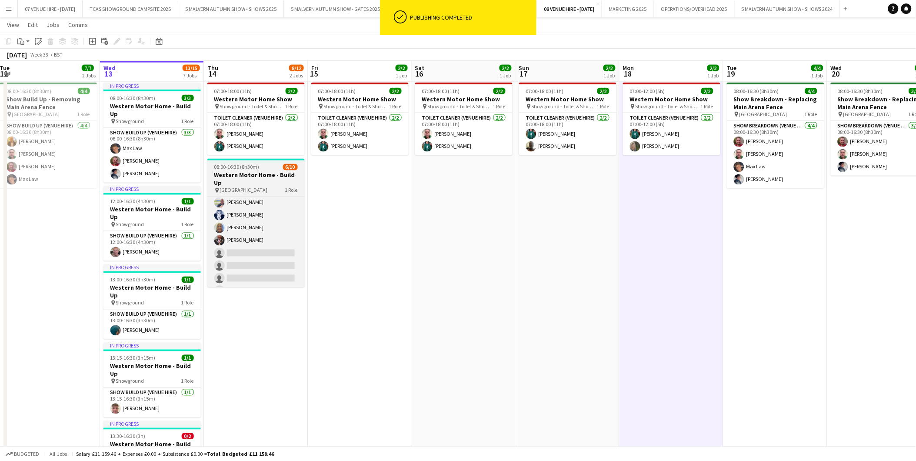
scroll to position [45, 0]
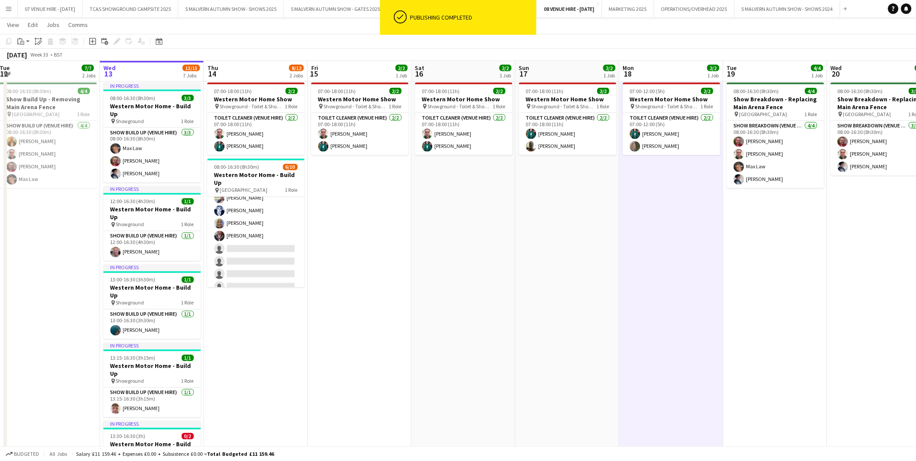
drag, startPoint x: 450, startPoint y: 220, endPoint x: 444, endPoint y: 222, distance: 5.5
click at [449, 220] on app-date-cell "07:00-18:00 (11h) 2/2 Western Motor Home Show pin Showground - Toilet & Showers…" at bounding box center [464, 335] width 104 height 513
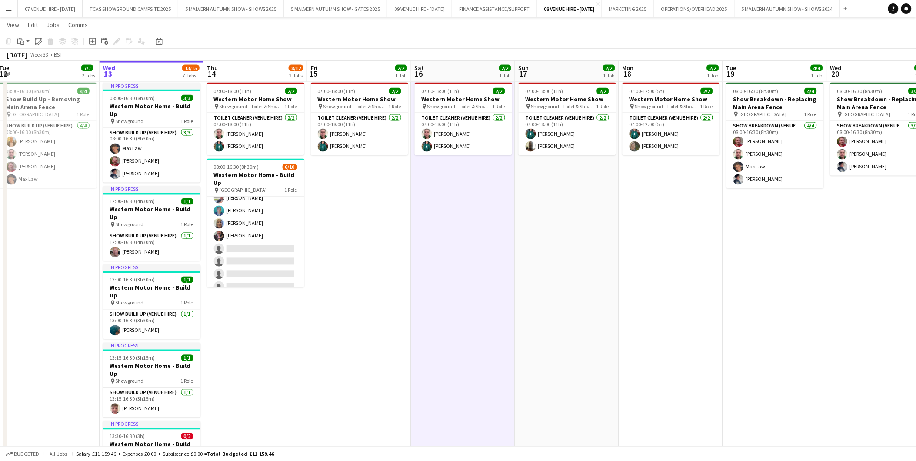
drag, startPoint x: 268, startPoint y: 250, endPoint x: 486, endPoint y: 222, distance: 219.2
click at [268, 250] on app-card-role "Show Build Up (Venue Hire) 7I [DATE] 08:00-16:30 (8h30m) [PERSON_NAME] [PERSON_…" at bounding box center [255, 223] width 97 height 143
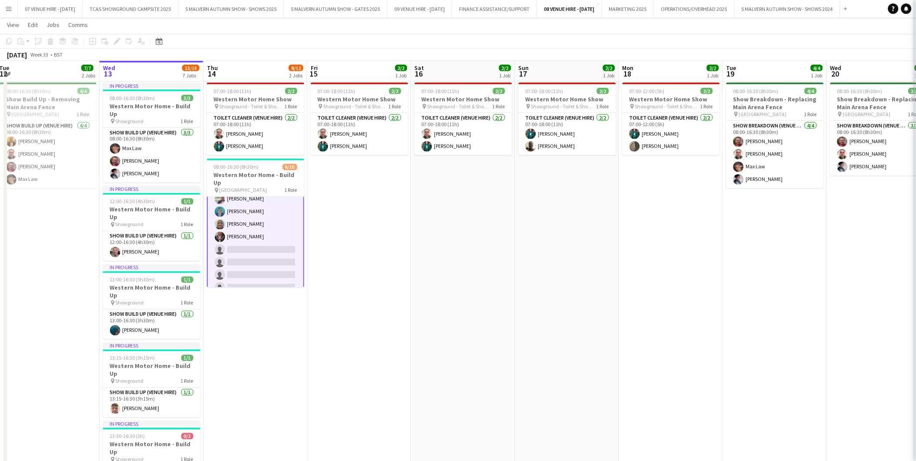
scroll to position [45, 0]
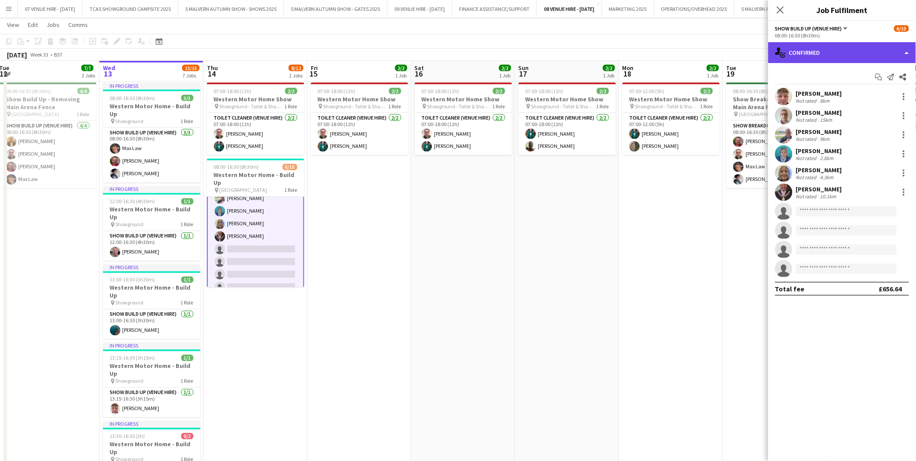
click at [841, 54] on div "single-neutral-actions-check-2 Confirmed" at bounding box center [842, 52] width 148 height 21
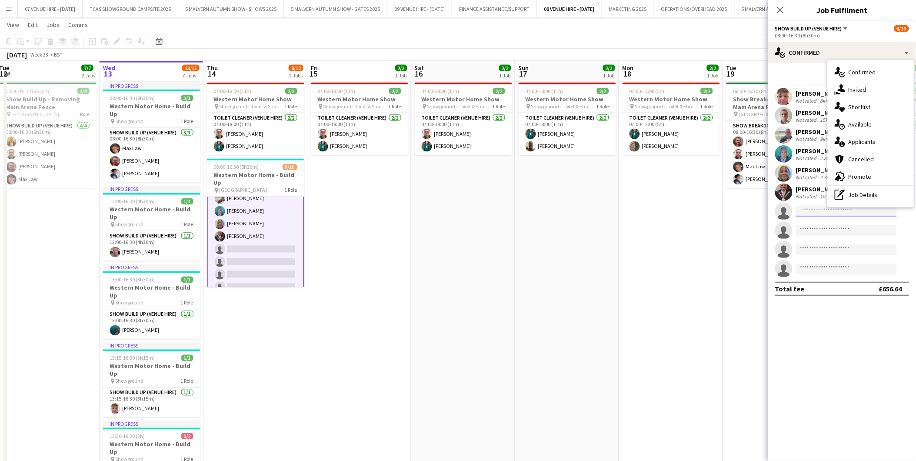
click at [812, 208] on input at bounding box center [846, 211] width 101 height 10
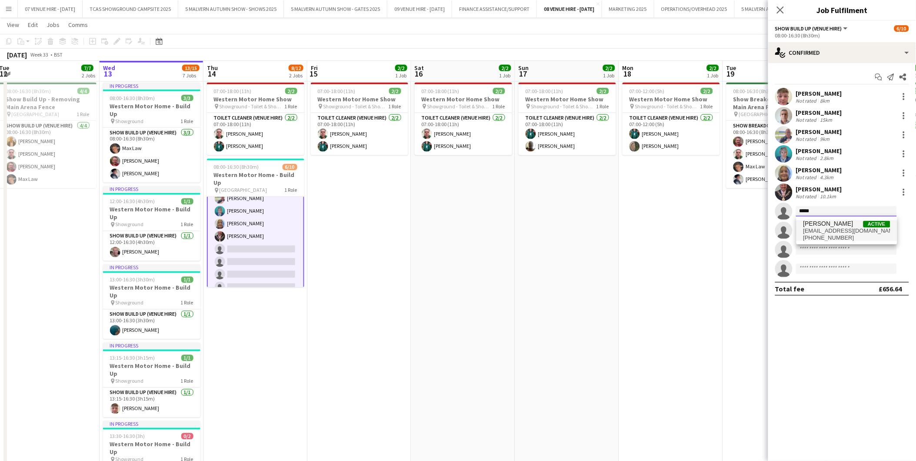
type input "*****"
click at [827, 220] on span "[PERSON_NAME]" at bounding box center [828, 223] width 50 height 7
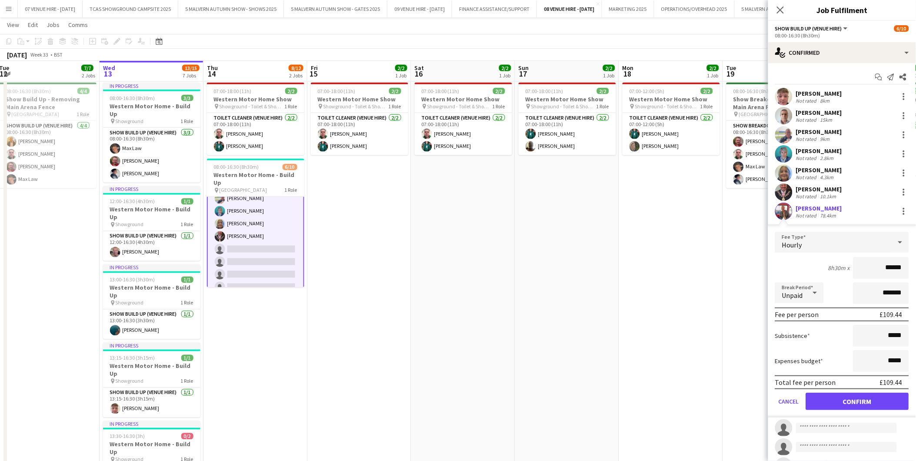
click at [779, 211] on app-user-avatar at bounding box center [783, 211] width 17 height 17
click at [785, 210] on app-user-avatar at bounding box center [783, 211] width 17 height 17
click at [860, 402] on button "Confirm" at bounding box center [857, 401] width 103 height 17
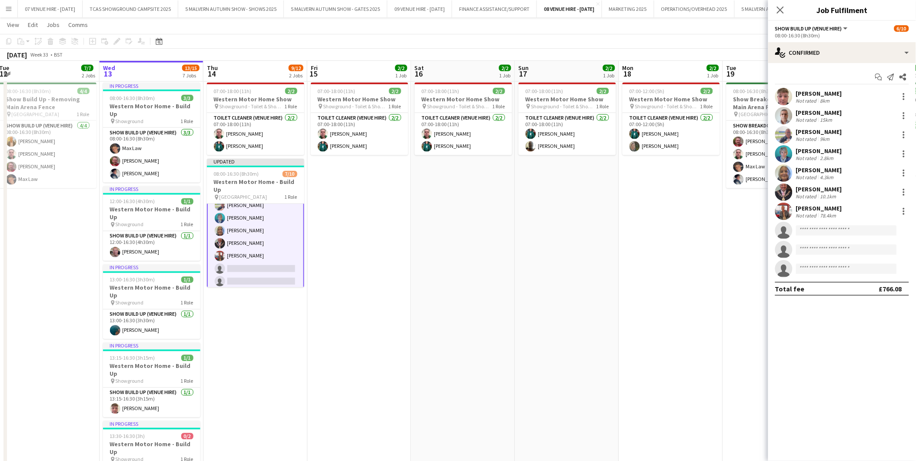
click at [229, 249] on app-card-role "Show Build Up (Venue Hire) 7I [DATE] 08:00-16:30 (8h30m) [PERSON_NAME] [PERSON_…" at bounding box center [255, 231] width 97 height 145
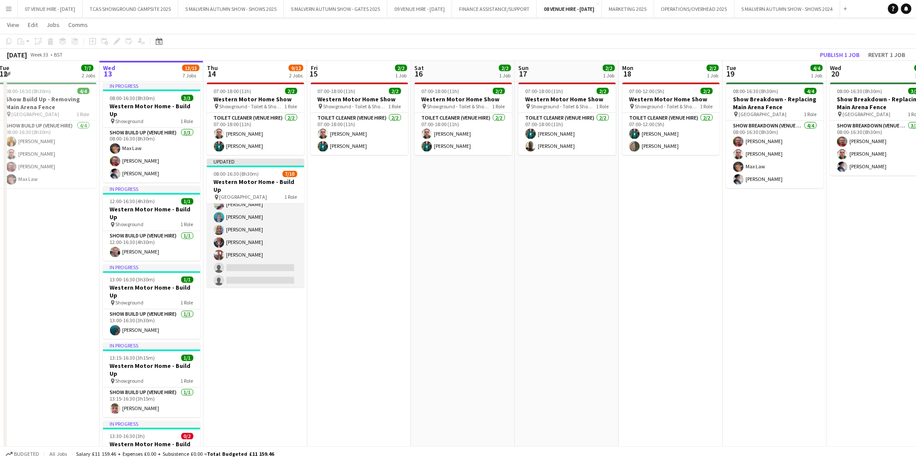
scroll to position [45, 0]
click at [220, 250] on app-user-avatar at bounding box center [219, 255] width 10 height 10
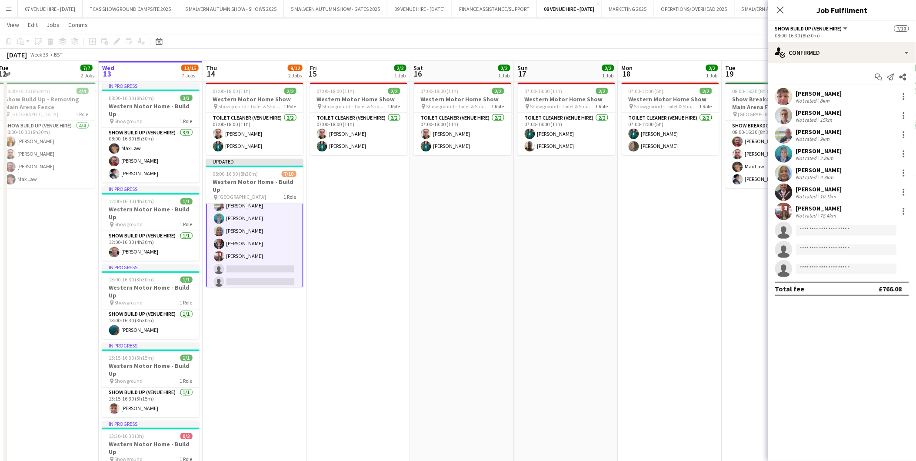
scroll to position [45, 0]
click at [783, 213] on app-user-avatar at bounding box center [783, 211] width 17 height 17
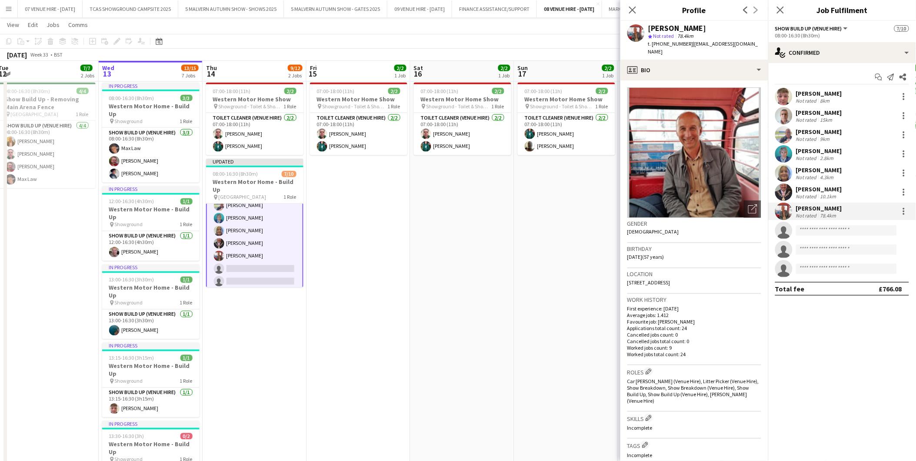
click at [487, 216] on app-date-cell "07:00-18:00 (11h) 2/2 Western Motor Home Show pin Showground - Toilet & Showers…" at bounding box center [462, 335] width 104 height 513
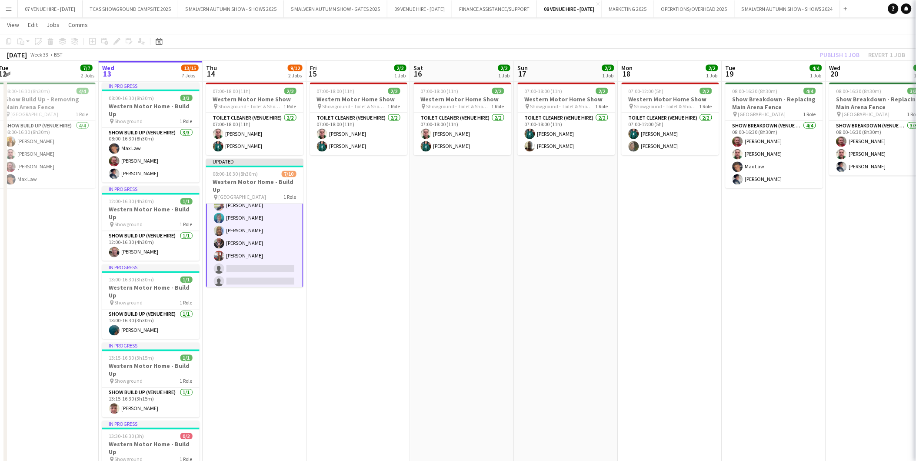
scroll to position [45, 0]
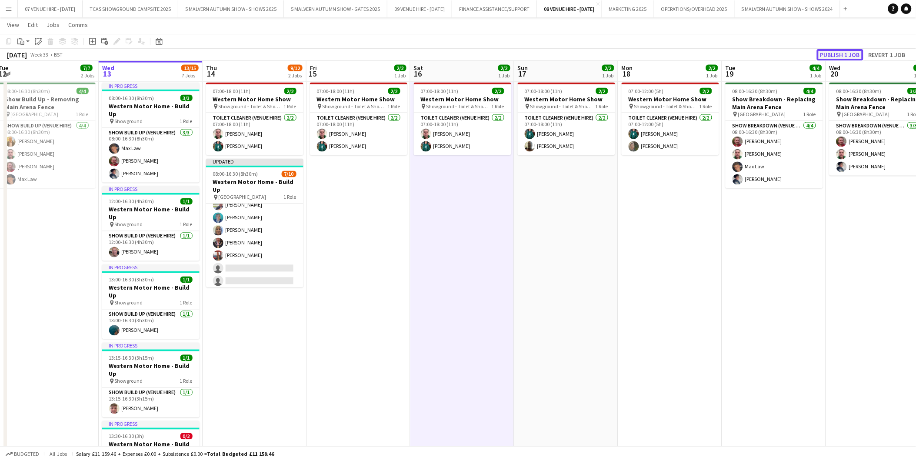
click at [828, 50] on button "Publish 1 job" at bounding box center [840, 54] width 47 height 11
click at [10, 10] on app-icon "Menu" at bounding box center [8, 8] width 7 height 7
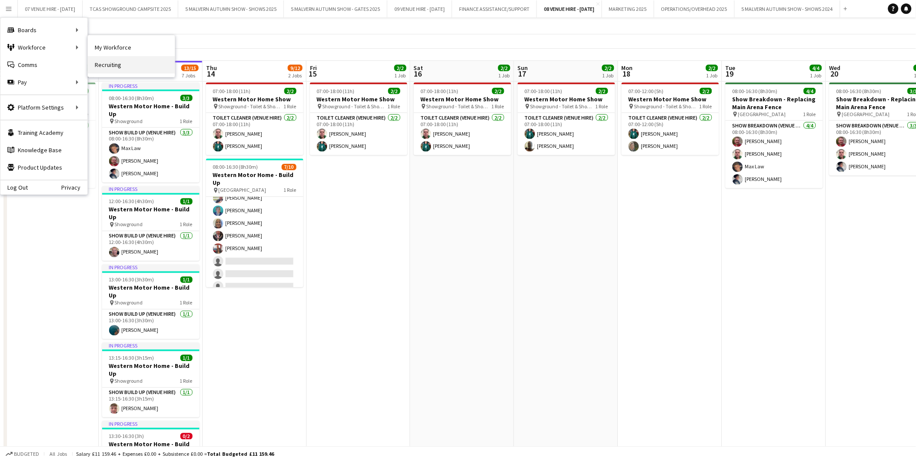
click at [110, 62] on link "Recruiting" at bounding box center [131, 64] width 87 height 17
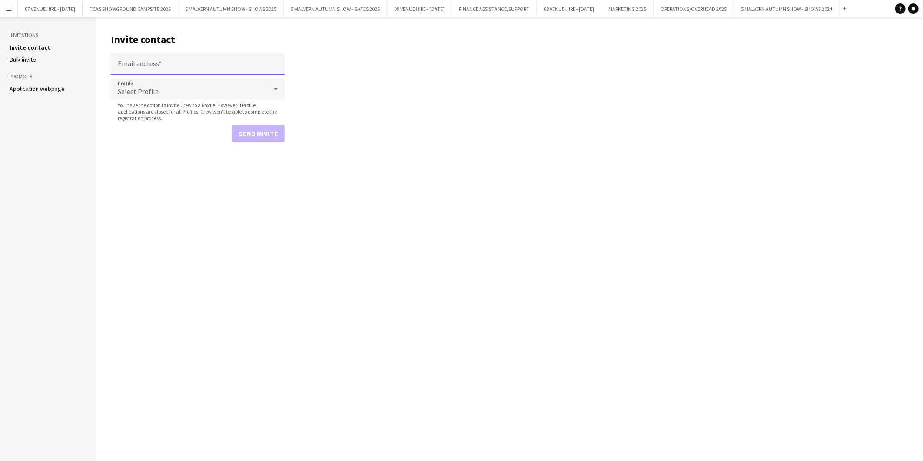
click at [155, 67] on input "Email address" at bounding box center [198, 64] width 174 height 22
type input "**********"
click at [149, 92] on span "Select Profile" at bounding box center [138, 91] width 41 height 9
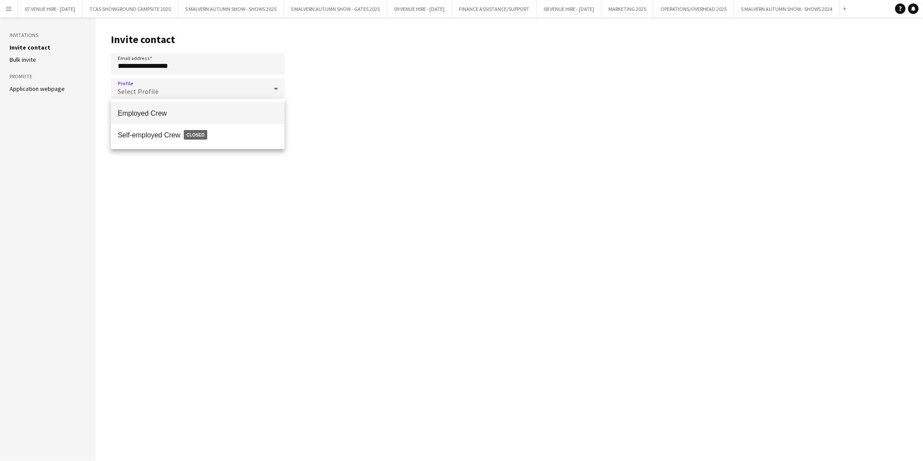
click at [149, 110] on span "Employed Crew" at bounding box center [198, 113] width 160 height 8
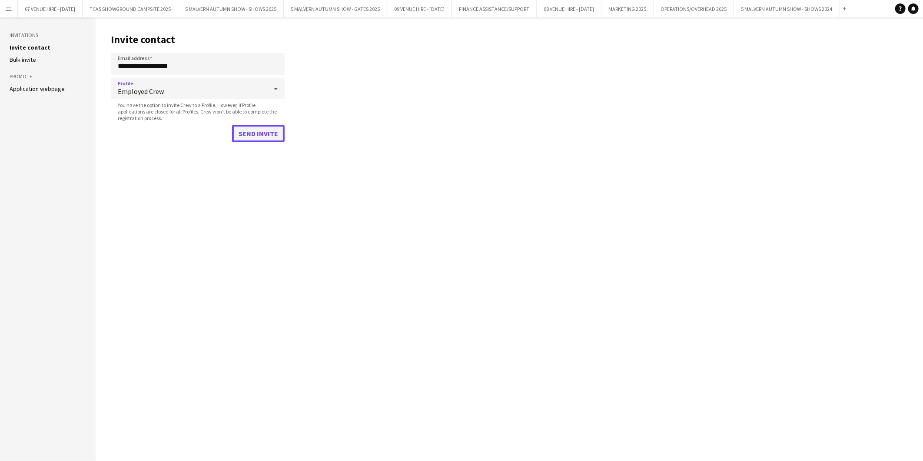
click at [279, 136] on button "Send invite" at bounding box center [258, 133] width 53 height 17
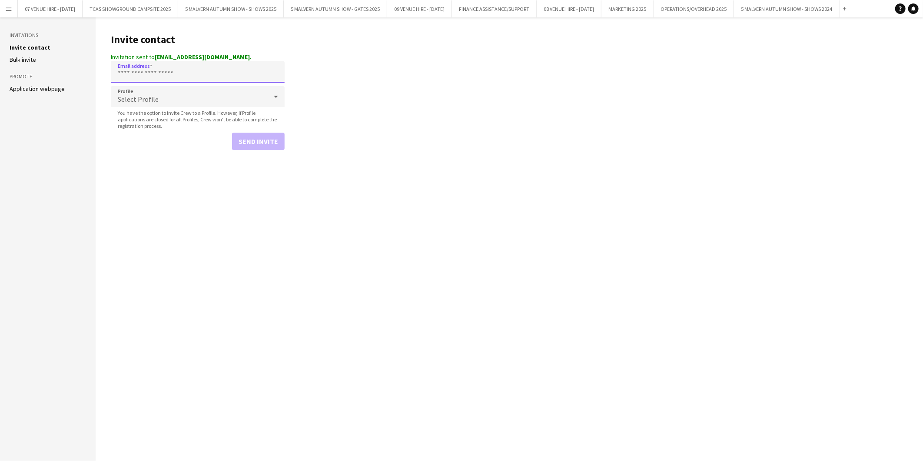
click at [183, 79] on input "Email address" at bounding box center [198, 72] width 174 height 22
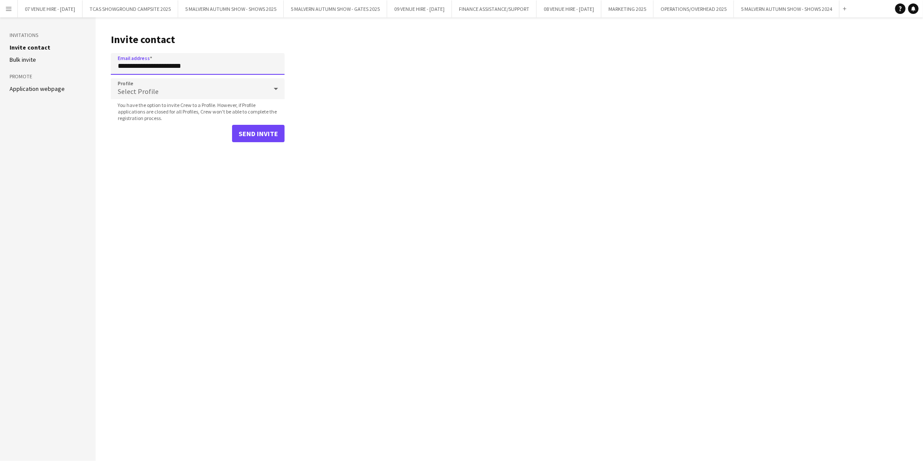
type input "**********"
click at [157, 89] on div "Select Profile" at bounding box center [189, 88] width 157 height 21
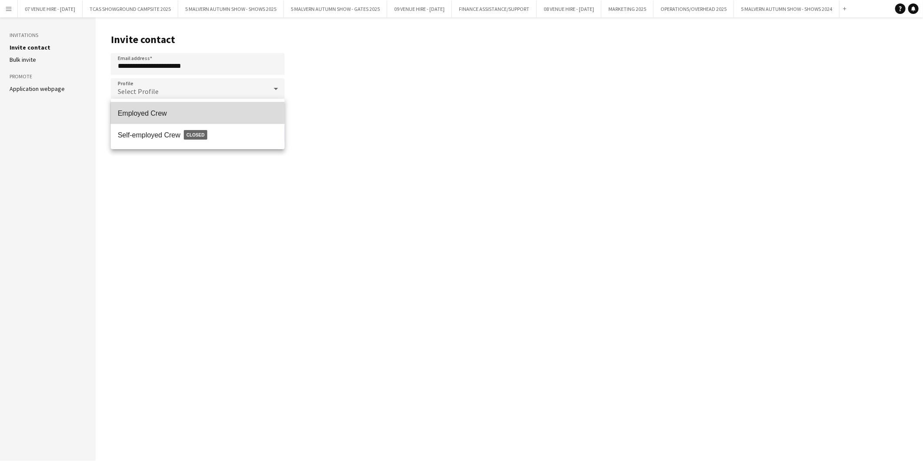
click at [156, 113] on span "Employed Crew" at bounding box center [198, 113] width 160 height 8
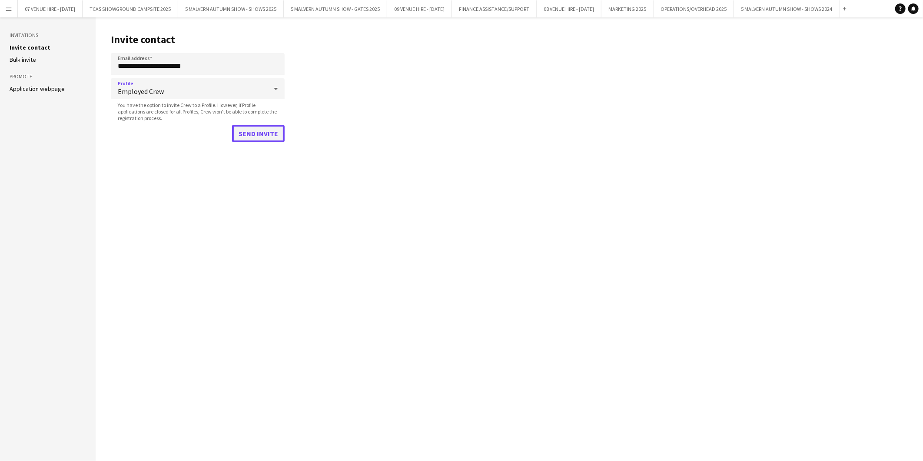
click at [267, 136] on button "Send invite" at bounding box center [258, 133] width 53 height 17
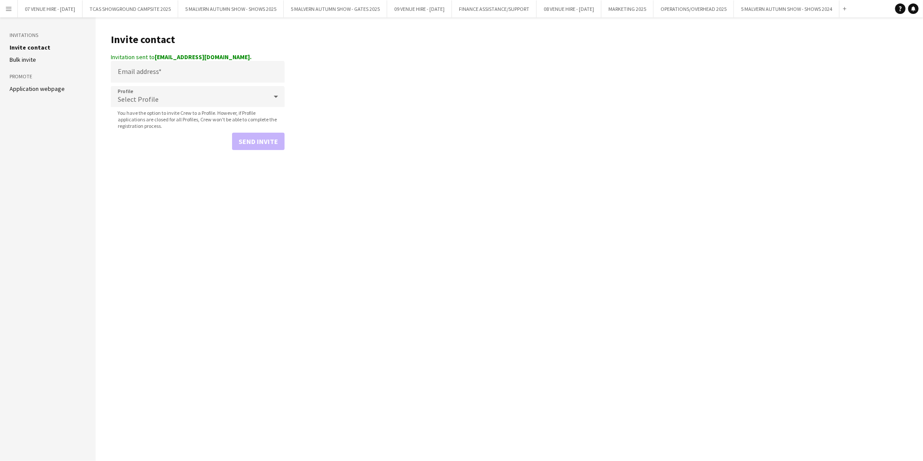
click at [653, 71] on main "Invite contact Invitation sent to [EMAIL_ADDRESS][DOMAIN_NAME]. Email address P…" at bounding box center [510, 238] width 828 height 443
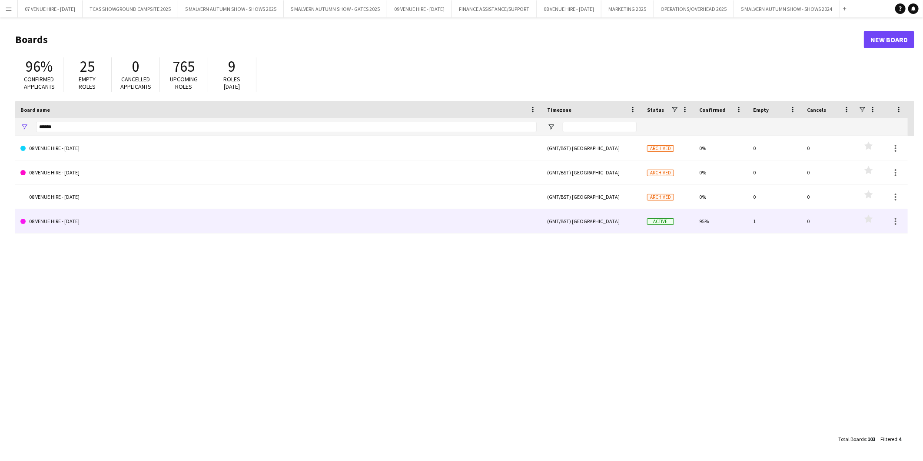
click at [74, 222] on link "08 VENUE HIRE - [DATE]" at bounding box center [278, 221] width 516 height 24
